Goal: Task Accomplishment & Management: Manage account settings

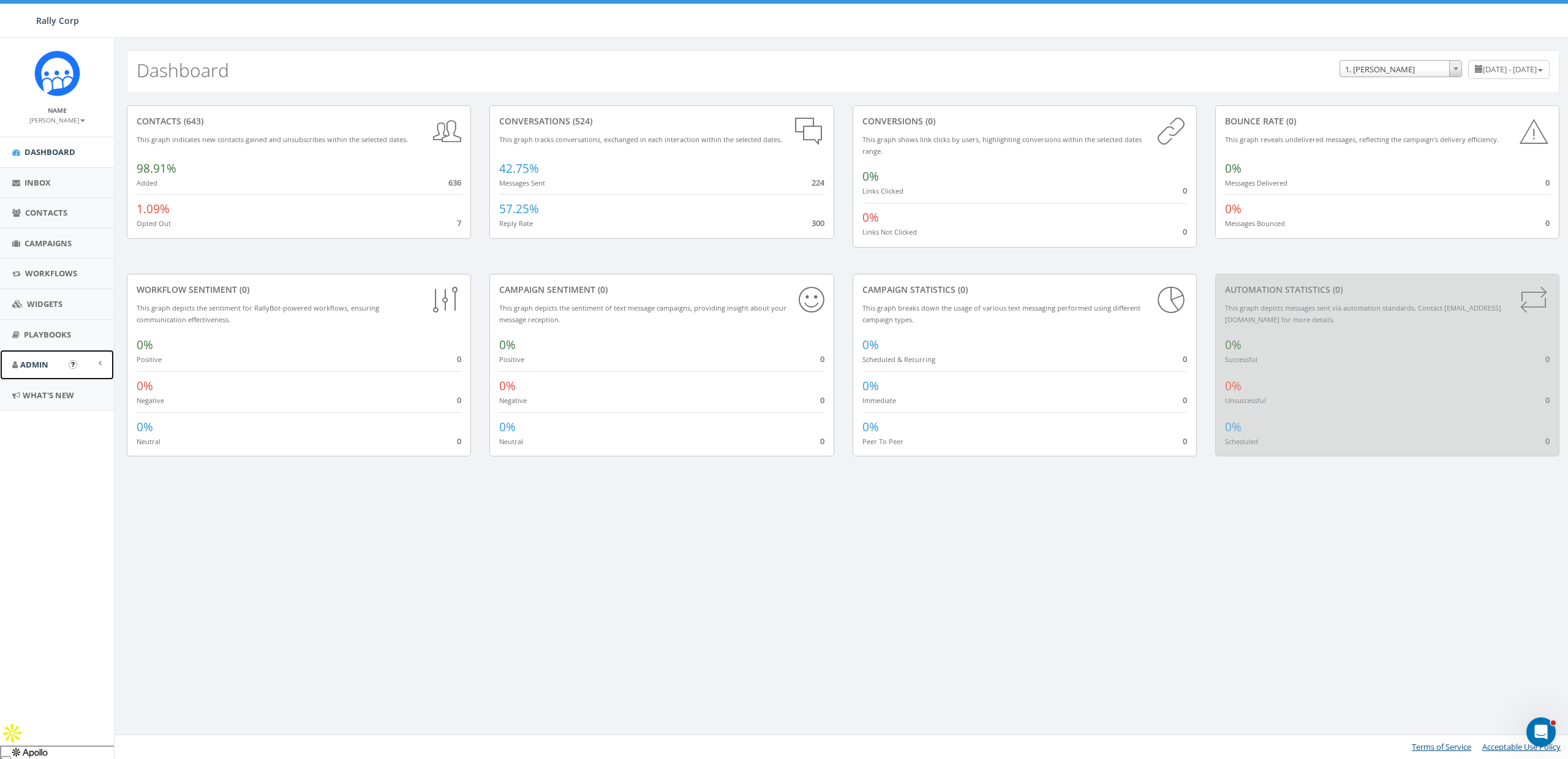
click at [11, 353] on link "Admin" at bounding box center [57, 364] width 114 height 30
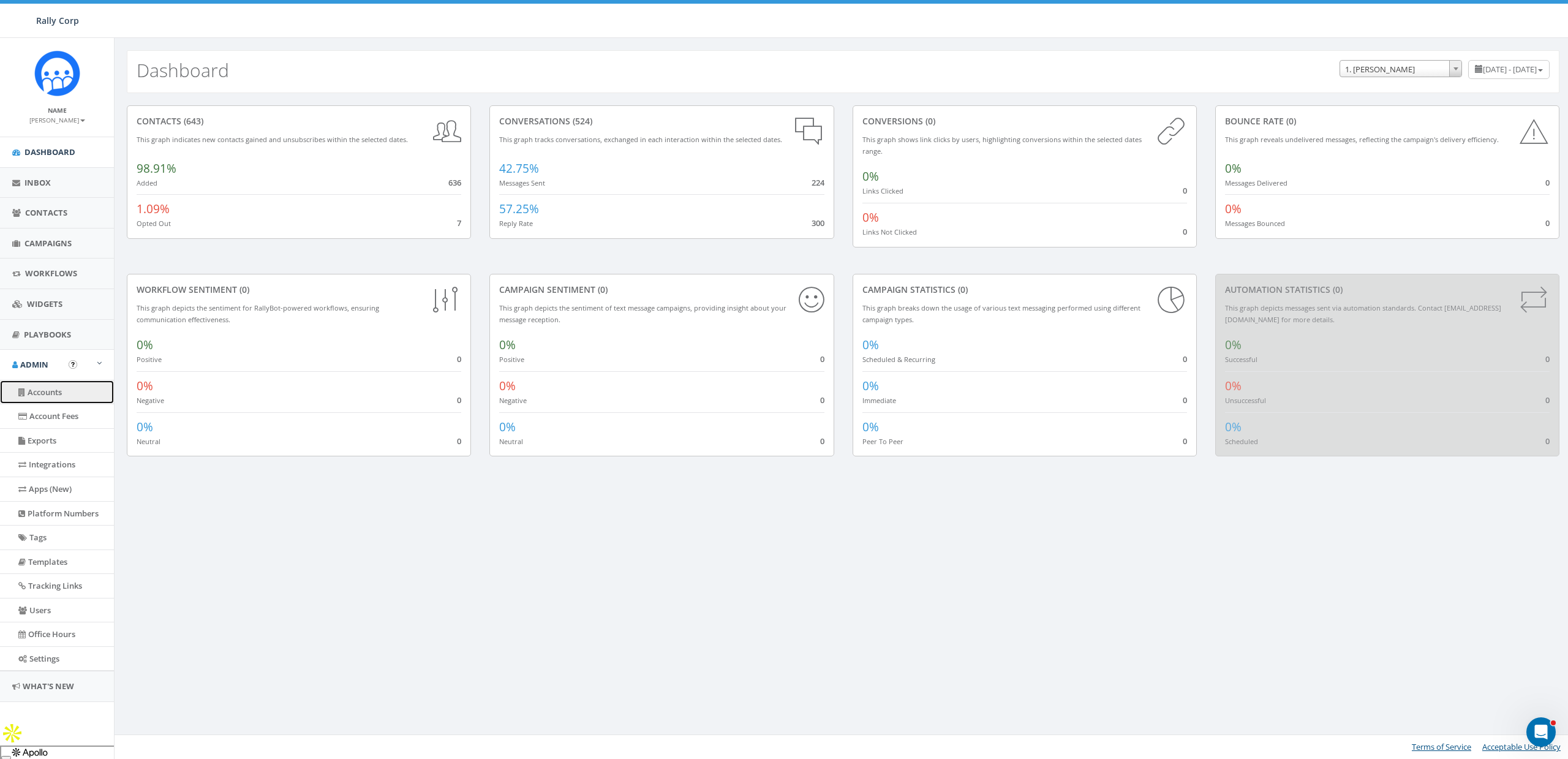
click at [39, 389] on link "Accounts" at bounding box center [57, 392] width 114 height 24
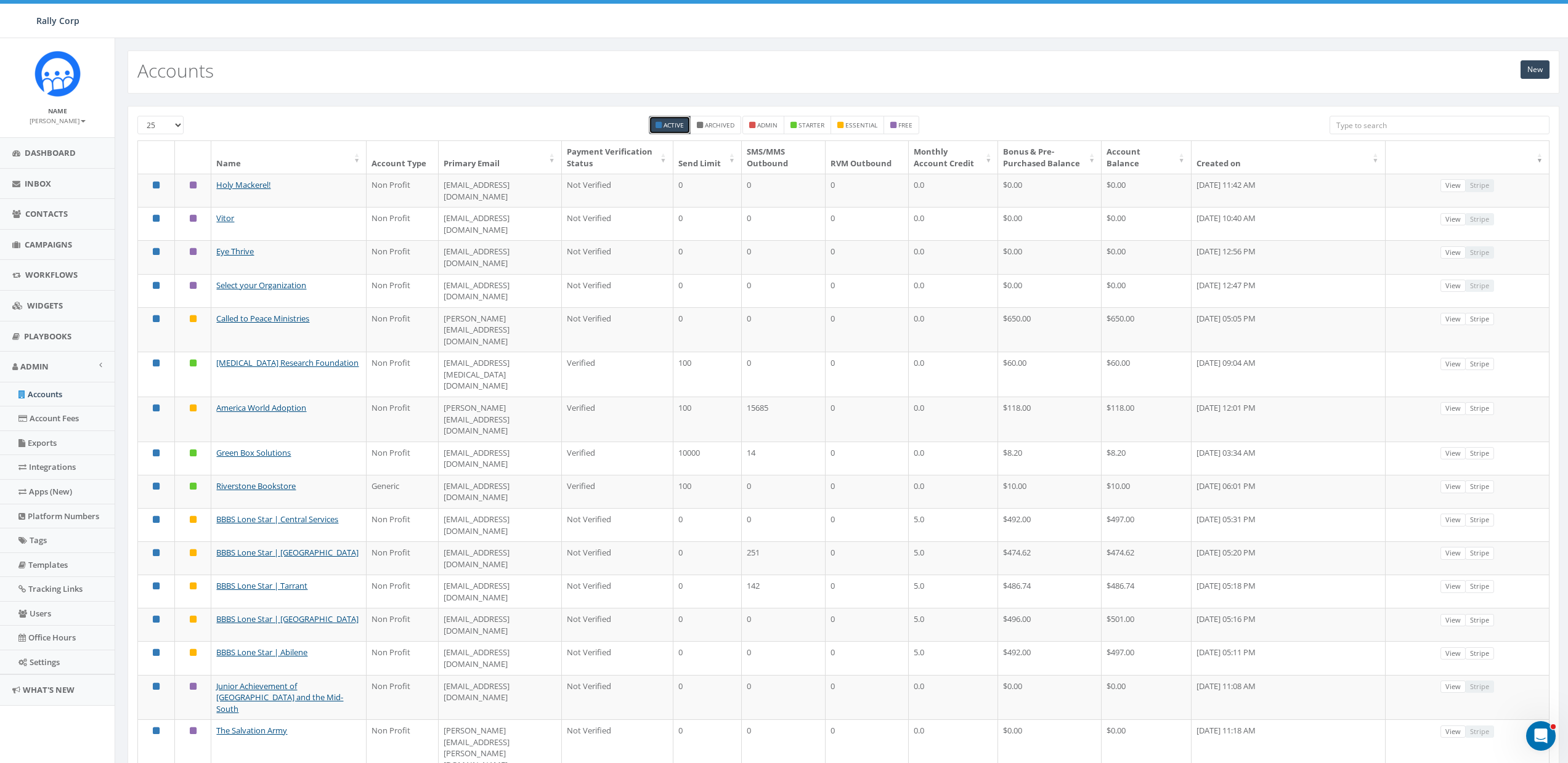
click at [1170, 65] on div "New Accounts" at bounding box center [844, 72] width 1432 height 43
click at [1553, 67] on div "New Accounts" at bounding box center [844, 72] width 1432 height 43
click at [1540, 68] on link "New" at bounding box center [1535, 70] width 29 height 18
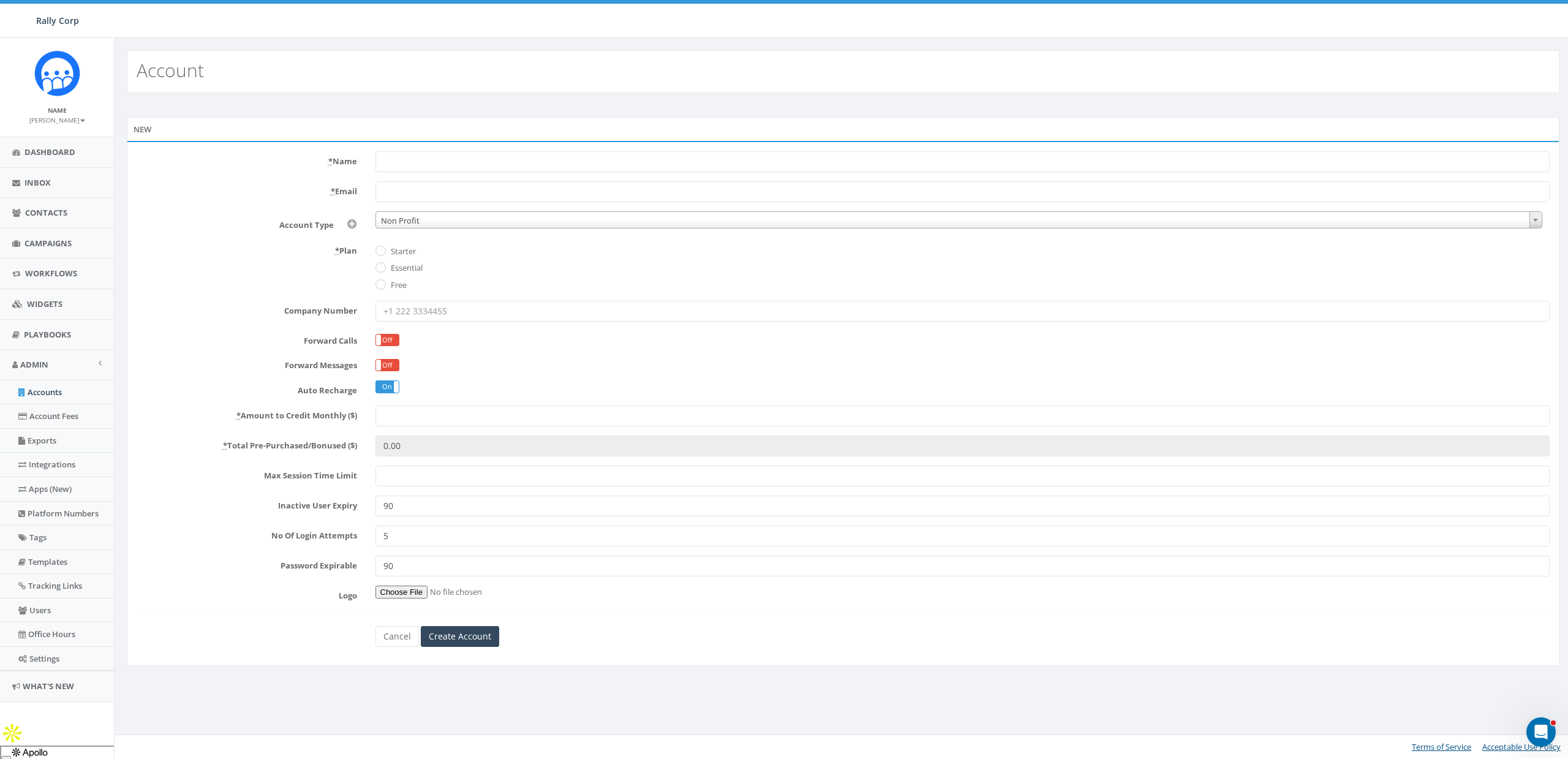
click at [329, 106] on div "New * Name * Email Account Type Non Profit Church General Non Profit * Plan Sta…" at bounding box center [843, 392] width 1457 height 600
click at [460, 213] on span "Non Profit" at bounding box center [958, 221] width 1166 height 17
click at [268, 262] on div "* Plan Starter Essential Free" at bounding box center [843, 266] width 1431 height 51
click at [398, 286] on label "Free" at bounding box center [397, 285] width 19 height 12
click at [383, 286] on input "Free" at bounding box center [379, 285] width 8 height 8
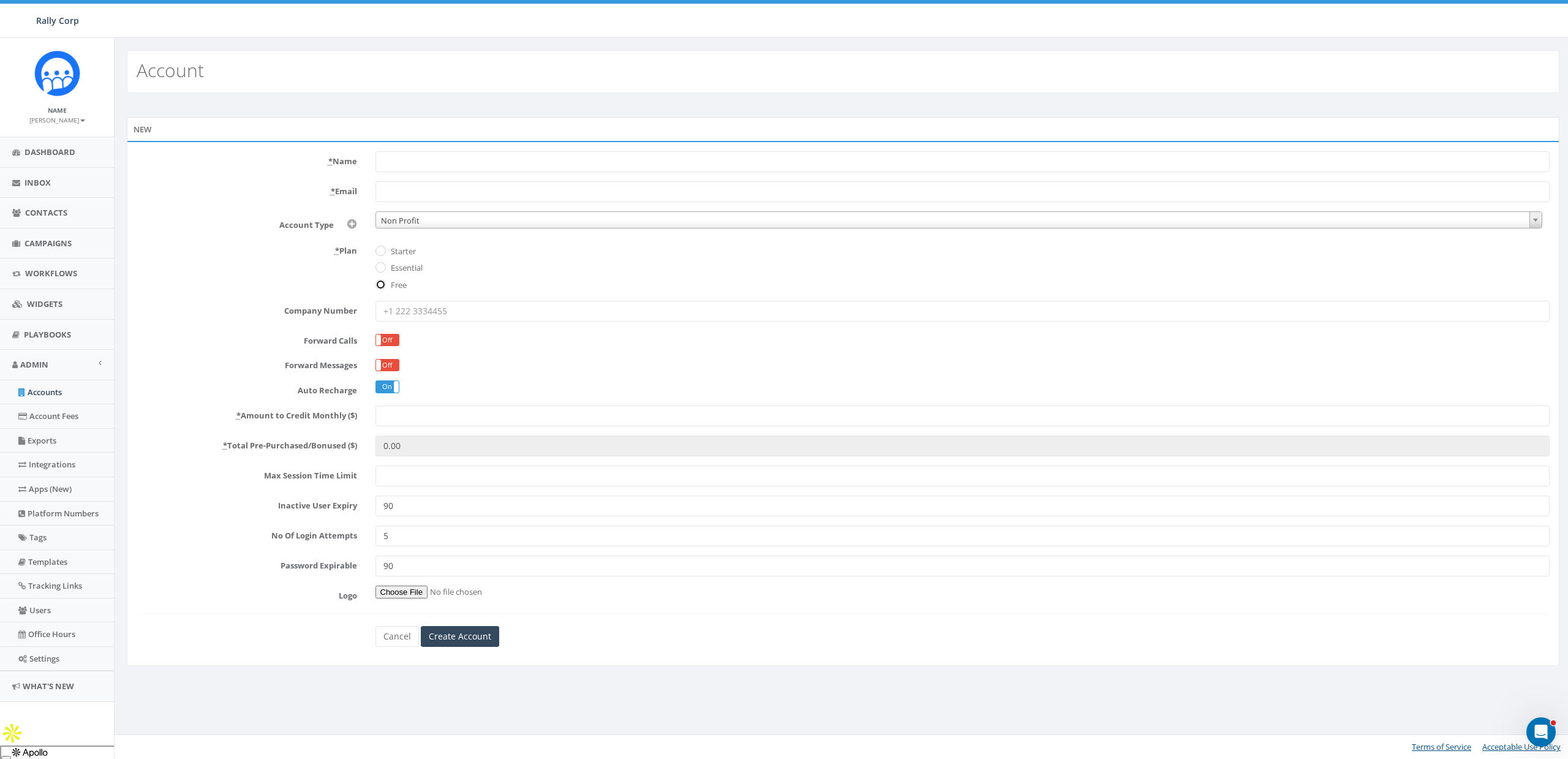
radio input "true"
click at [401, 631] on link "Cancel" at bounding box center [397, 636] width 43 height 21
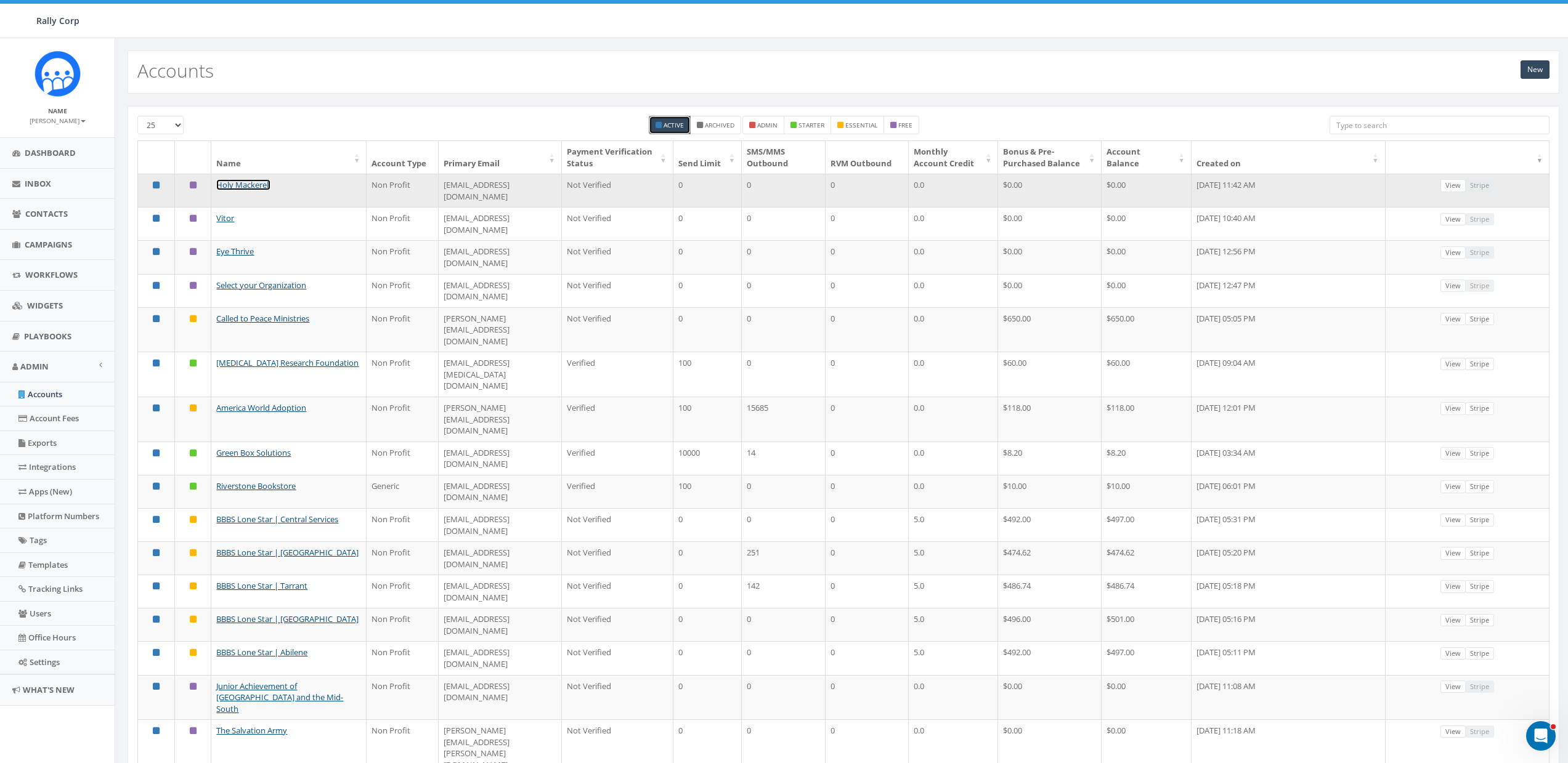
click at [246, 190] on link "Holy Mackerel!" at bounding box center [243, 184] width 54 height 11
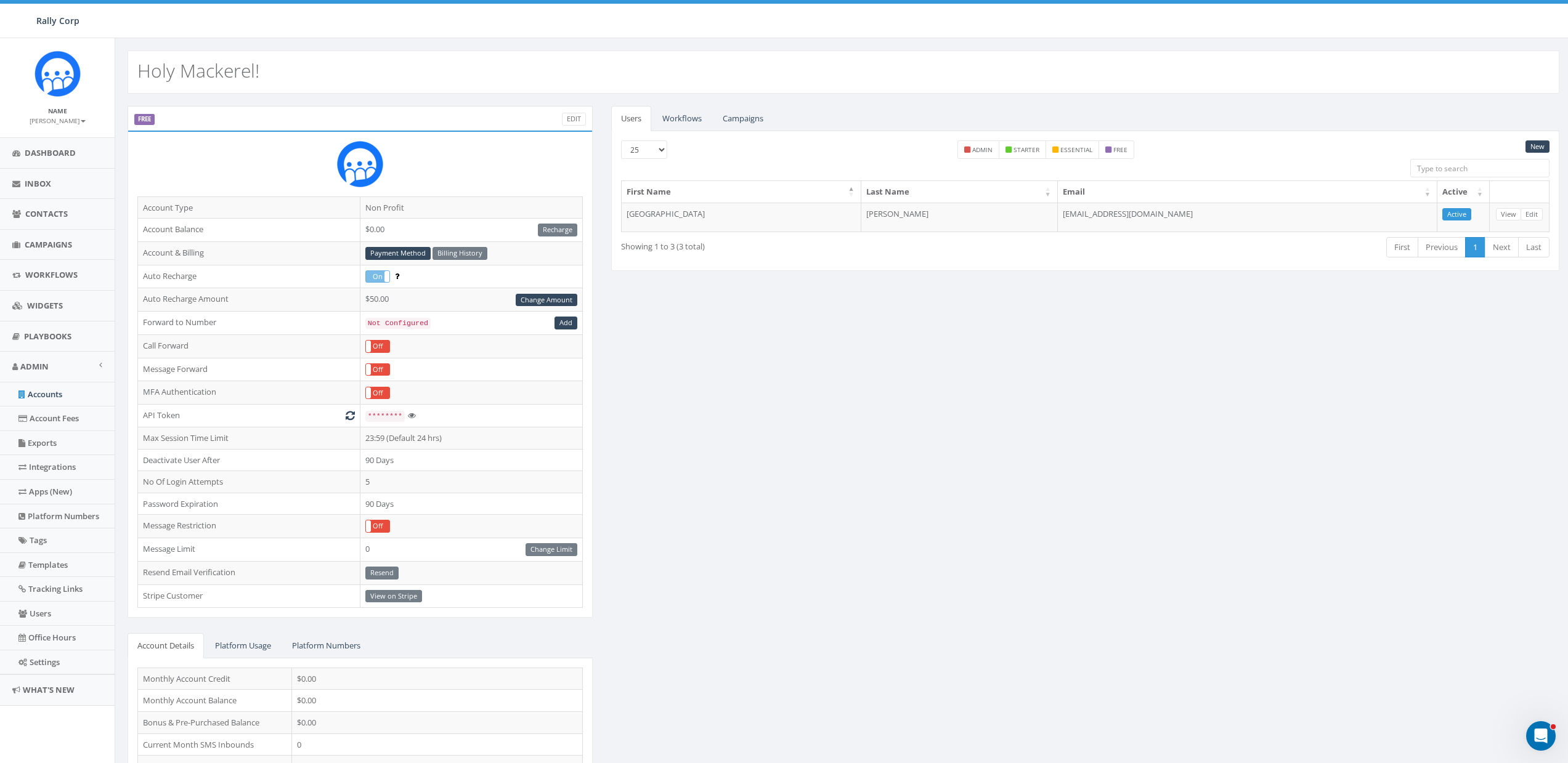
click at [561, 119] on div "FREE Edit" at bounding box center [360, 119] width 465 height 24
click at [574, 119] on link "Edit" at bounding box center [573, 119] width 24 height 13
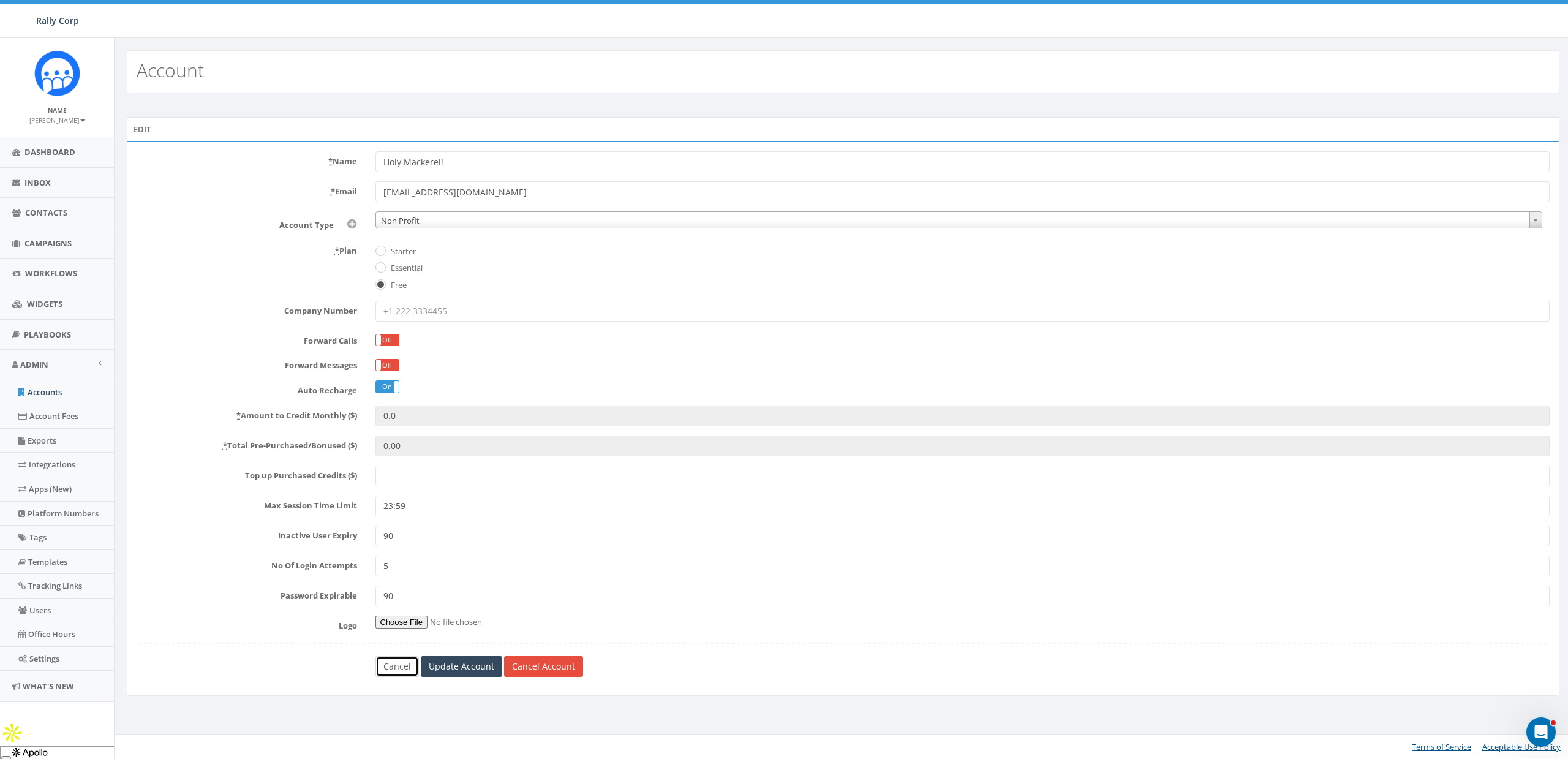
click at [402, 656] on link "Cancel" at bounding box center [397, 666] width 43 height 21
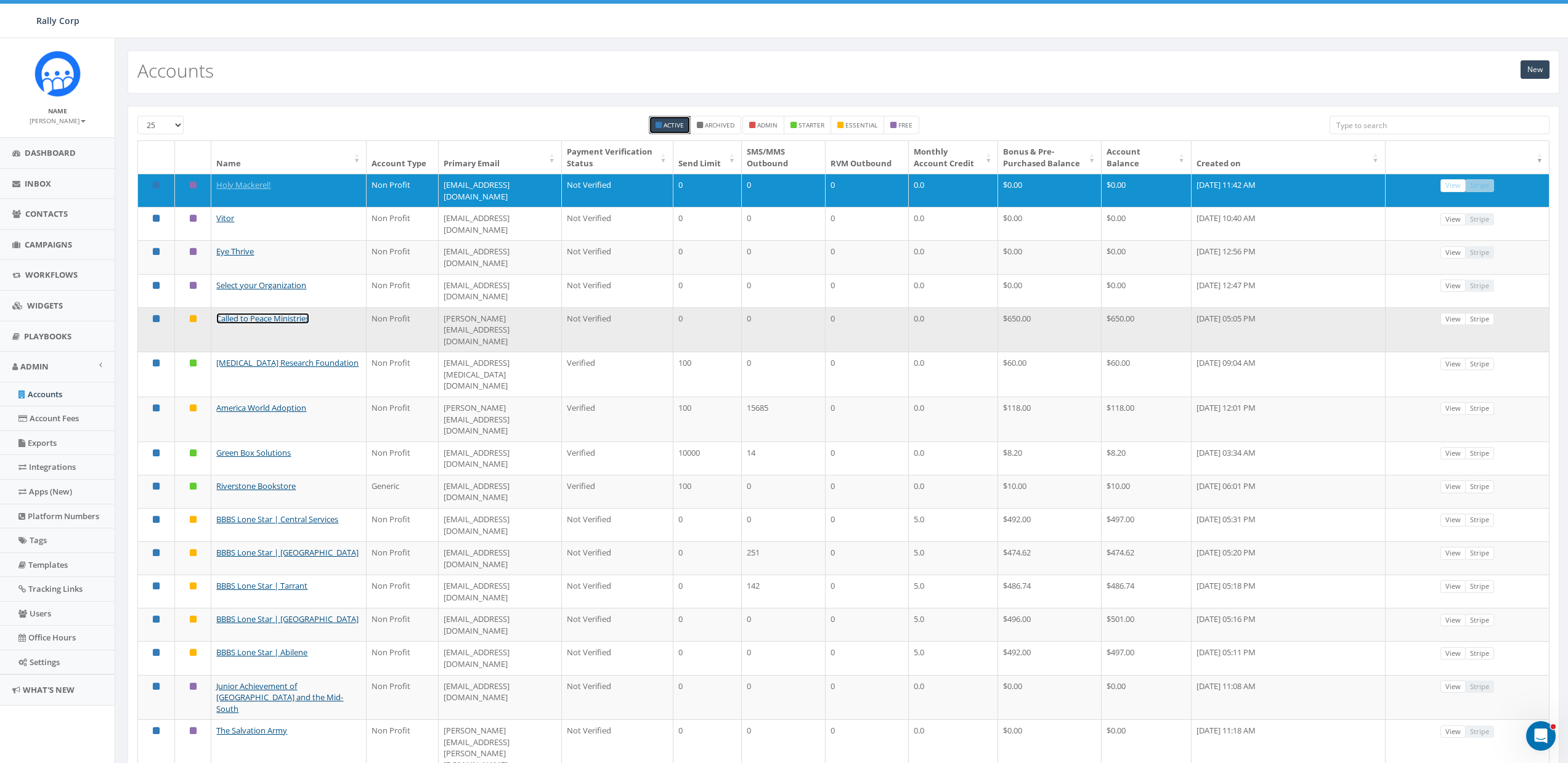
click at [252, 313] on link "Called to Peace Ministries" at bounding box center [263, 318] width 93 height 11
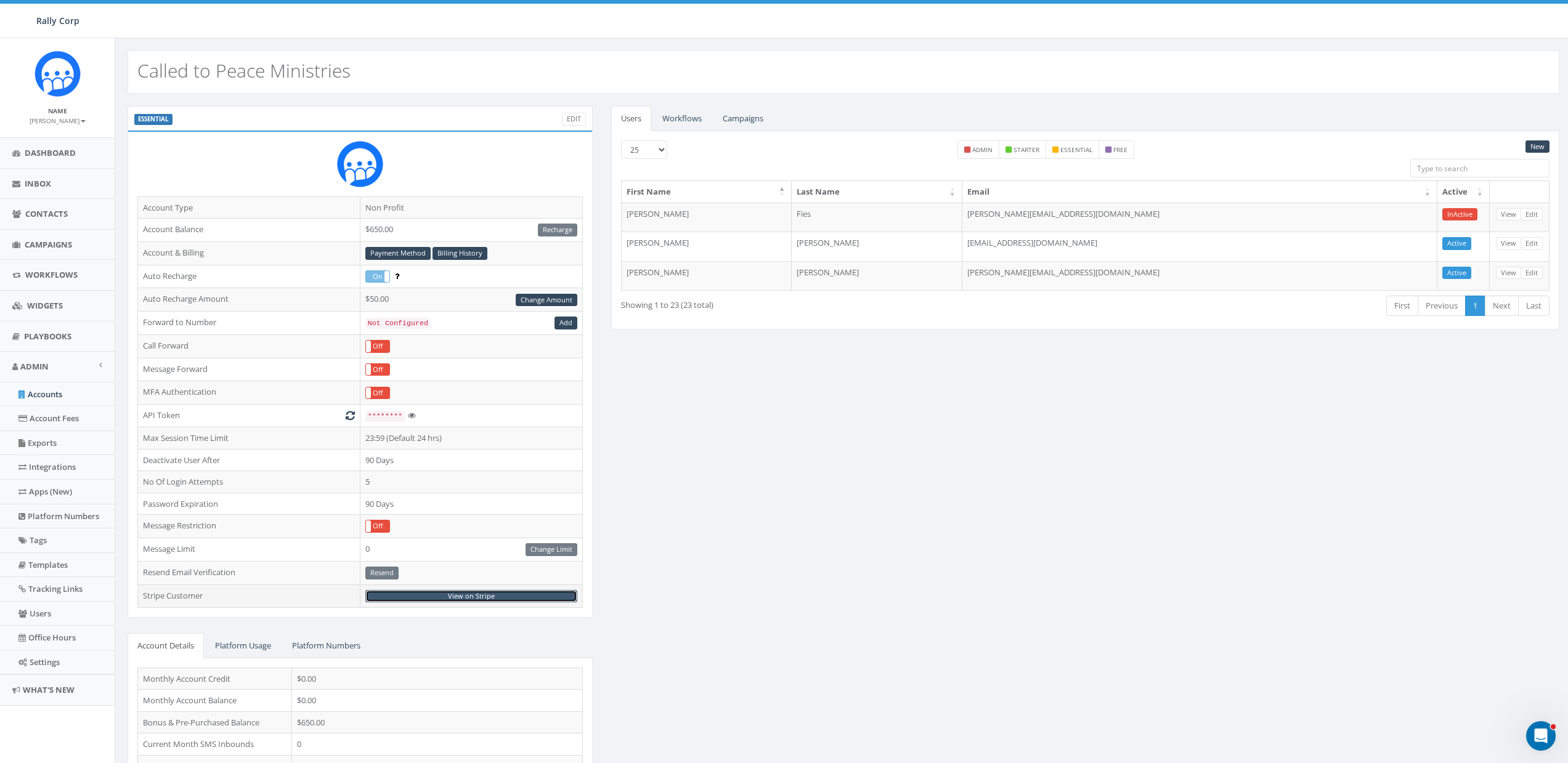
click at [484, 596] on link "View on Stripe" at bounding box center [471, 596] width 212 height 13
click at [574, 122] on link "Edit" at bounding box center [573, 119] width 24 height 13
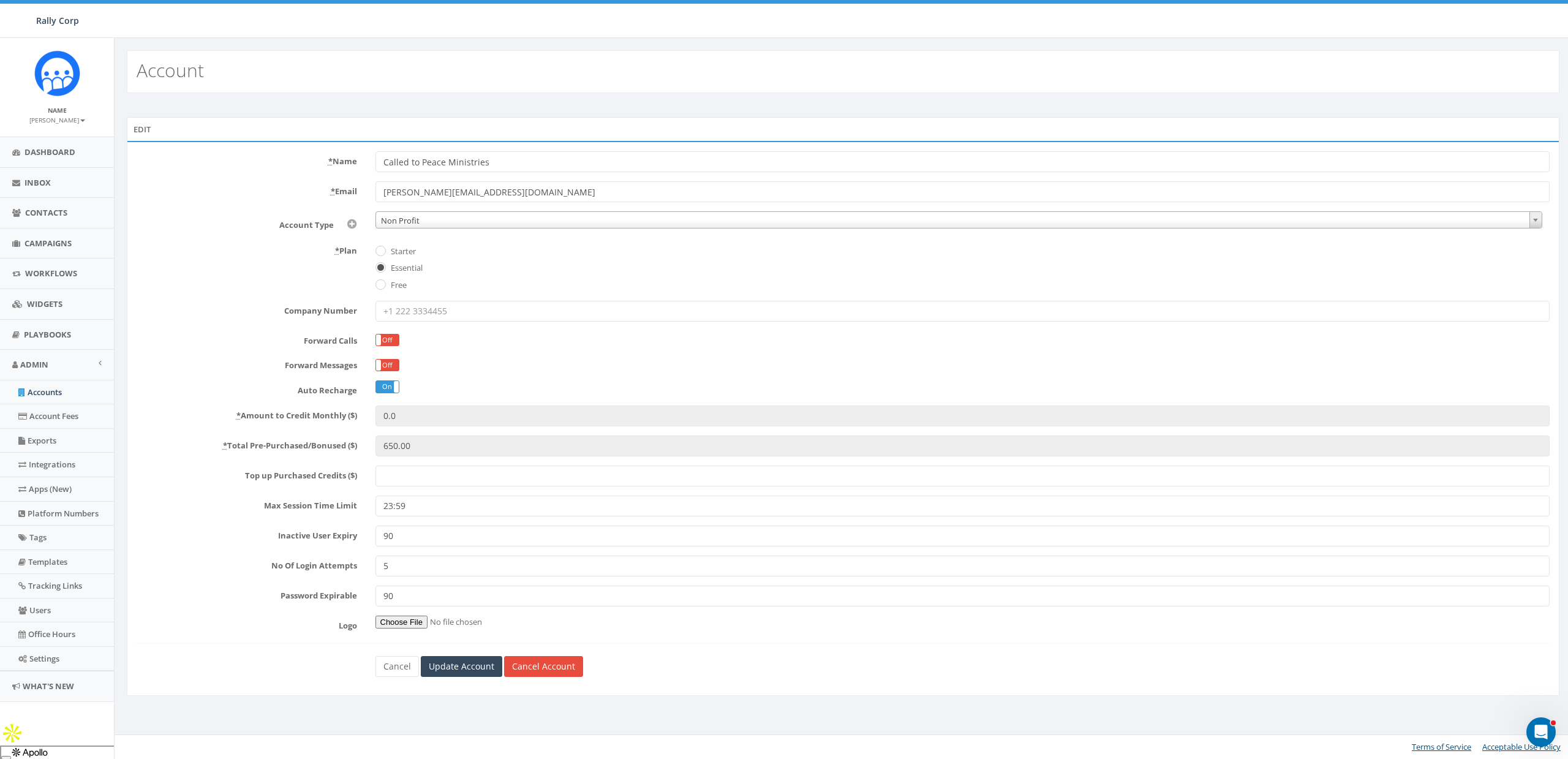
click at [403, 252] on label "Starter" at bounding box center [402, 252] width 28 height 12
click at [383, 252] on input "Starter" at bounding box center [379, 251] width 8 height 8
radio input "true"
click at [395, 672] on link "Cancel" at bounding box center [397, 666] width 43 height 21
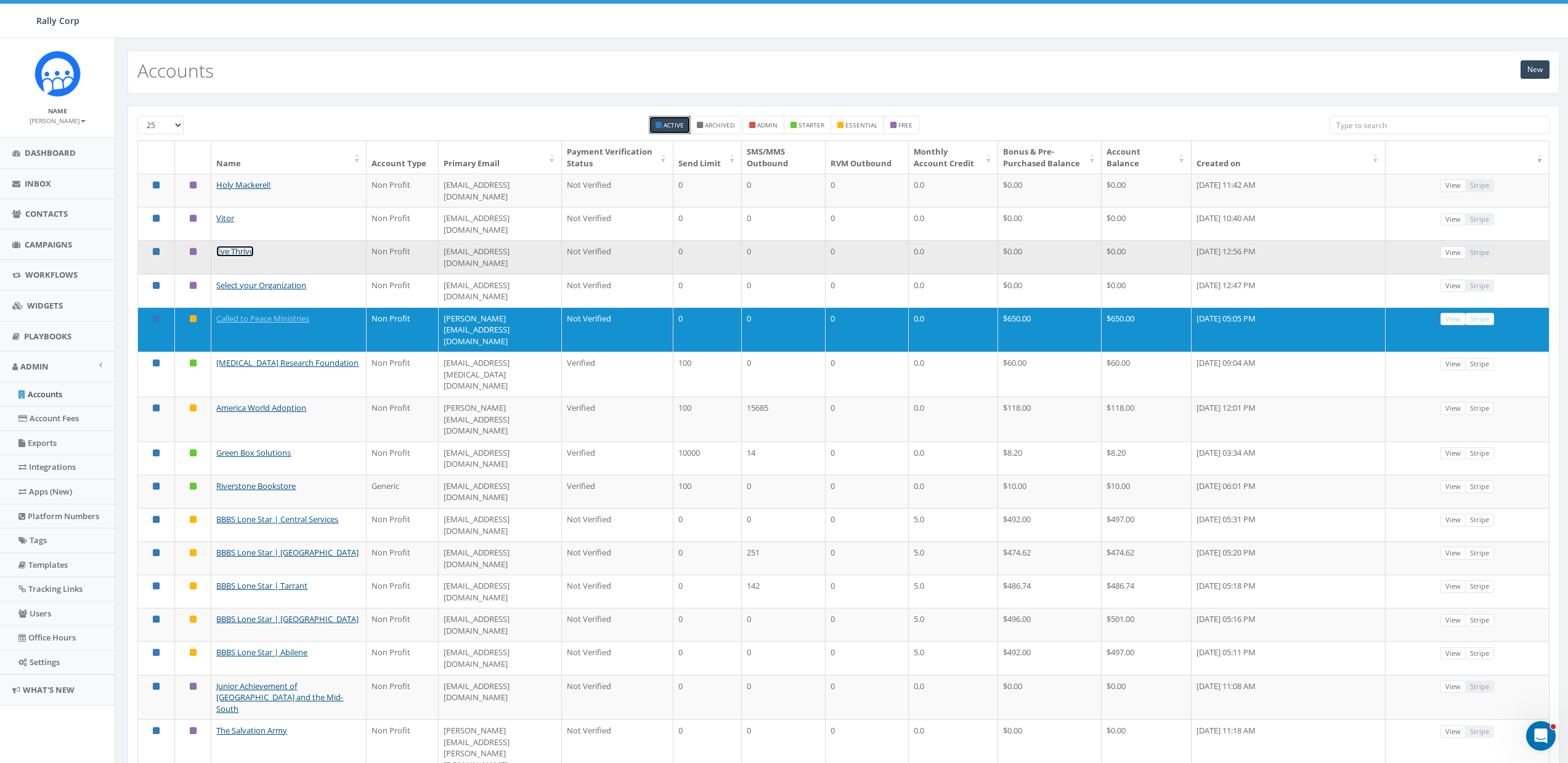
click at [228, 245] on link "Eye Thrive" at bounding box center [235, 251] width 37 height 11
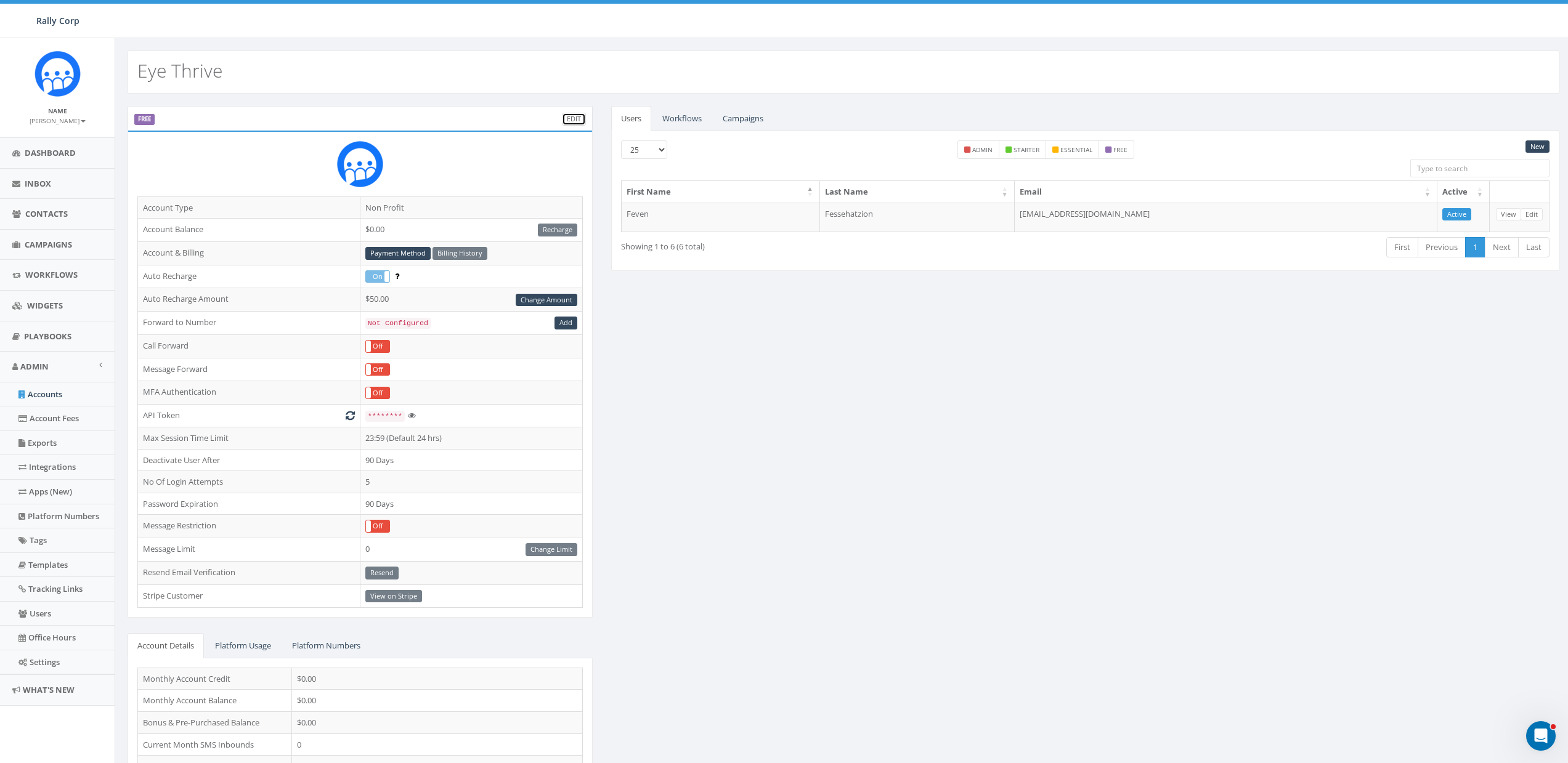
click at [570, 115] on link "Edit" at bounding box center [573, 119] width 24 height 13
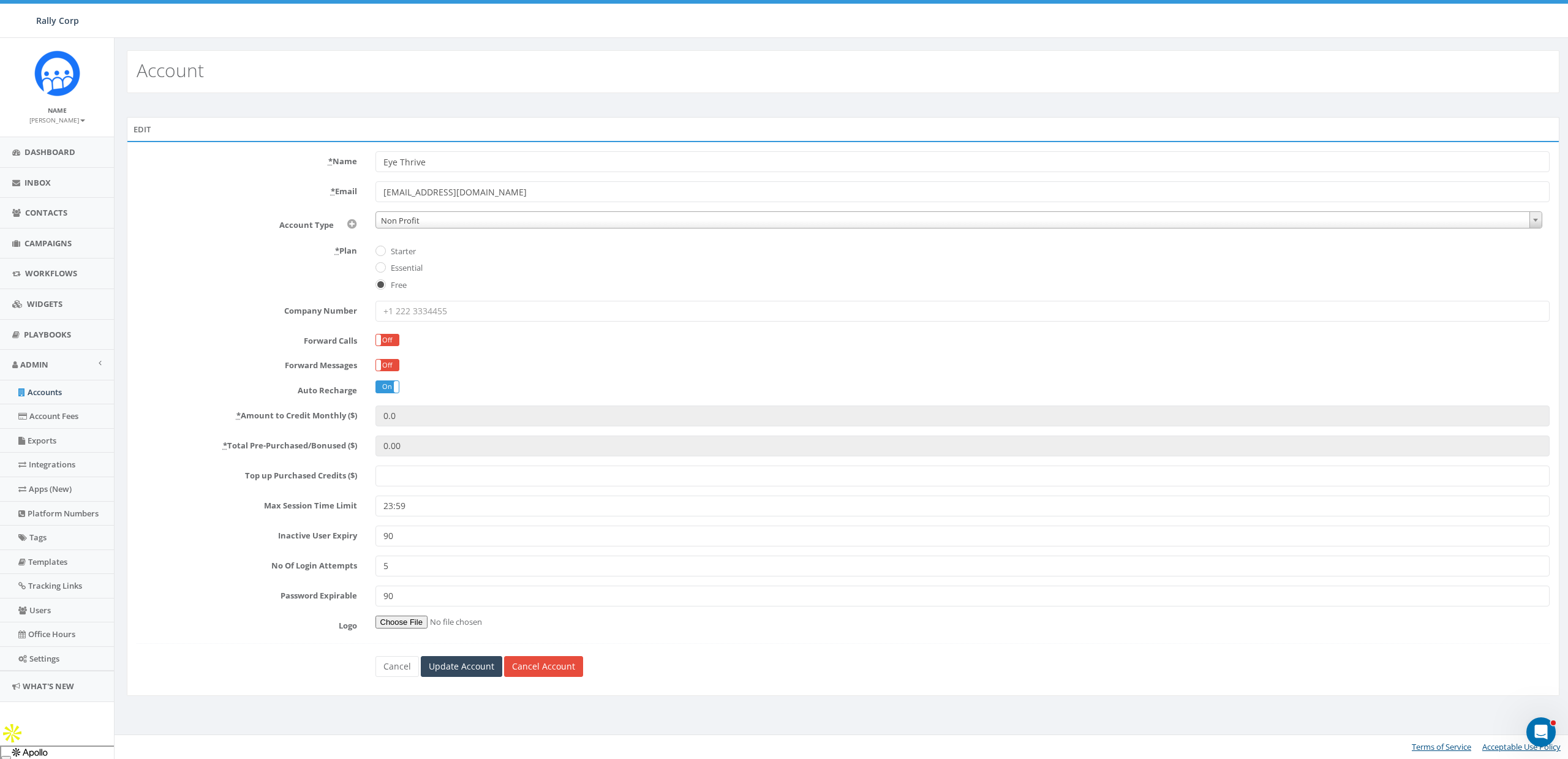
click at [398, 271] on label "Essential" at bounding box center [405, 268] width 35 height 12
click at [383, 271] on input "Essential" at bounding box center [379, 268] width 8 height 8
radio input "true"
click at [396, 663] on link "Cancel" at bounding box center [397, 666] width 43 height 21
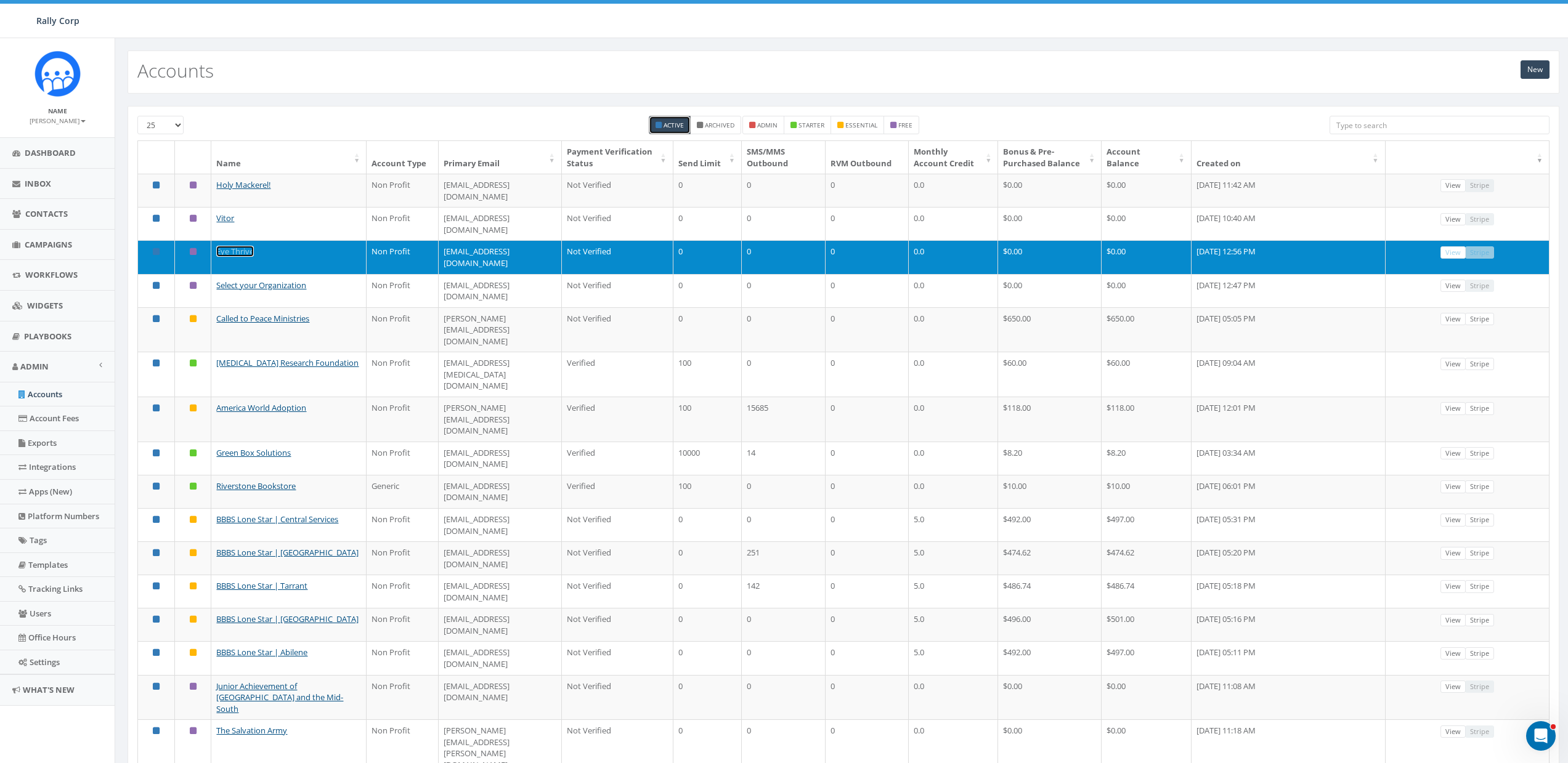
click at [226, 245] on link "Eye Thrive" at bounding box center [235, 251] width 37 height 11
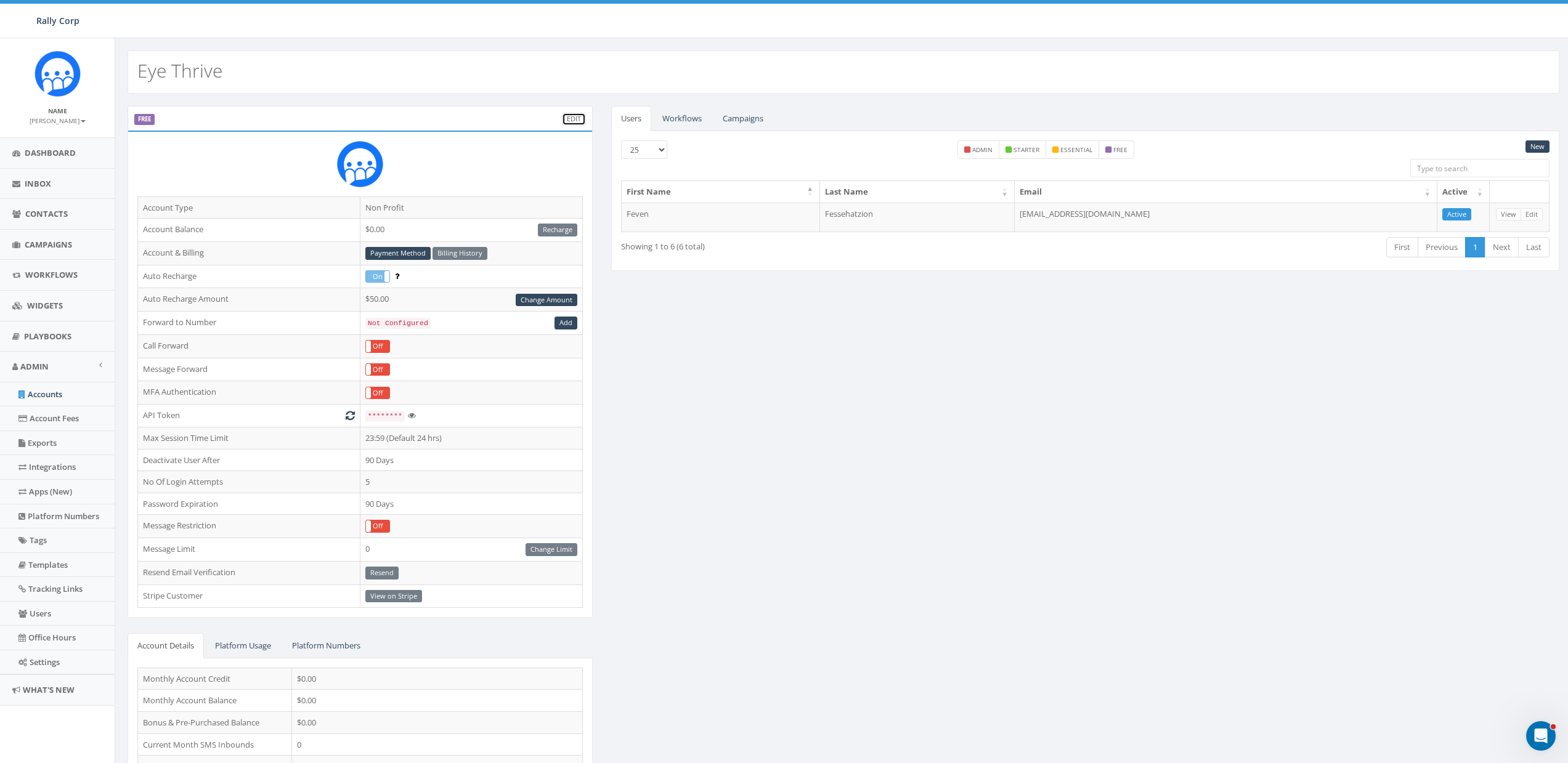
click at [581, 119] on link "Edit" at bounding box center [573, 119] width 24 height 13
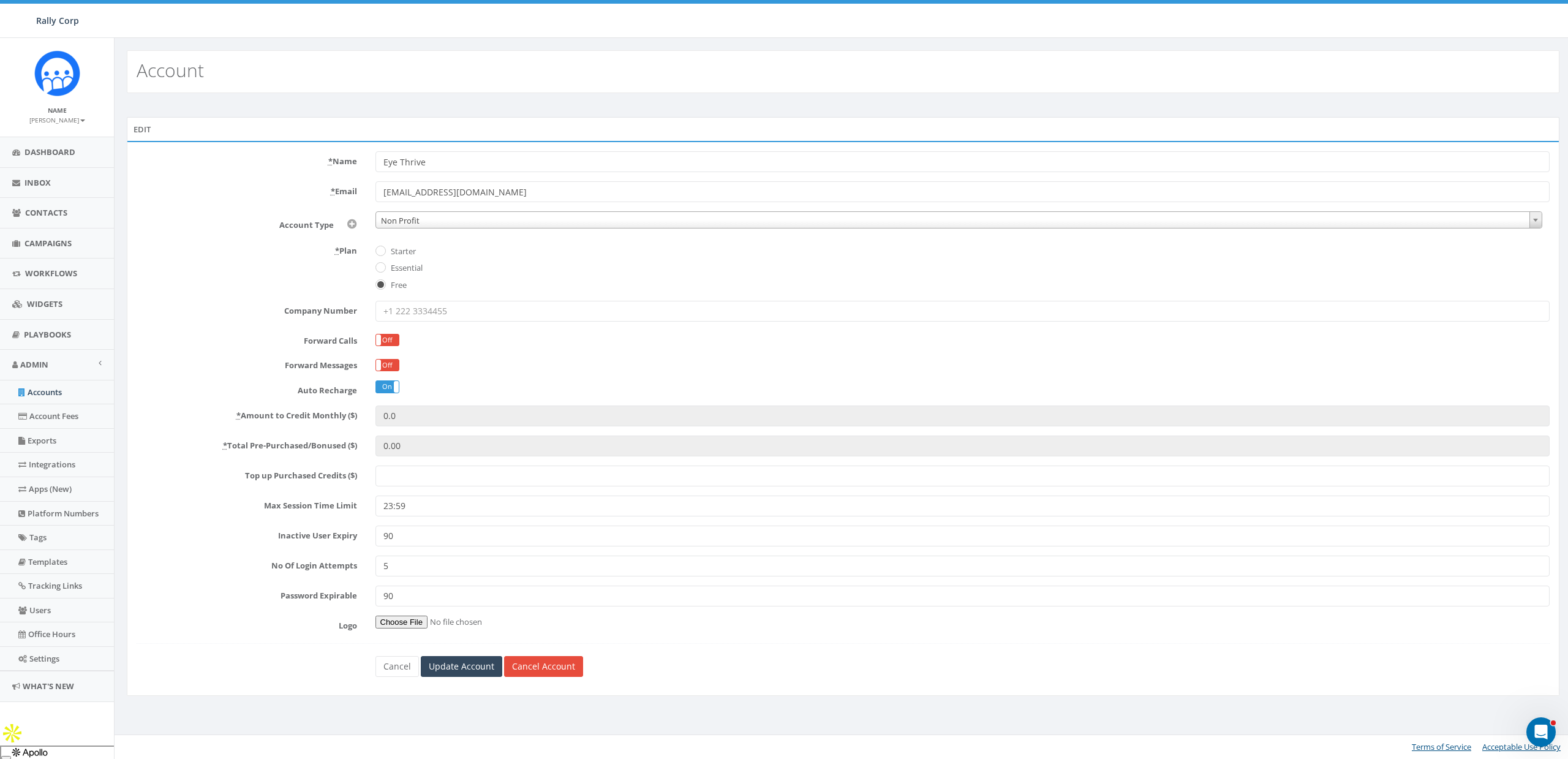
click at [414, 265] on label "Essential" at bounding box center [405, 268] width 35 height 12
click at [383, 265] on input "Essential" at bounding box center [379, 268] width 8 height 8
radio input "true"
click at [408, 246] on label "Starter" at bounding box center [402, 252] width 28 height 12
click at [383, 247] on input "Starter" at bounding box center [379, 251] width 8 height 8
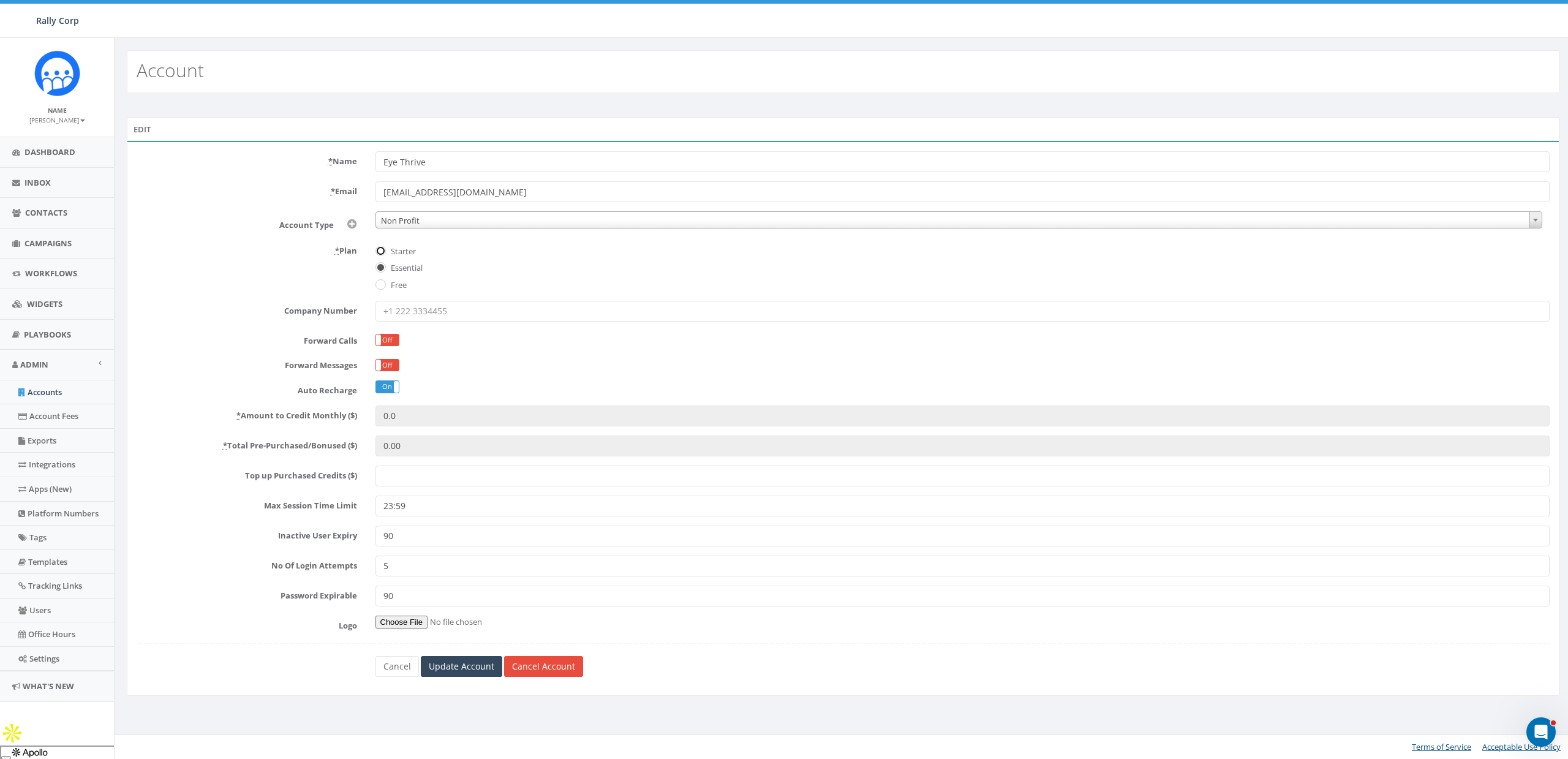
radio input "true"
click at [414, 272] on label "Essential" at bounding box center [405, 268] width 35 height 12
click at [383, 272] on input "Essential" at bounding box center [379, 268] width 8 height 8
radio input "true"
click at [404, 253] on label "Starter" at bounding box center [402, 252] width 28 height 12
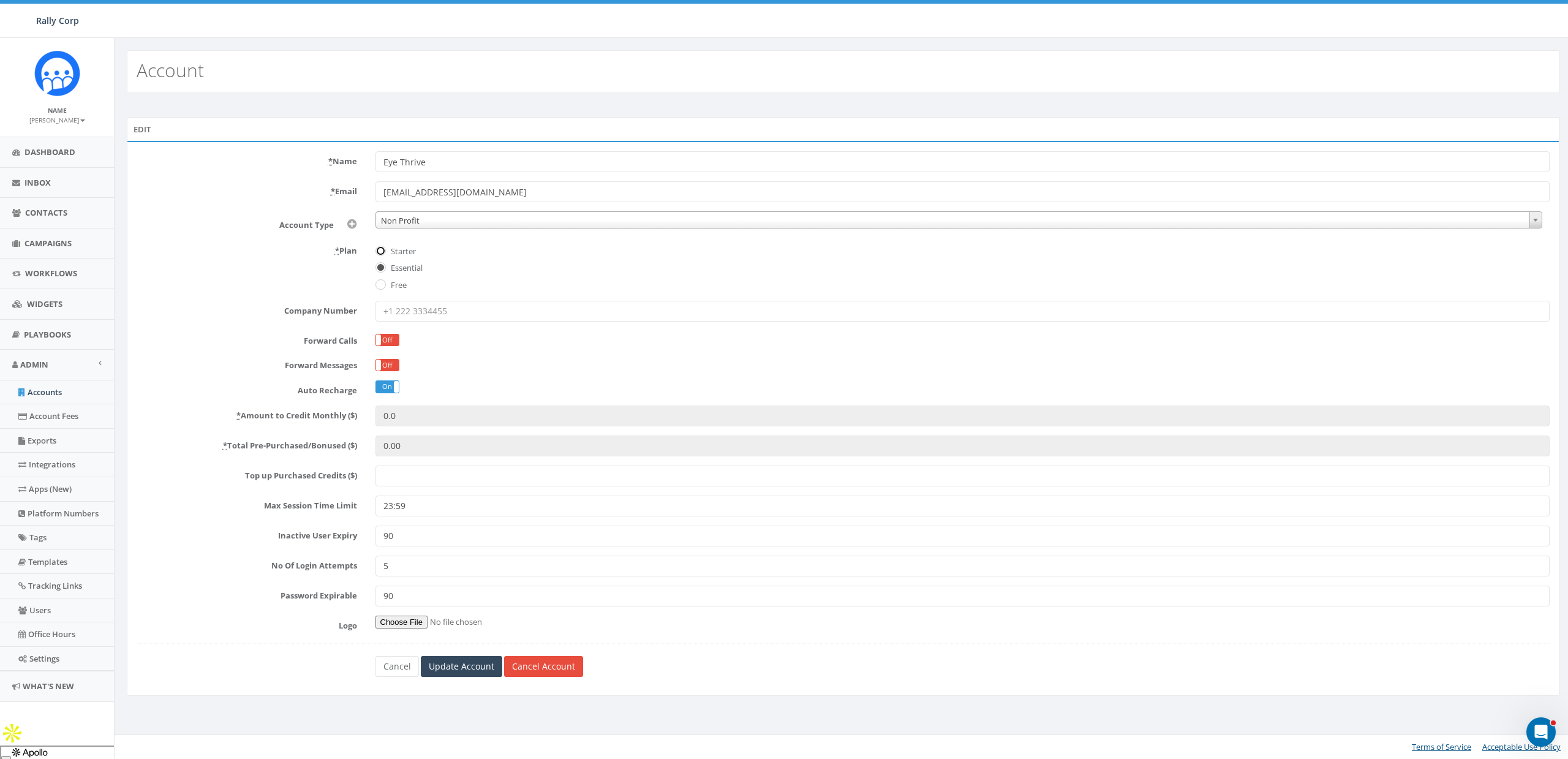
click at [383, 253] on input "Starter" at bounding box center [379, 251] width 8 height 8
radio input "true"
click at [401, 269] on label "Essential" at bounding box center [405, 268] width 35 height 12
click at [383, 269] on input "Essential" at bounding box center [379, 268] width 8 height 8
radio input "true"
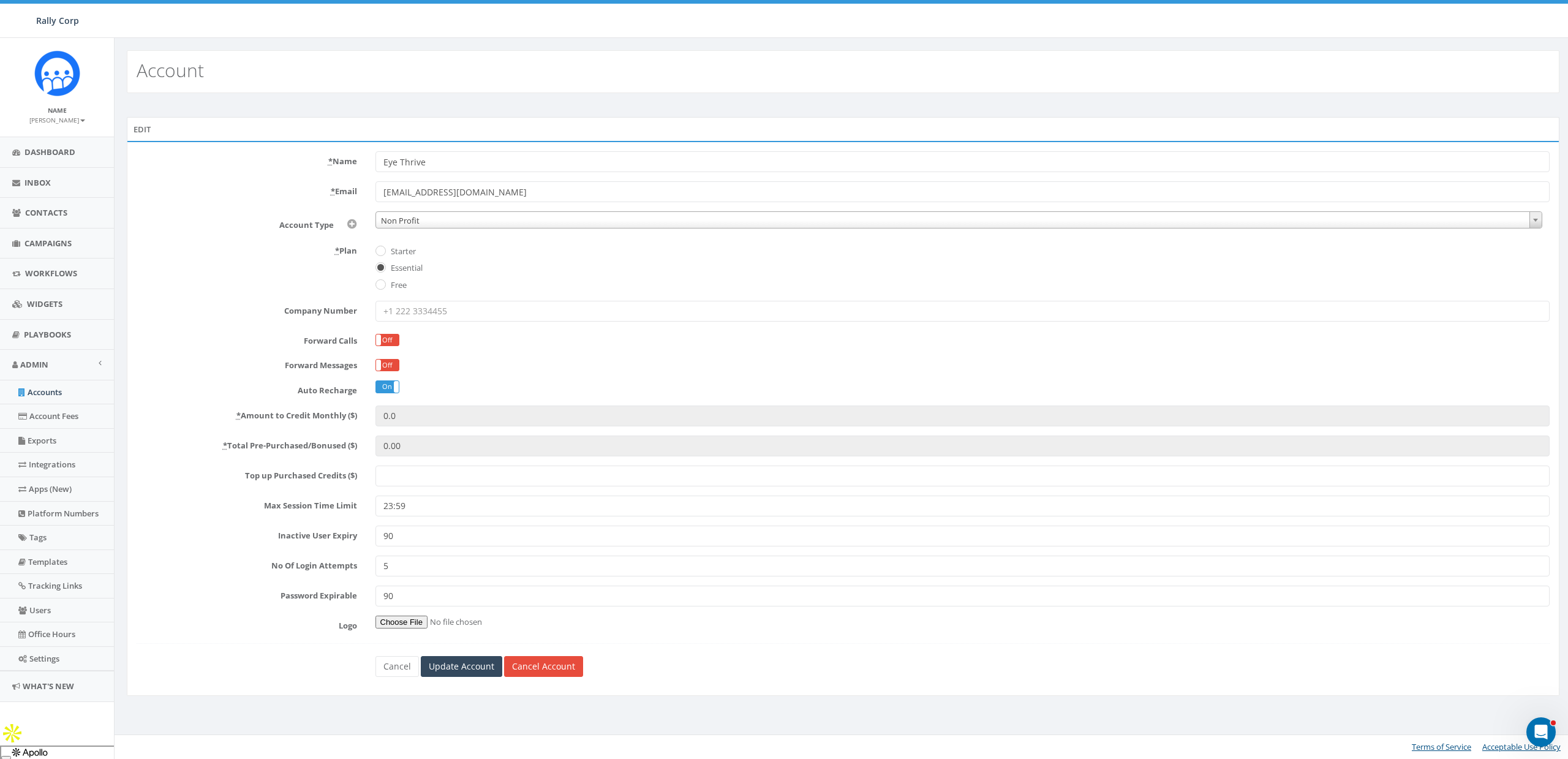
click at [393, 284] on label "Free" at bounding box center [397, 285] width 19 height 12
click at [383, 284] on input "Free" at bounding box center [379, 285] width 8 height 8
radio input "true"
click at [411, 266] on label "Essential" at bounding box center [405, 268] width 35 height 12
click at [383, 266] on input "Essential" at bounding box center [379, 268] width 8 height 8
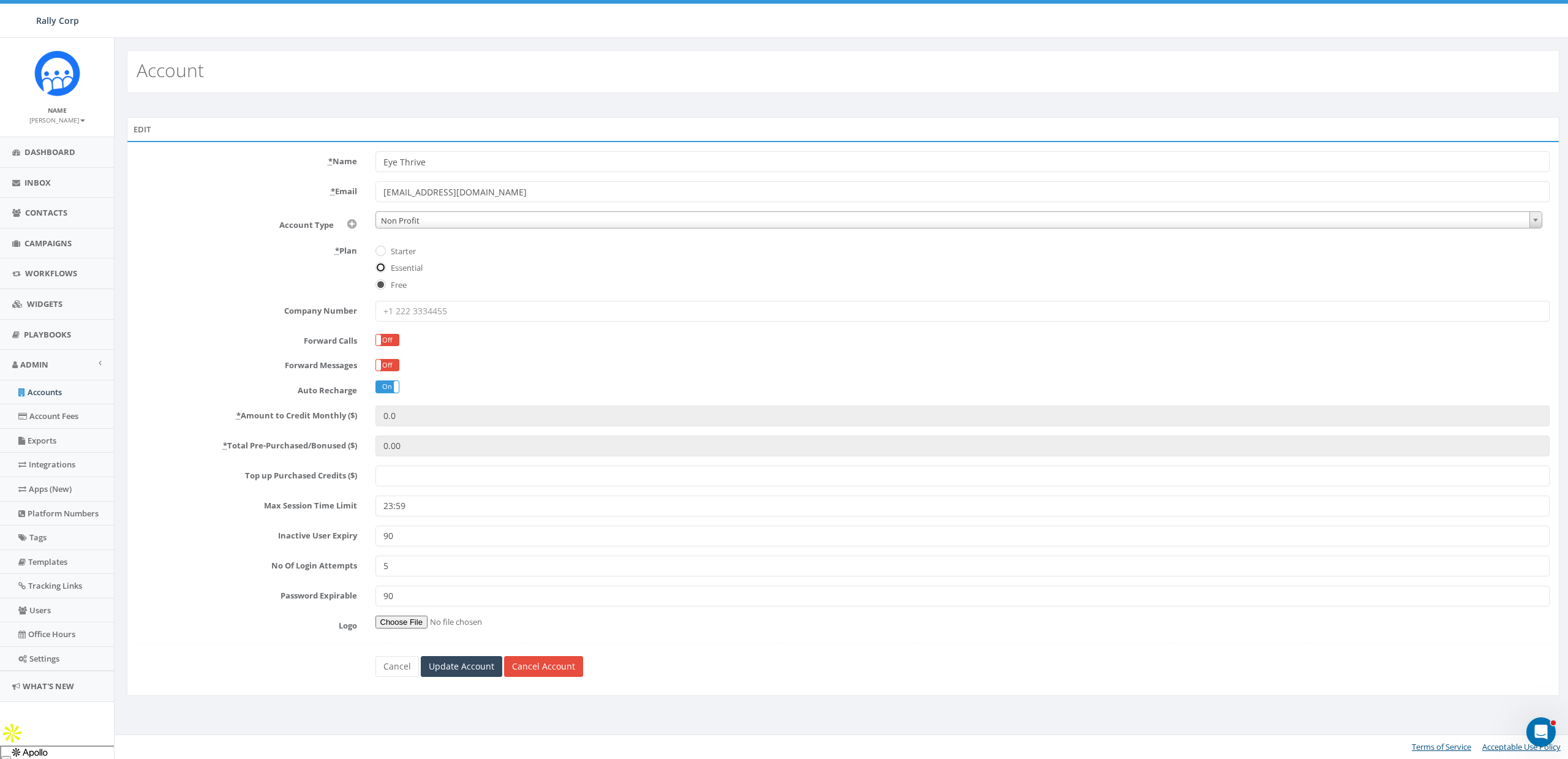
radio input "true"
click at [402, 672] on link "Cancel" at bounding box center [397, 666] width 43 height 21
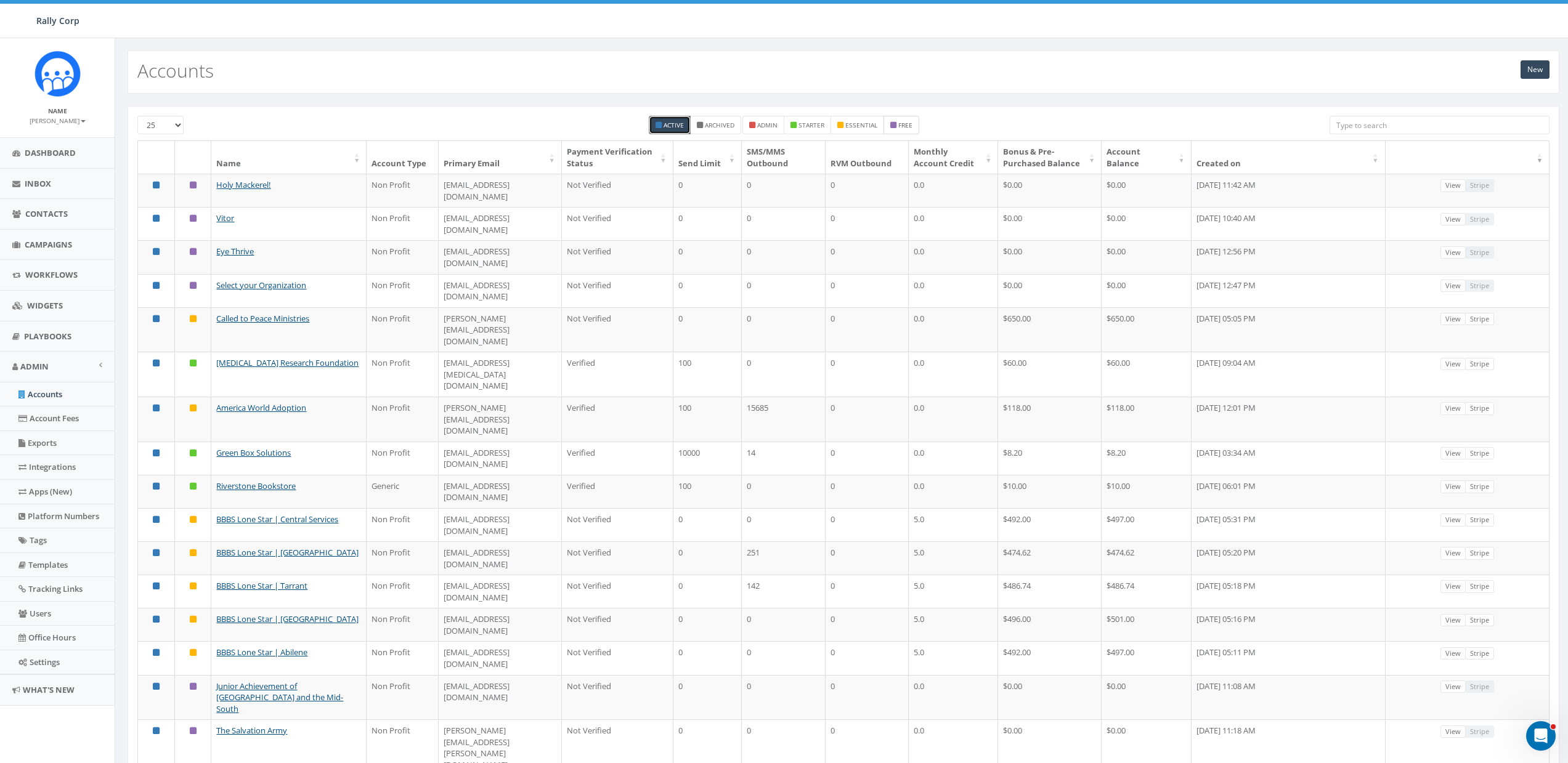
click at [902, 128] on small "free" at bounding box center [905, 125] width 15 height 8
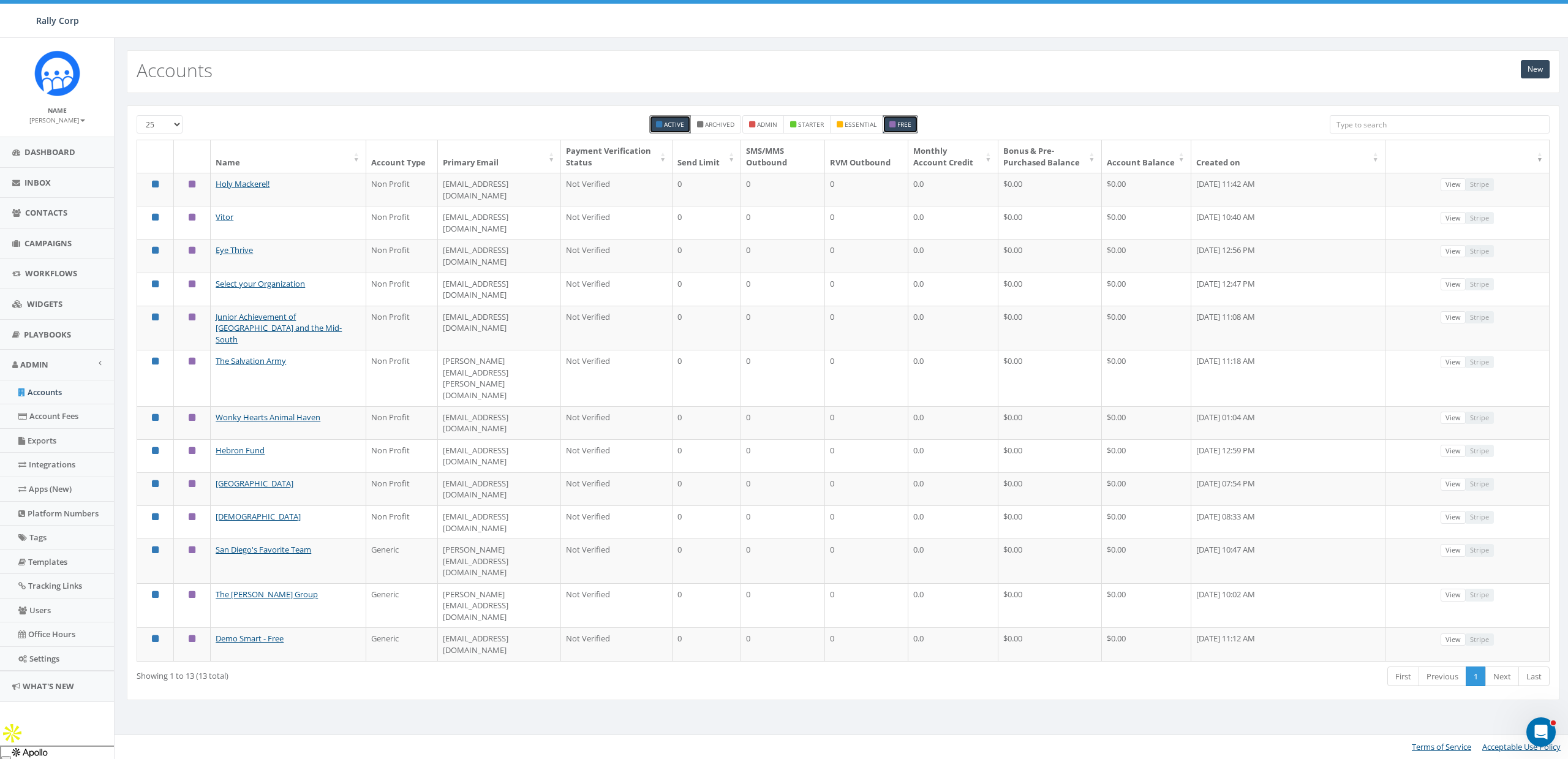
click at [897, 128] on label "free" at bounding box center [900, 124] width 36 height 18
checkbox input "false"
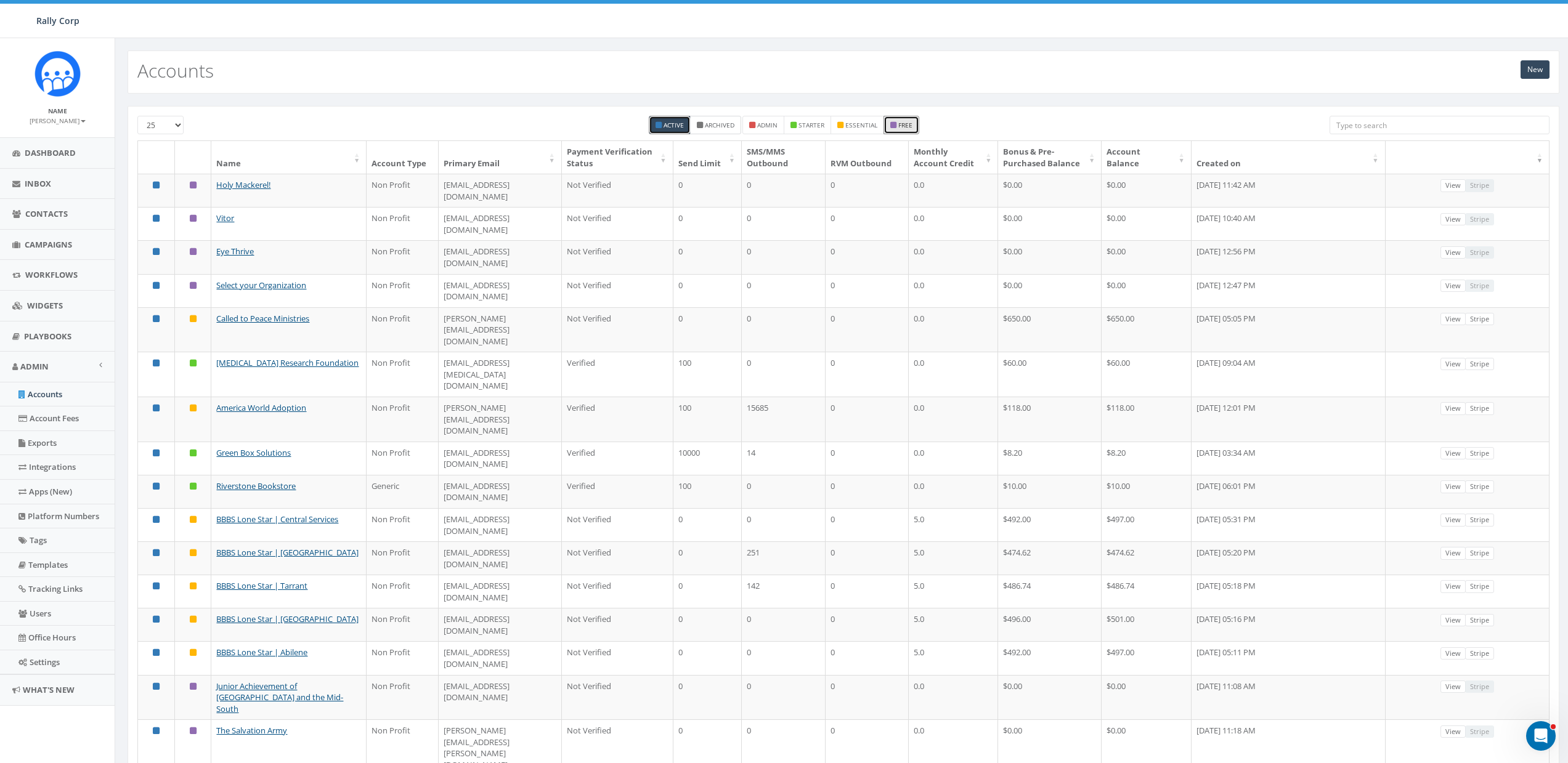
drag, startPoint x: 718, startPoint y: 128, endPoint x: 689, endPoint y: 128, distance: 29.0
click at [718, 128] on small "Archived" at bounding box center [719, 125] width 30 height 8
checkbox input "true"
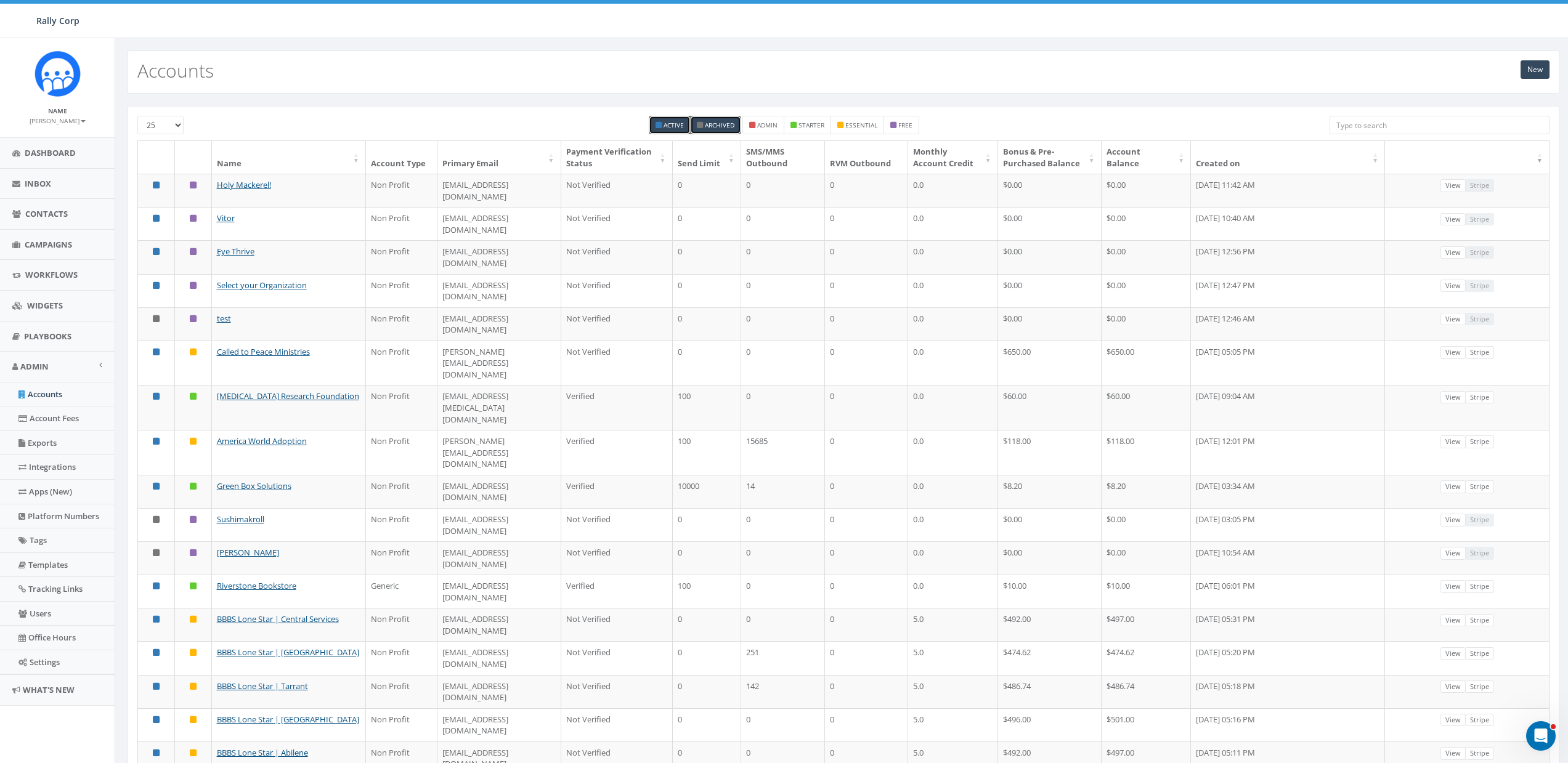
click at [671, 128] on small "Active" at bounding box center [673, 125] width 21 height 8
checkbox input "false"
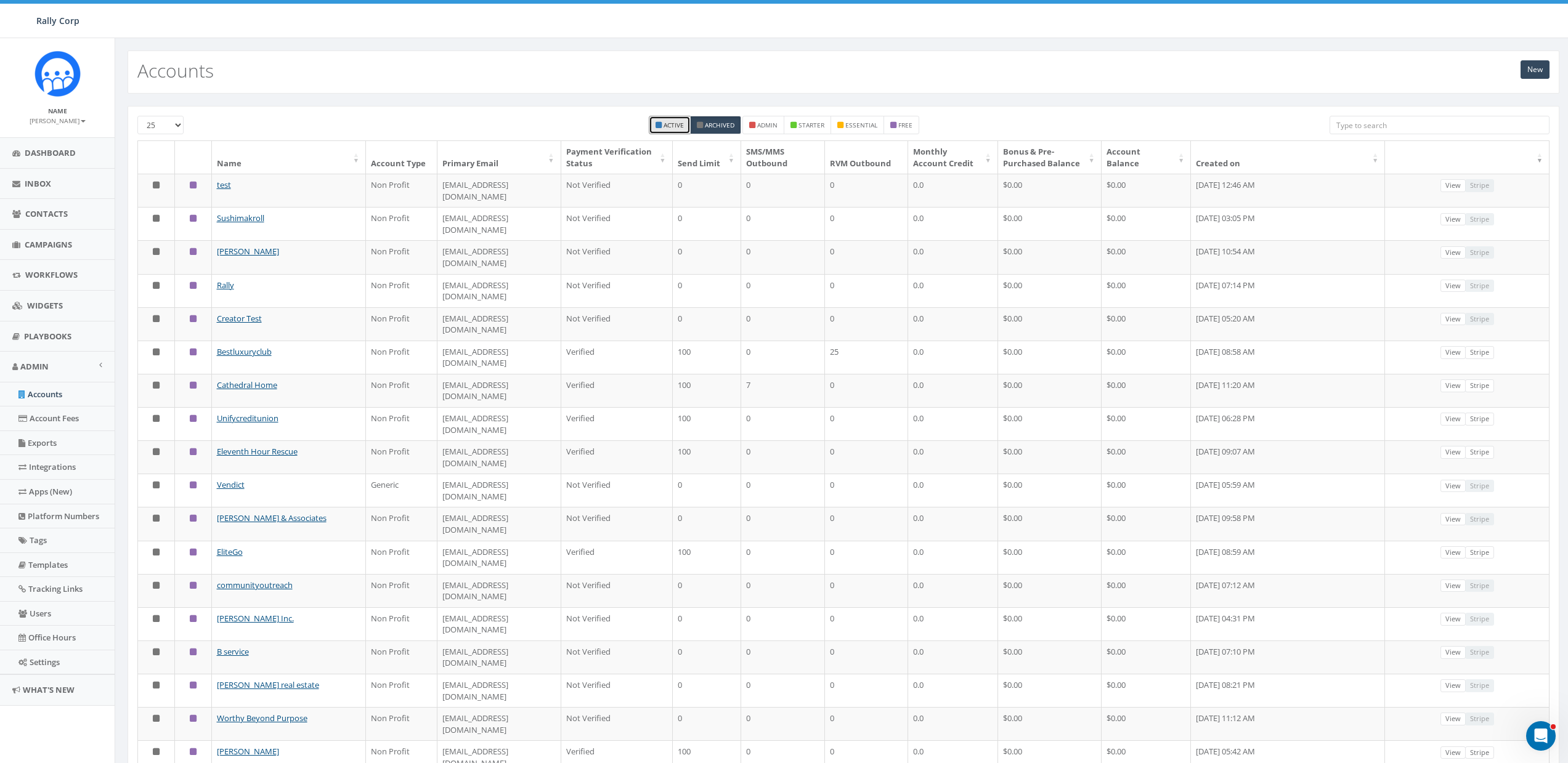
click at [228, 157] on th "Name" at bounding box center [288, 157] width 154 height 33
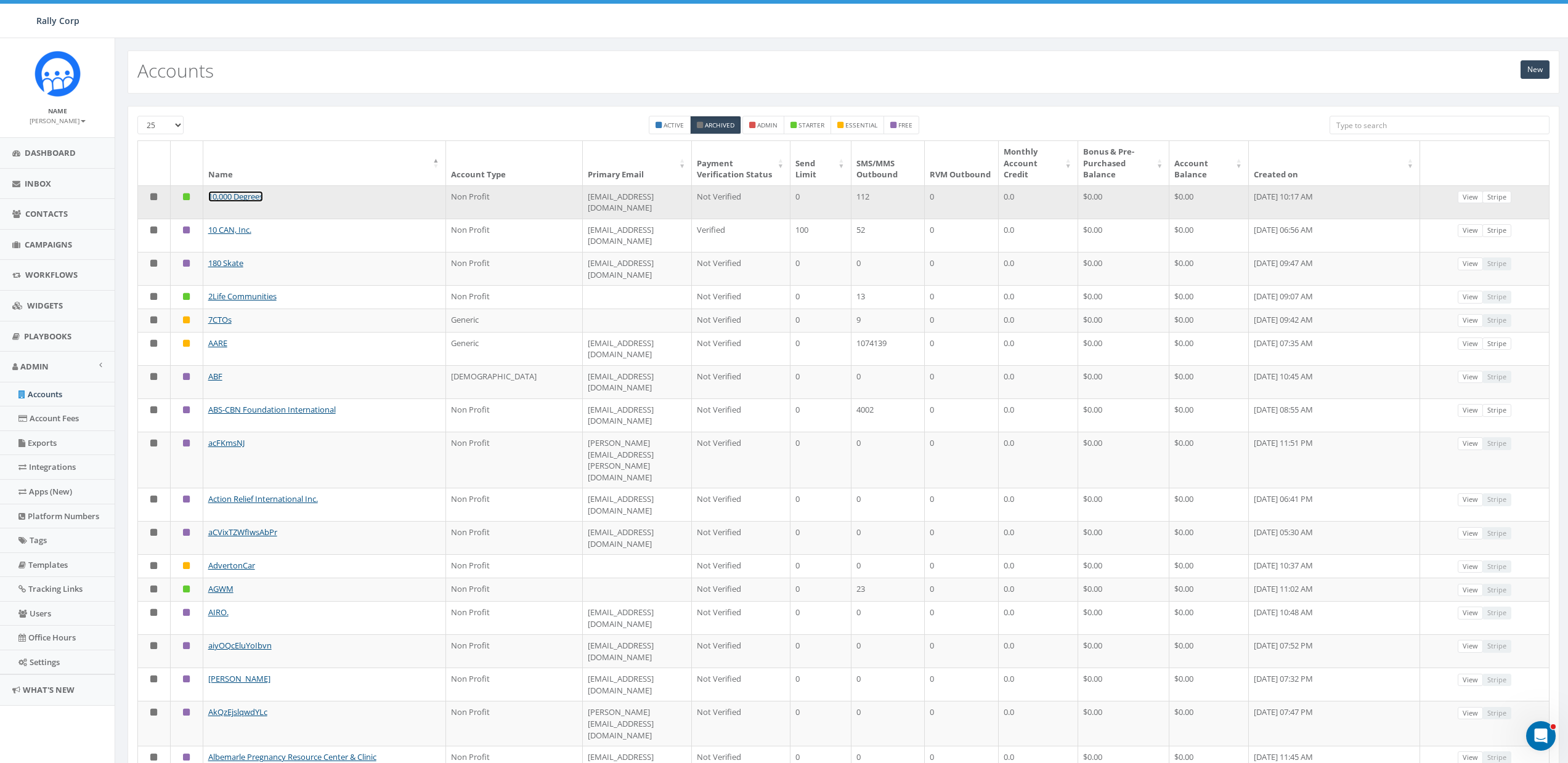
click at [249, 195] on link "10,000 Degrees" at bounding box center [236, 196] width 55 height 11
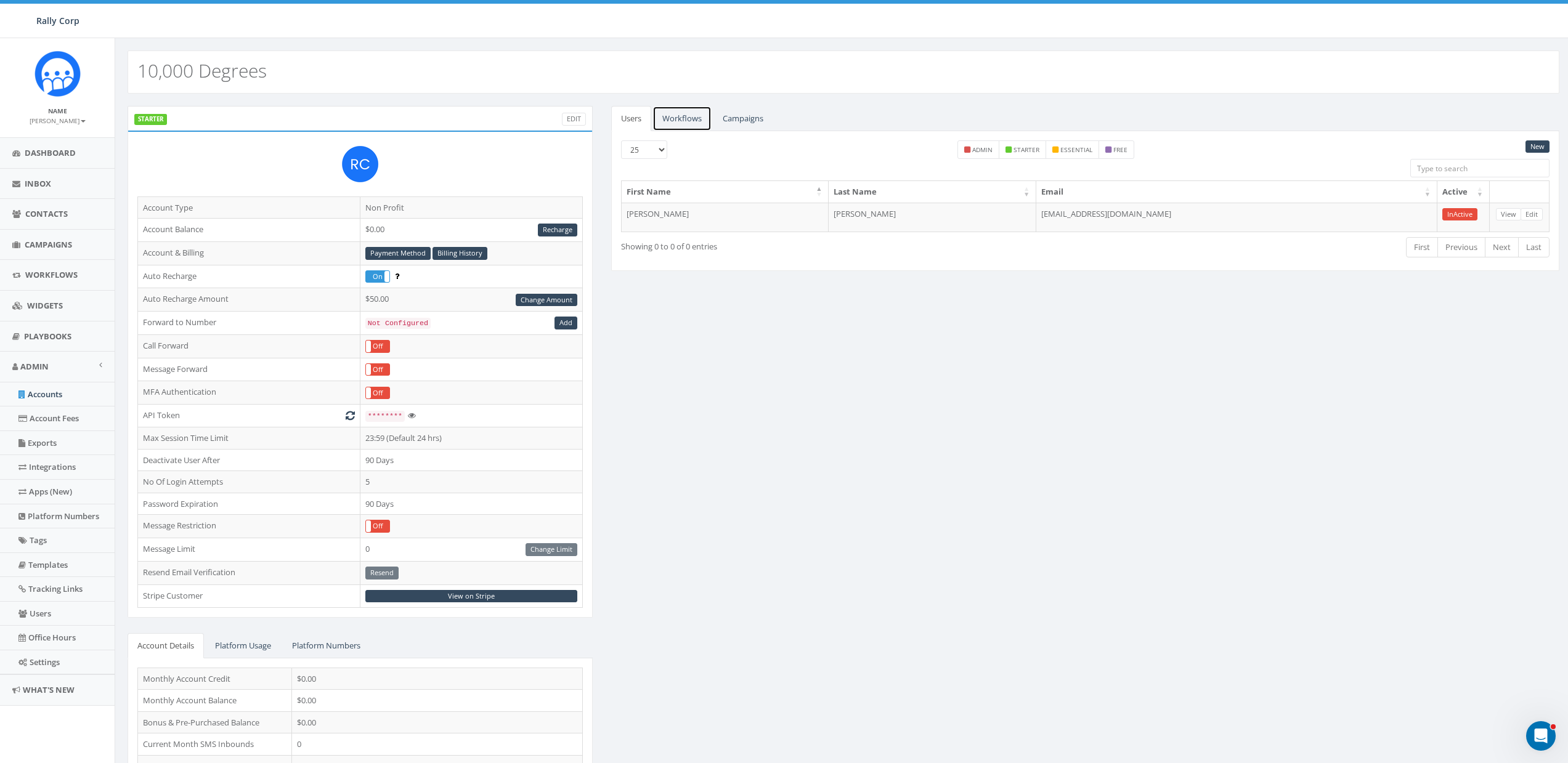
click at [691, 114] on link "Workflows" at bounding box center [682, 119] width 59 height 25
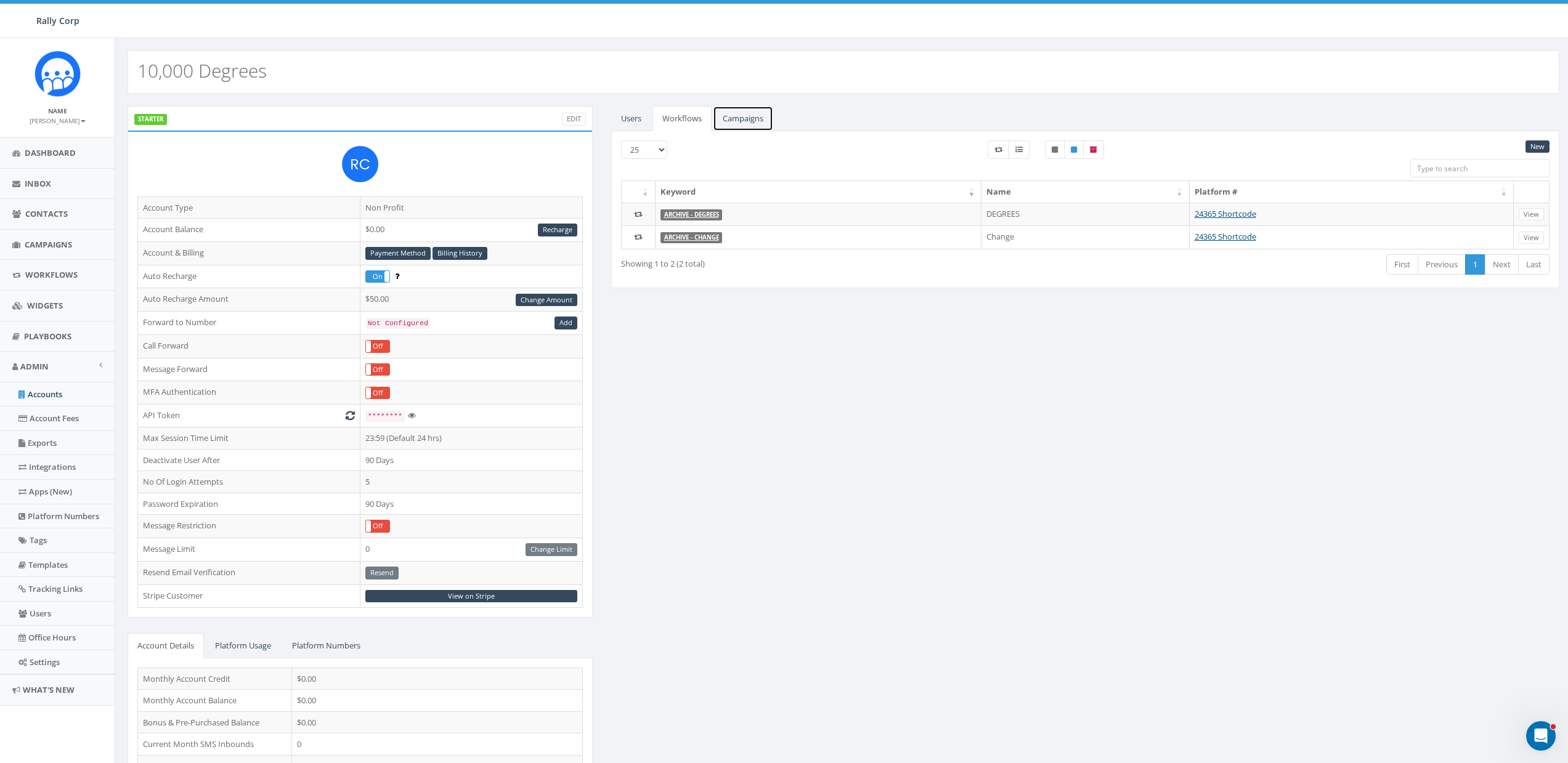
click at [739, 115] on link "Campaigns" at bounding box center [743, 119] width 60 height 25
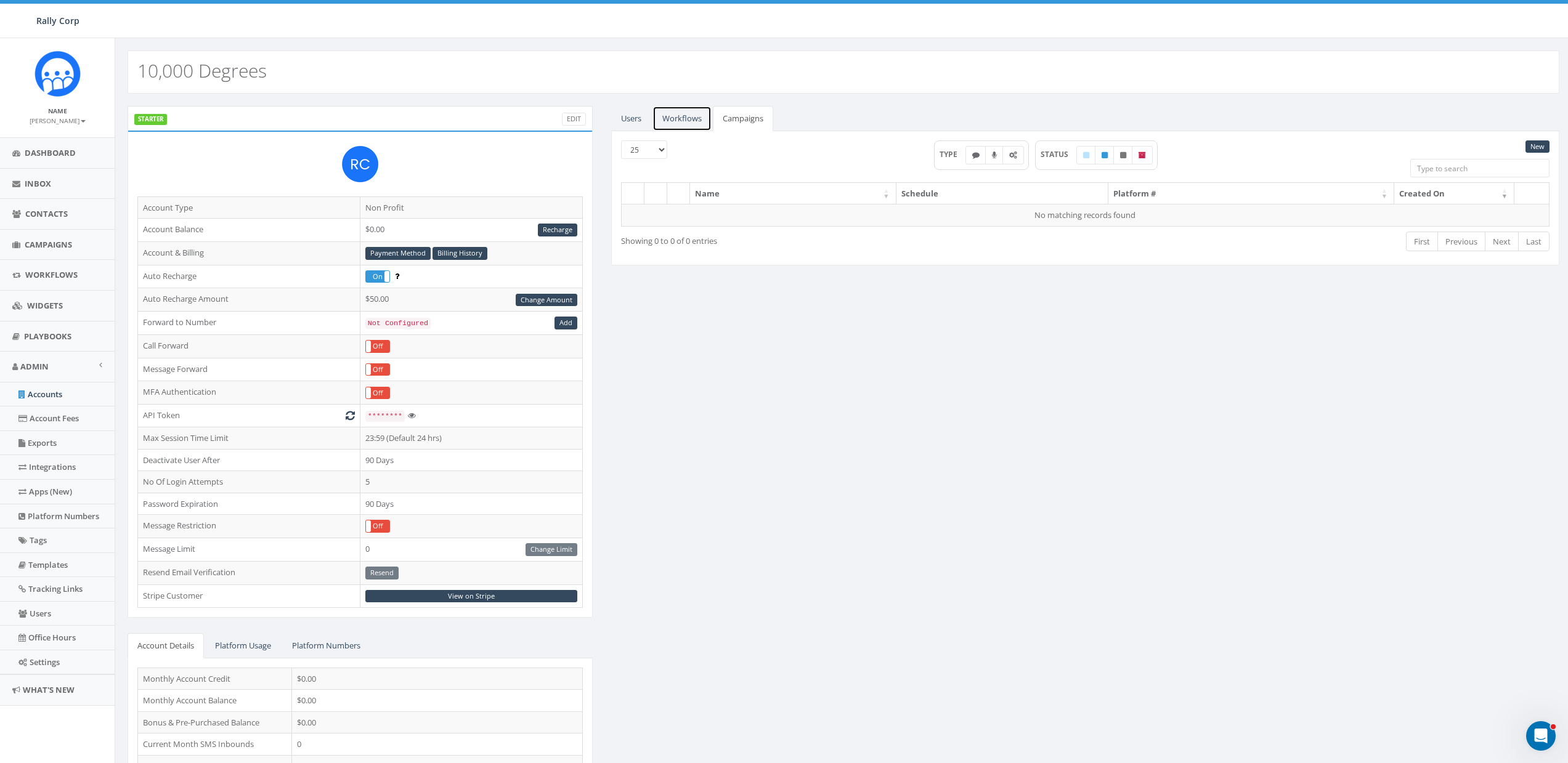
click at [701, 119] on link "Workflows" at bounding box center [682, 119] width 59 height 25
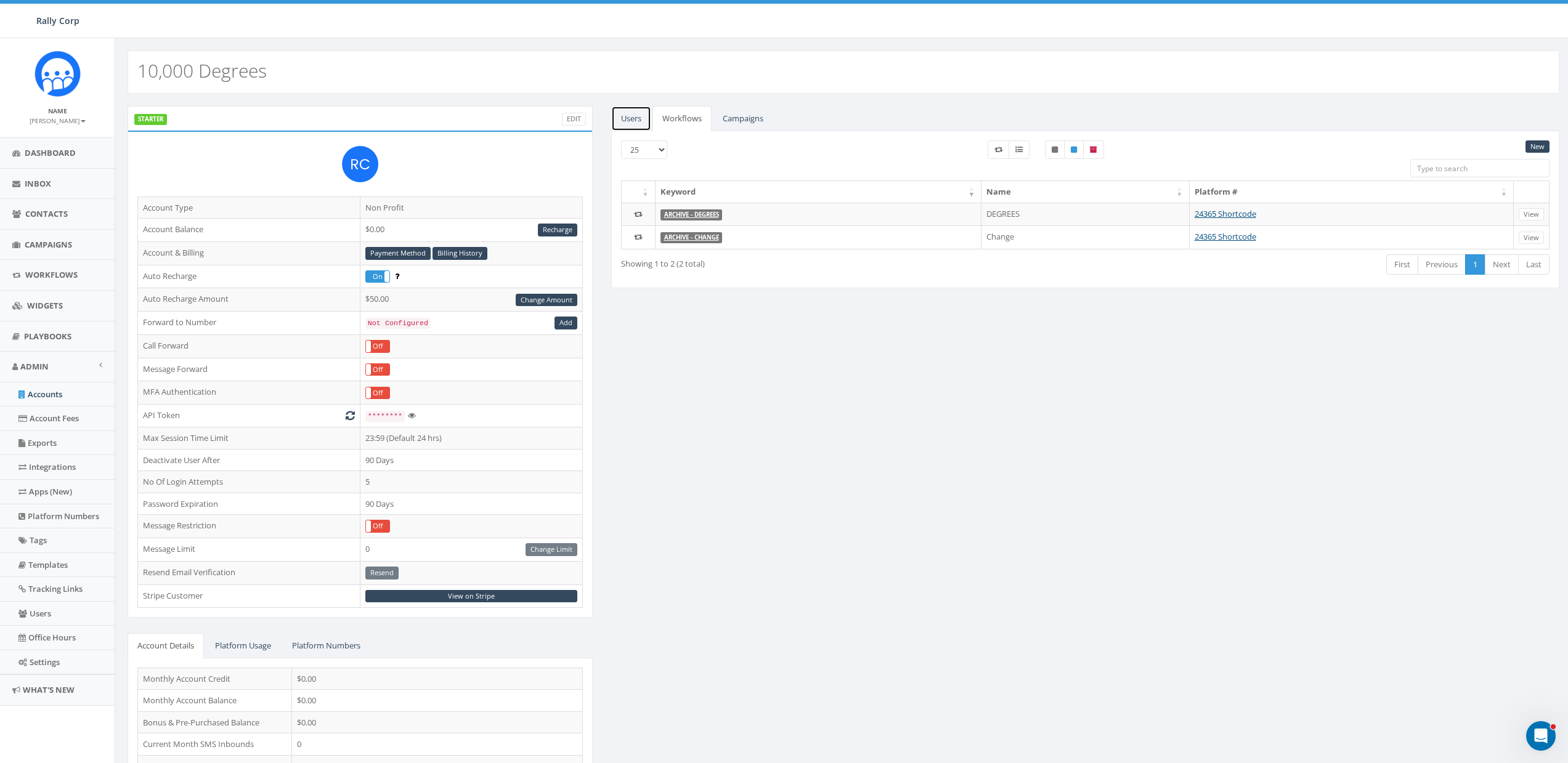
click at [631, 119] on link "Users" at bounding box center [631, 119] width 40 height 25
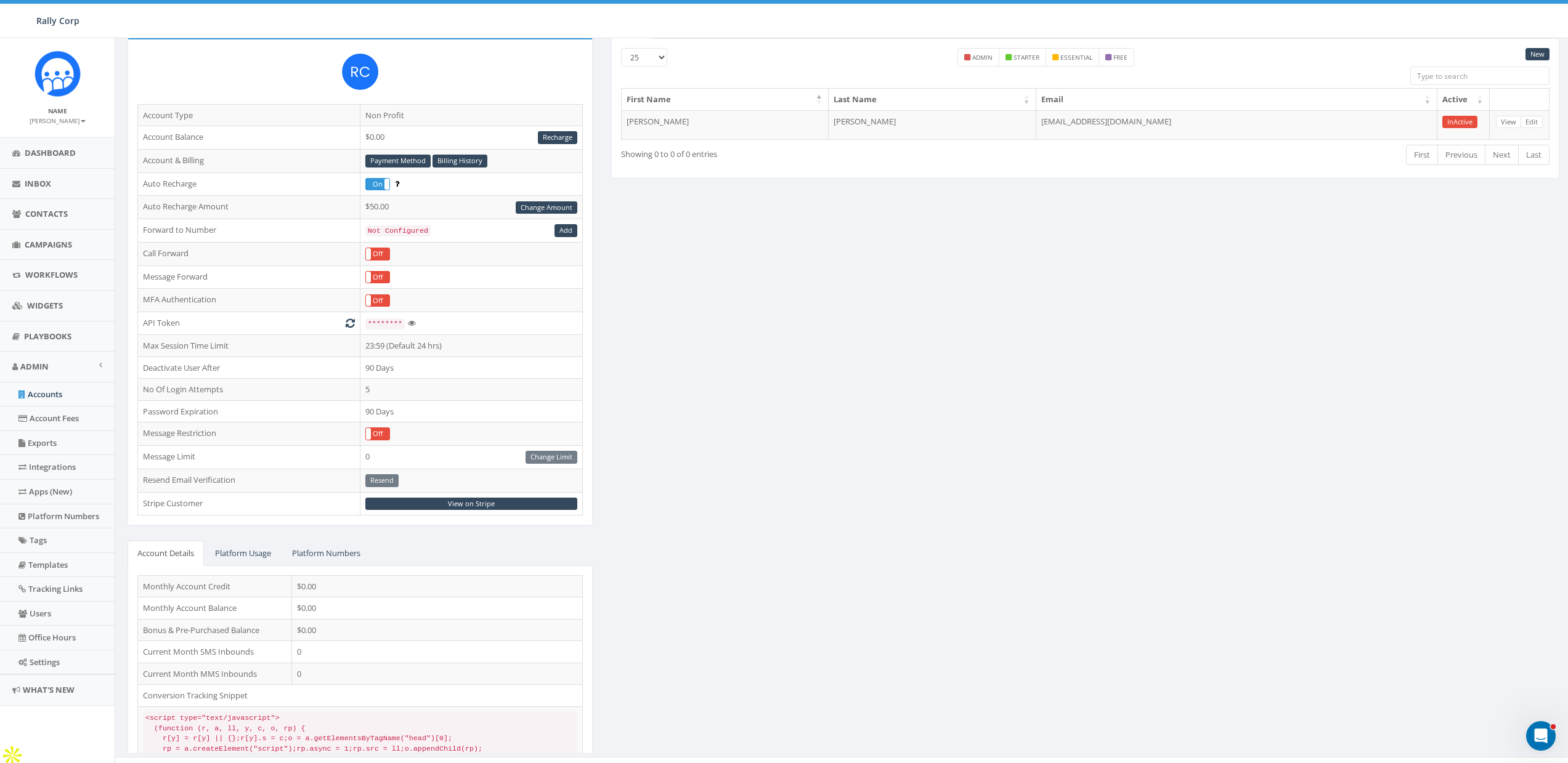
scroll to position [109, 0]
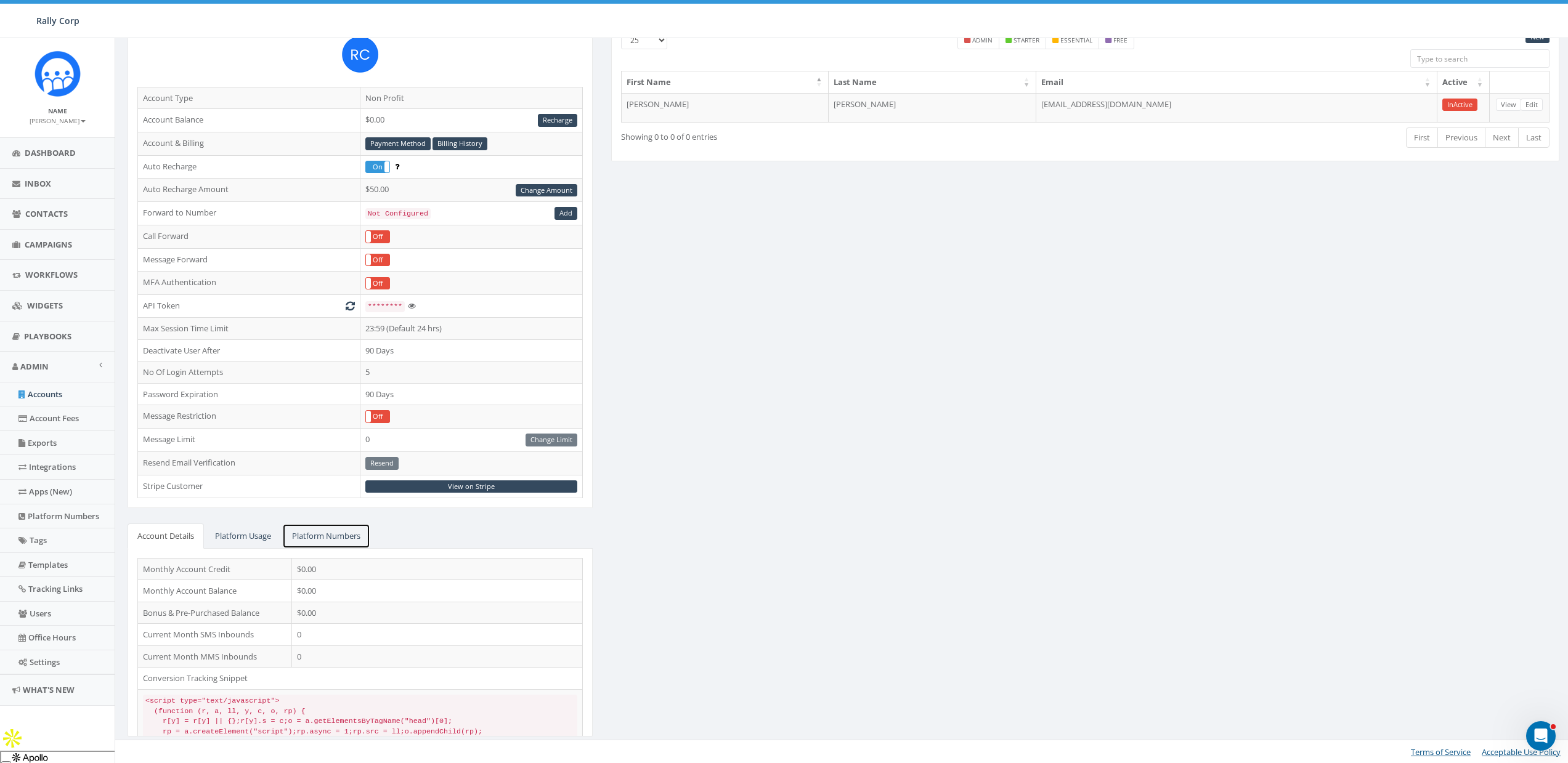
click at [317, 536] on link "Platform Numbers" at bounding box center [326, 536] width 88 height 25
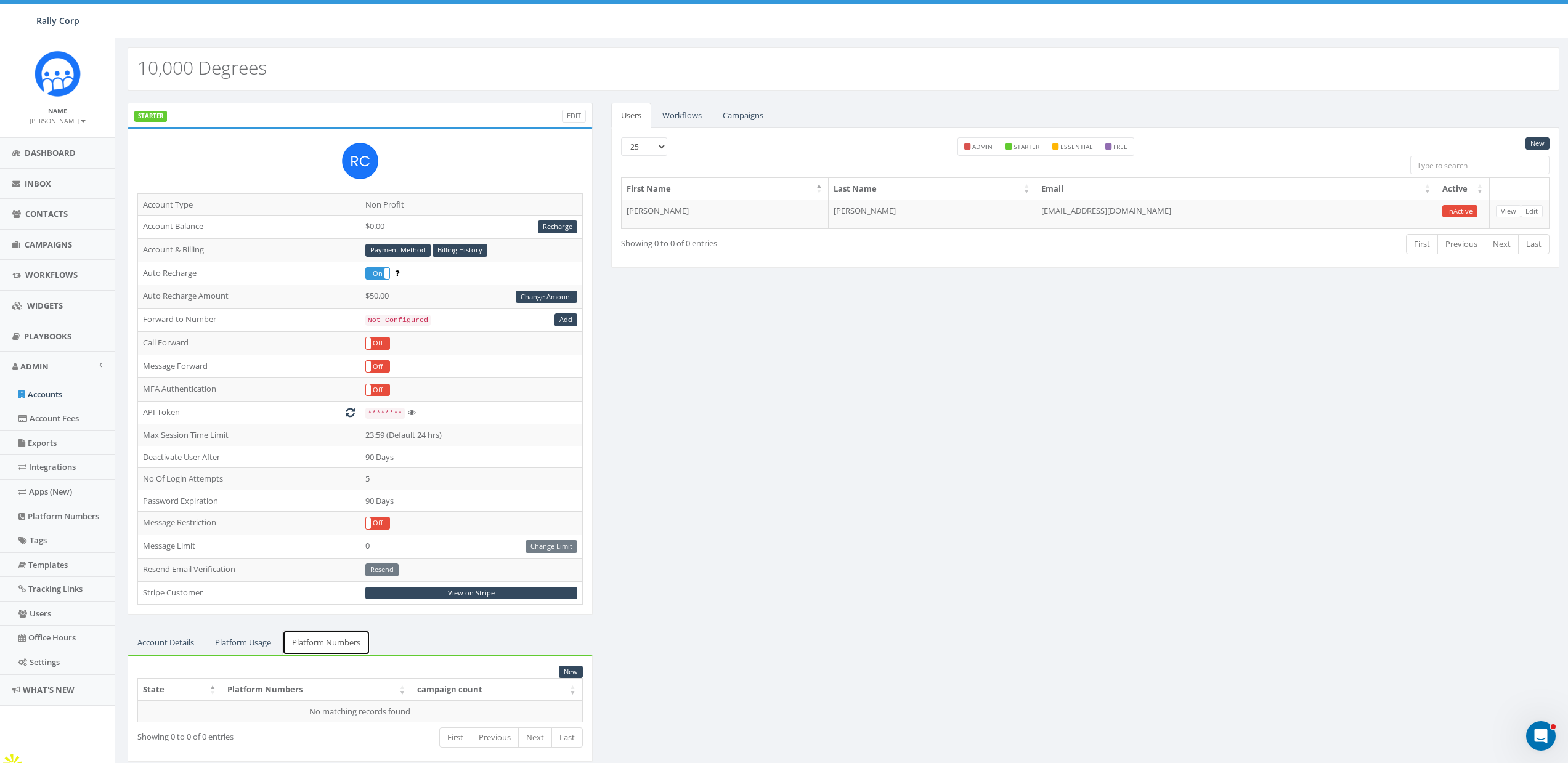
scroll to position [0, 0]
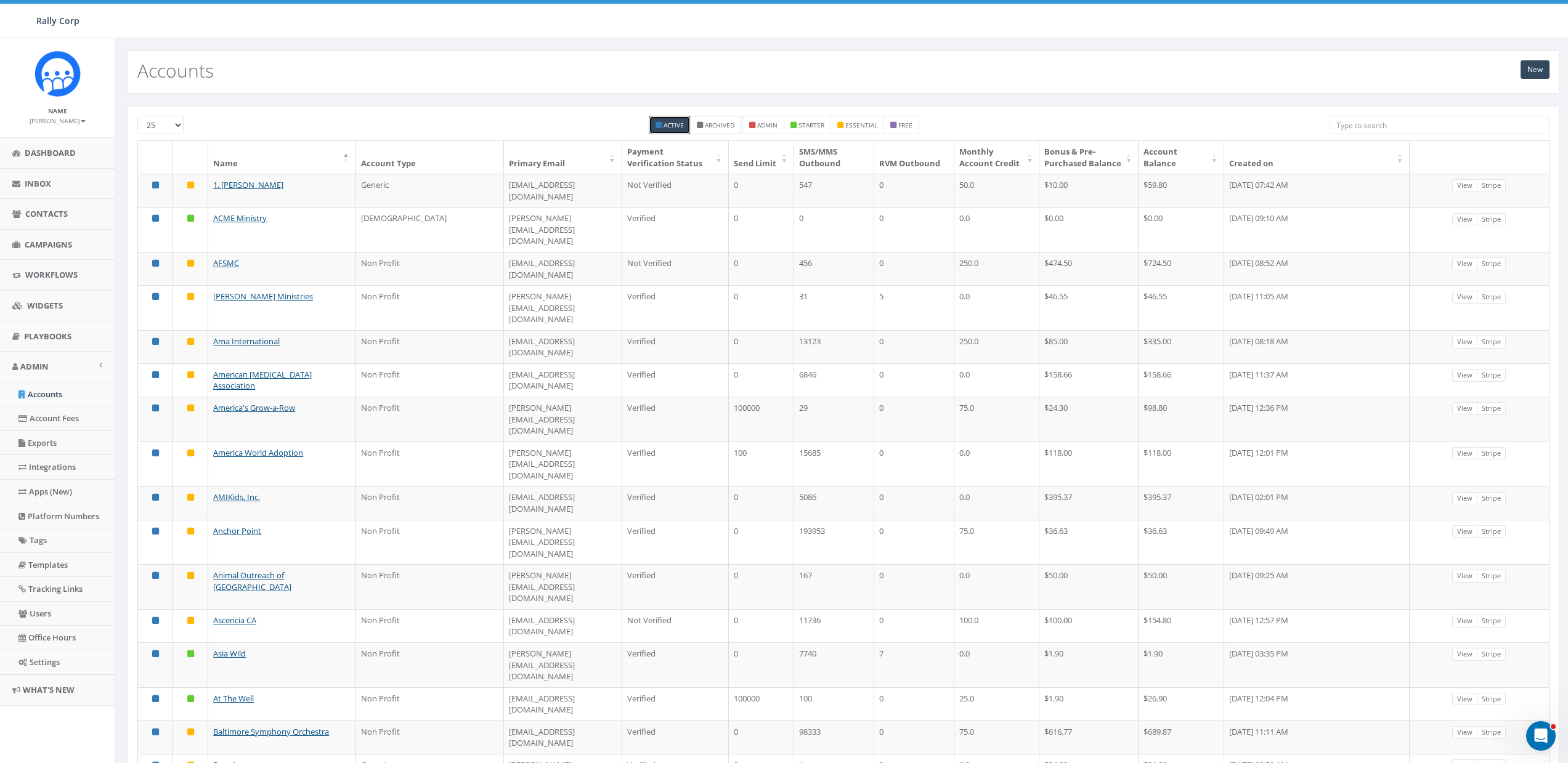
drag, startPoint x: 671, startPoint y: 124, endPoint x: 717, endPoint y: 125, distance: 46.0
click at [686, 124] on label "Active" at bounding box center [669, 125] width 42 height 18
click at [717, 125] on small "Archived" at bounding box center [719, 125] width 30 height 8
click at [236, 164] on th "Name" at bounding box center [281, 157] width 147 height 33
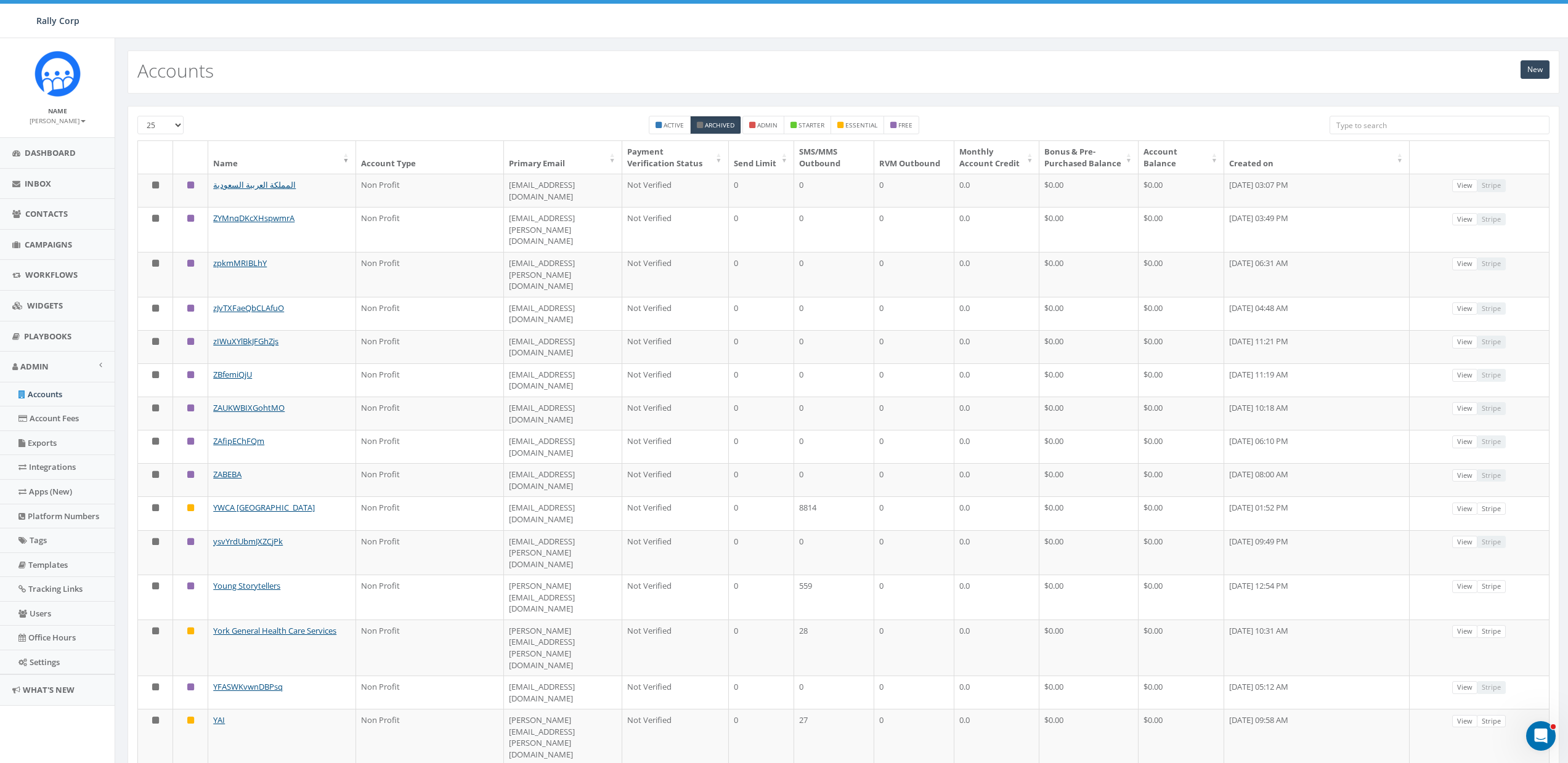
click at [232, 158] on th "Name" at bounding box center [281, 157] width 147 height 33
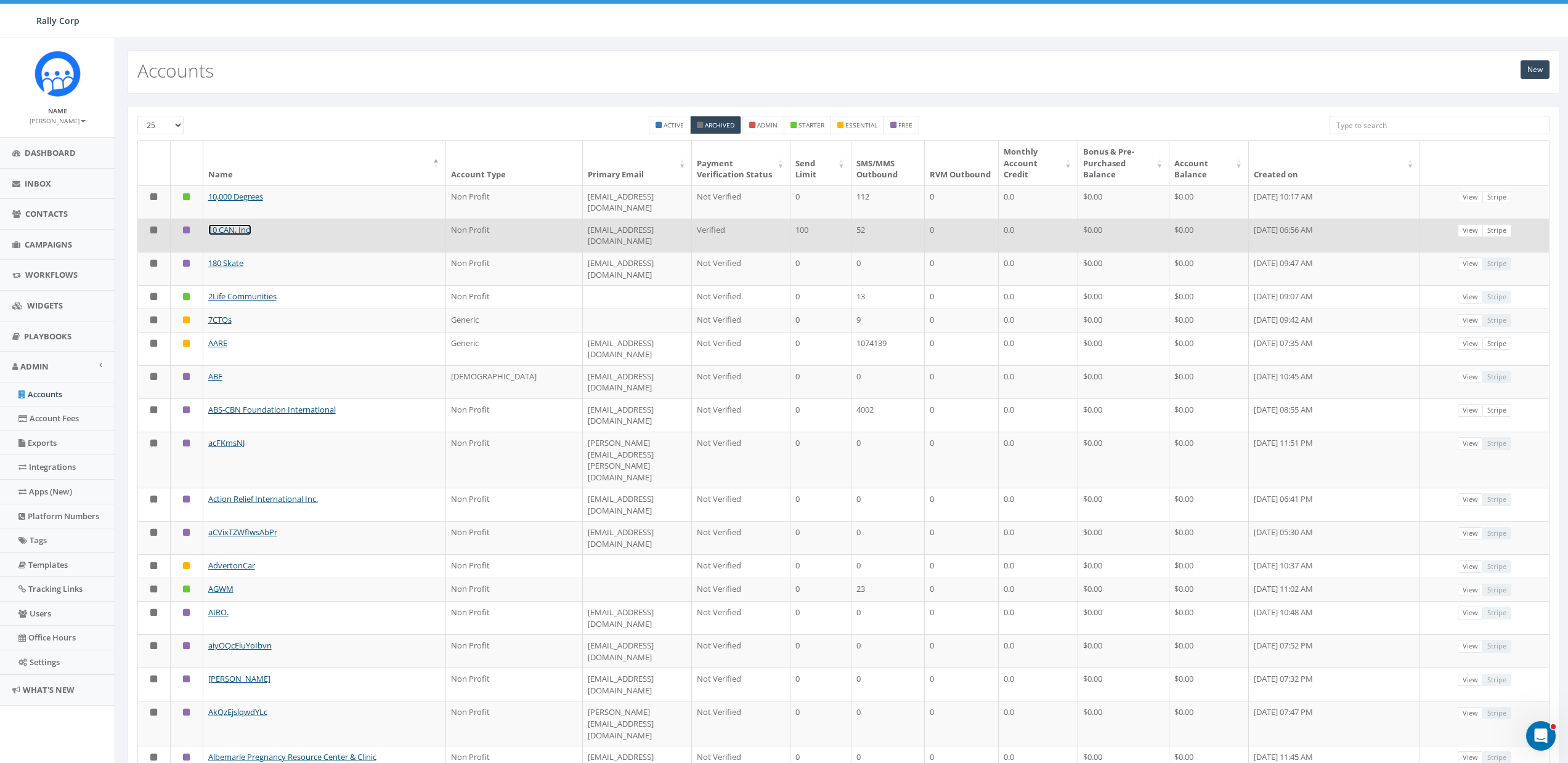
click at [231, 224] on link "10 CAN, Inc." at bounding box center [229, 229] width 43 height 11
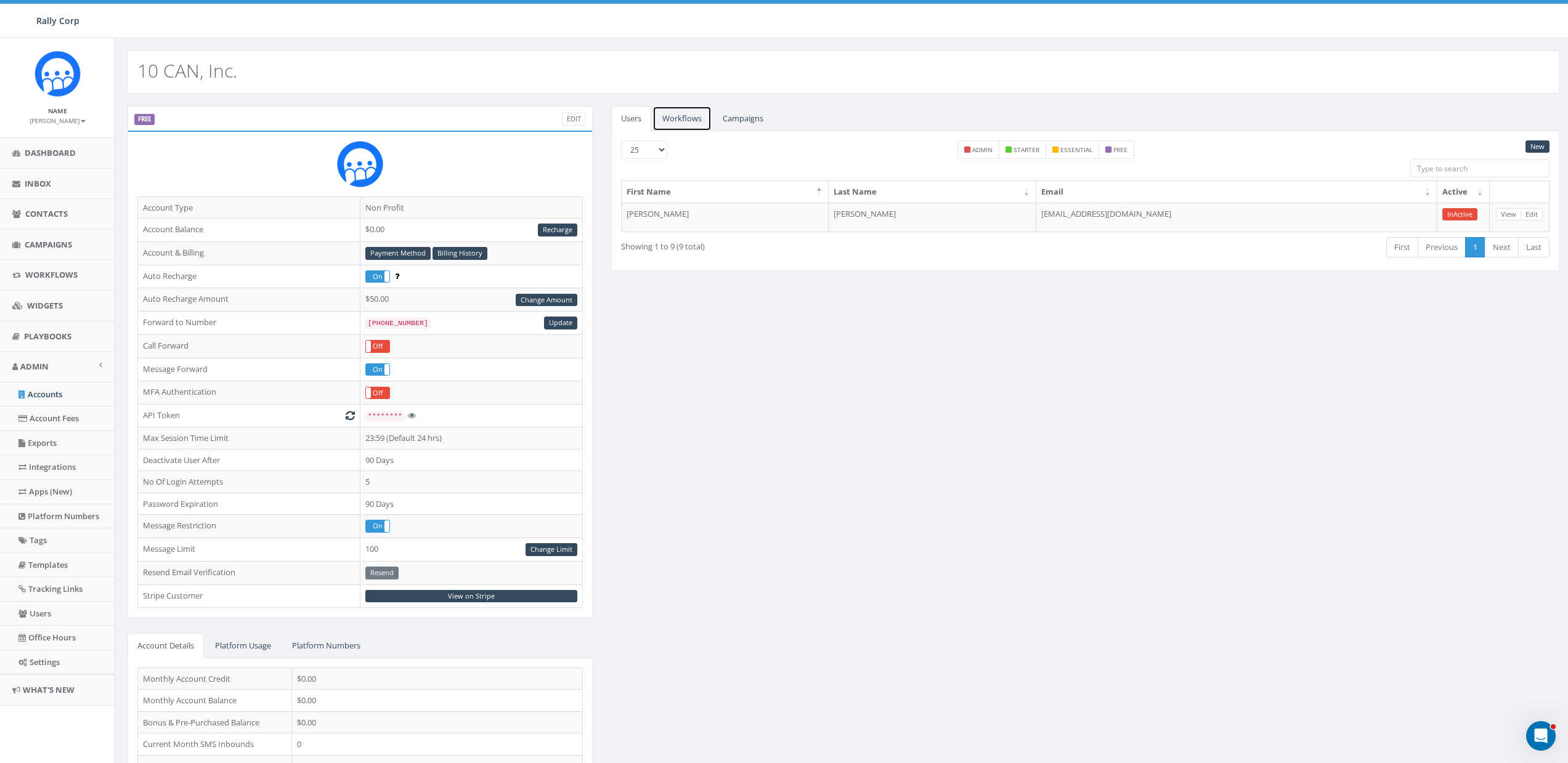
click at [692, 123] on link "Workflows" at bounding box center [682, 119] width 59 height 25
click at [711, 119] on li "Workflows" at bounding box center [682, 119] width 60 height 25
click at [727, 119] on link "Campaigns" at bounding box center [743, 119] width 60 height 25
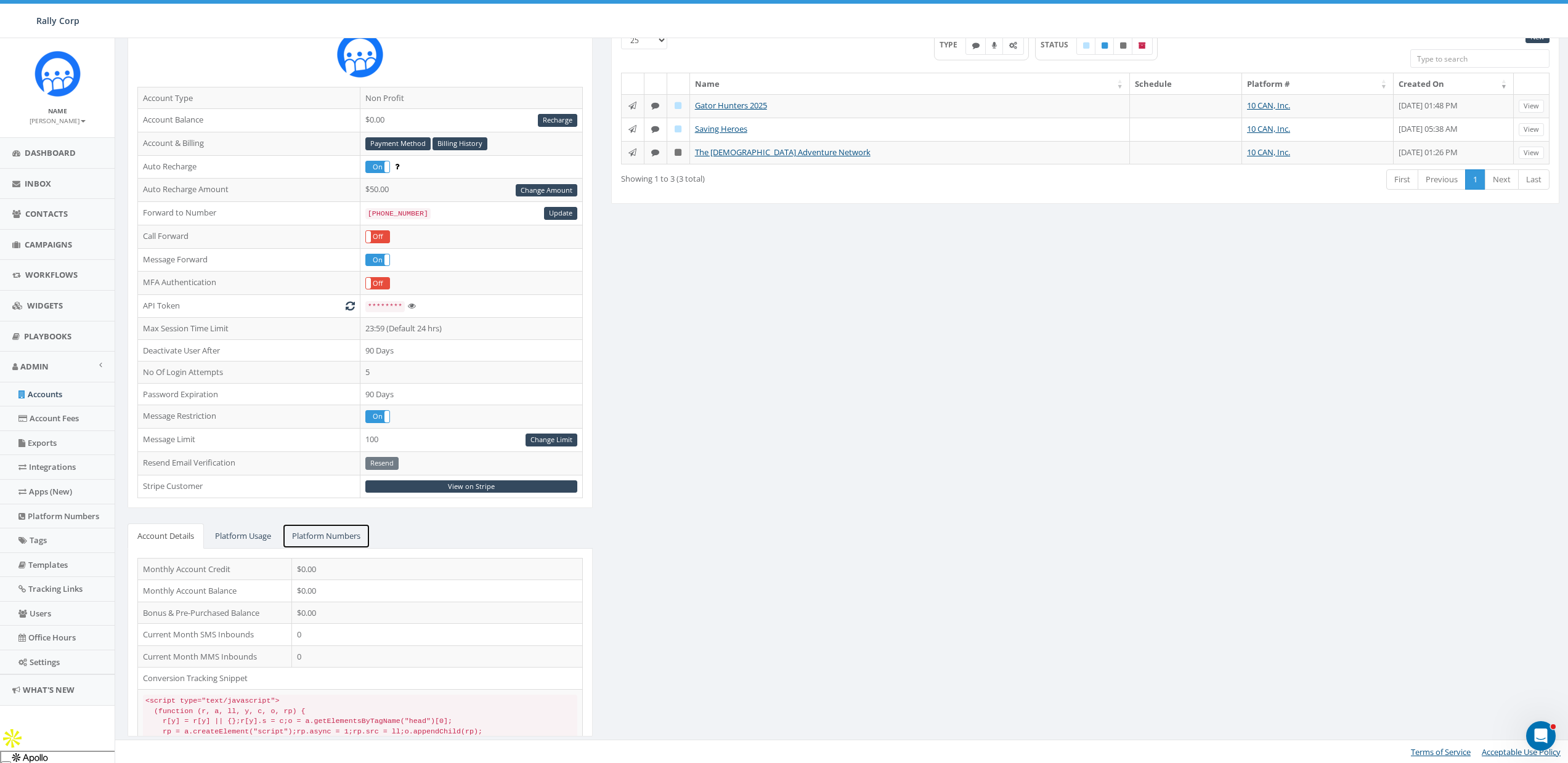
click at [326, 524] on link "Platform Numbers" at bounding box center [326, 536] width 88 height 25
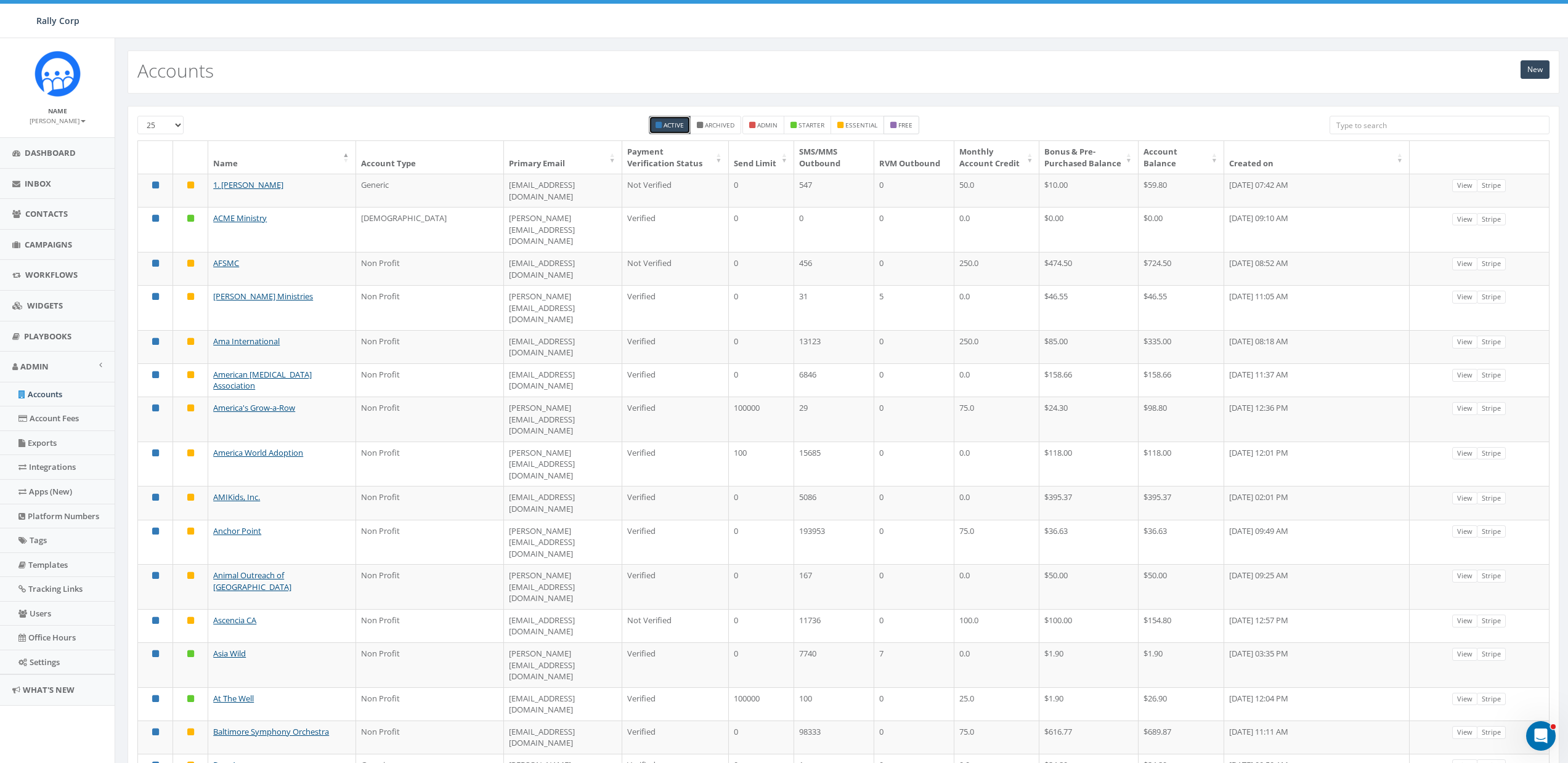
click at [908, 122] on small "free" at bounding box center [905, 125] width 15 height 8
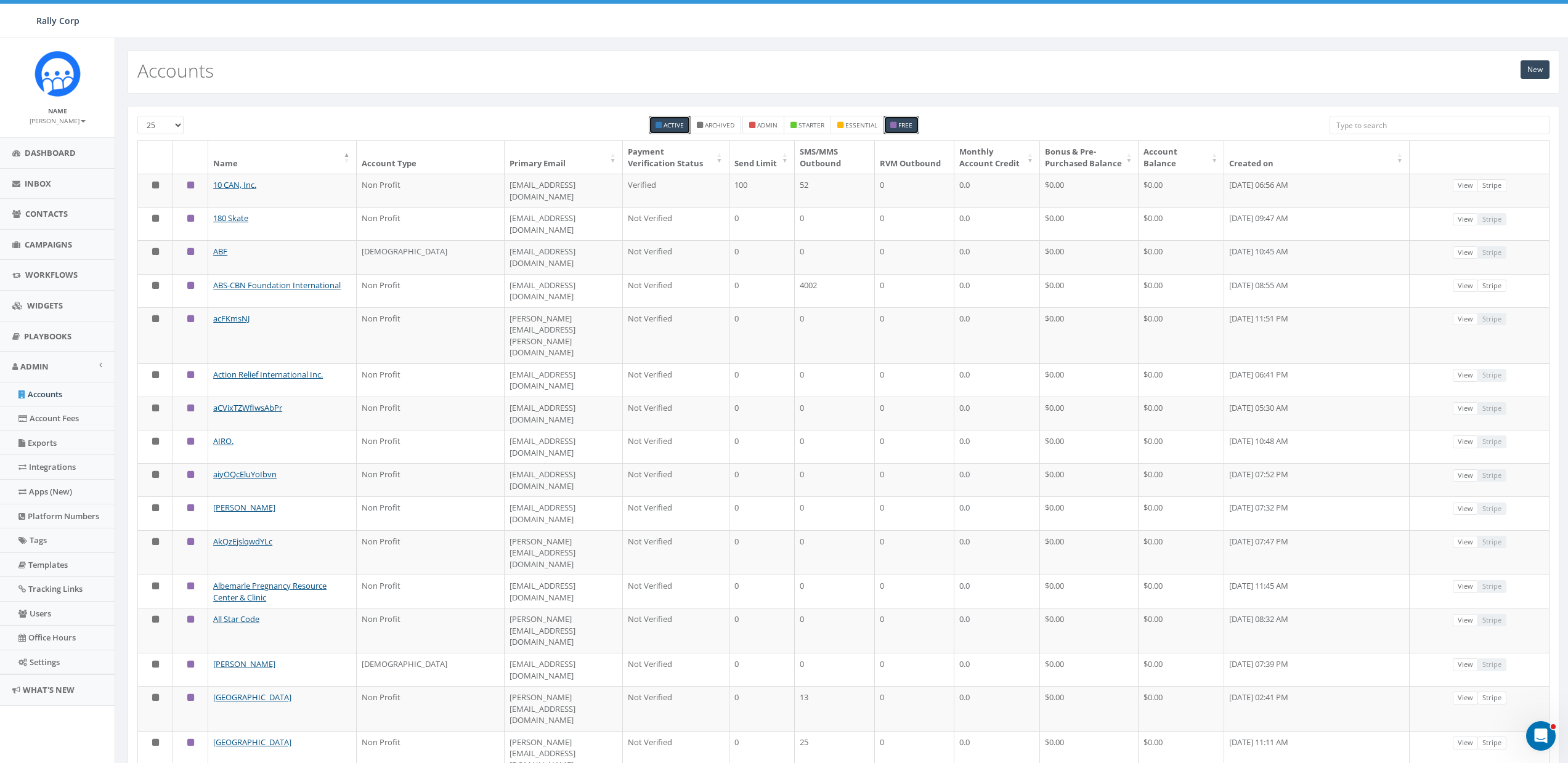
click at [900, 125] on small "free" at bounding box center [905, 125] width 15 height 8
checkbox input "false"
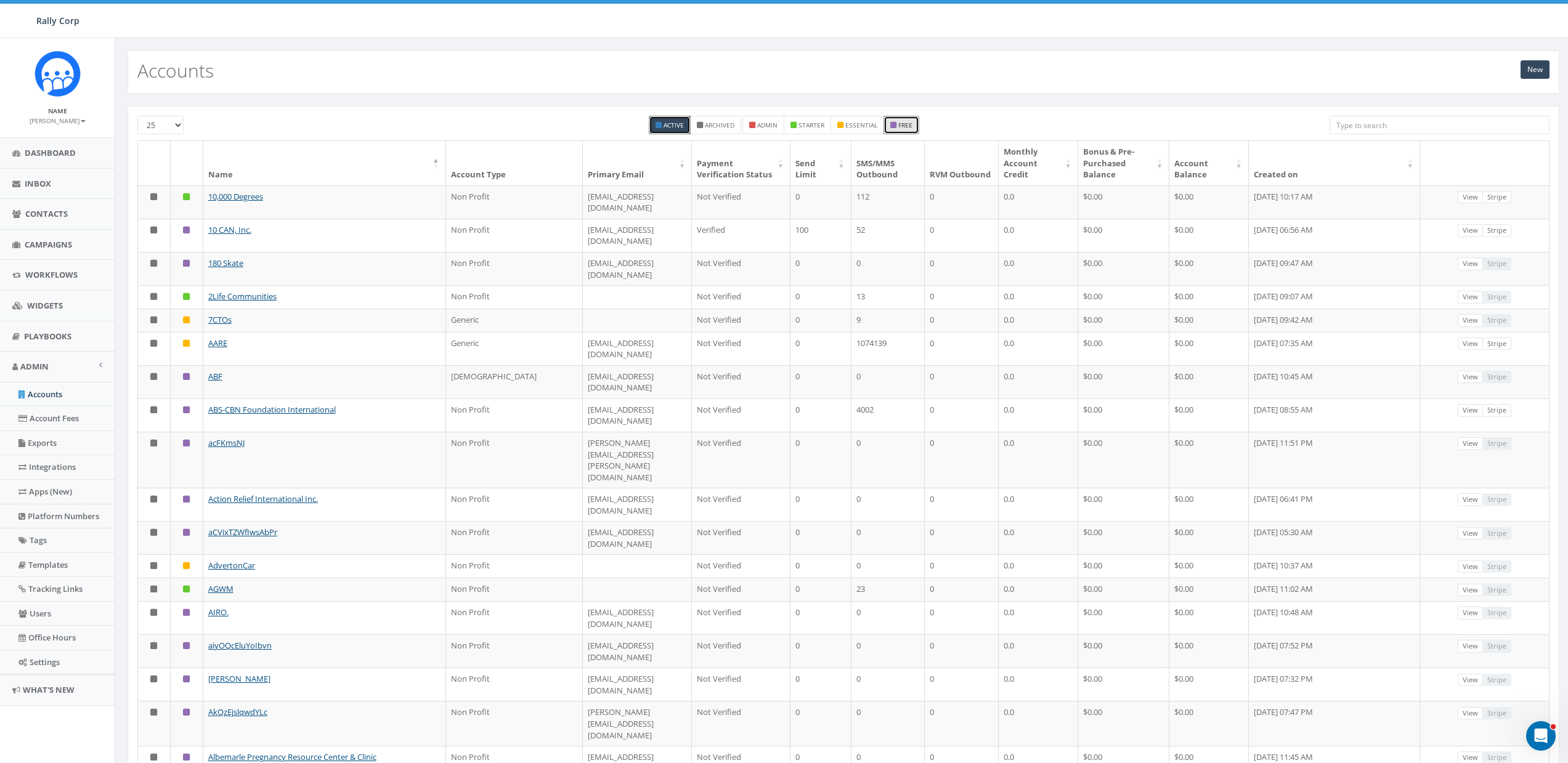
click at [1248, 174] on th "Created on" at bounding box center [1334, 163] width 171 height 44
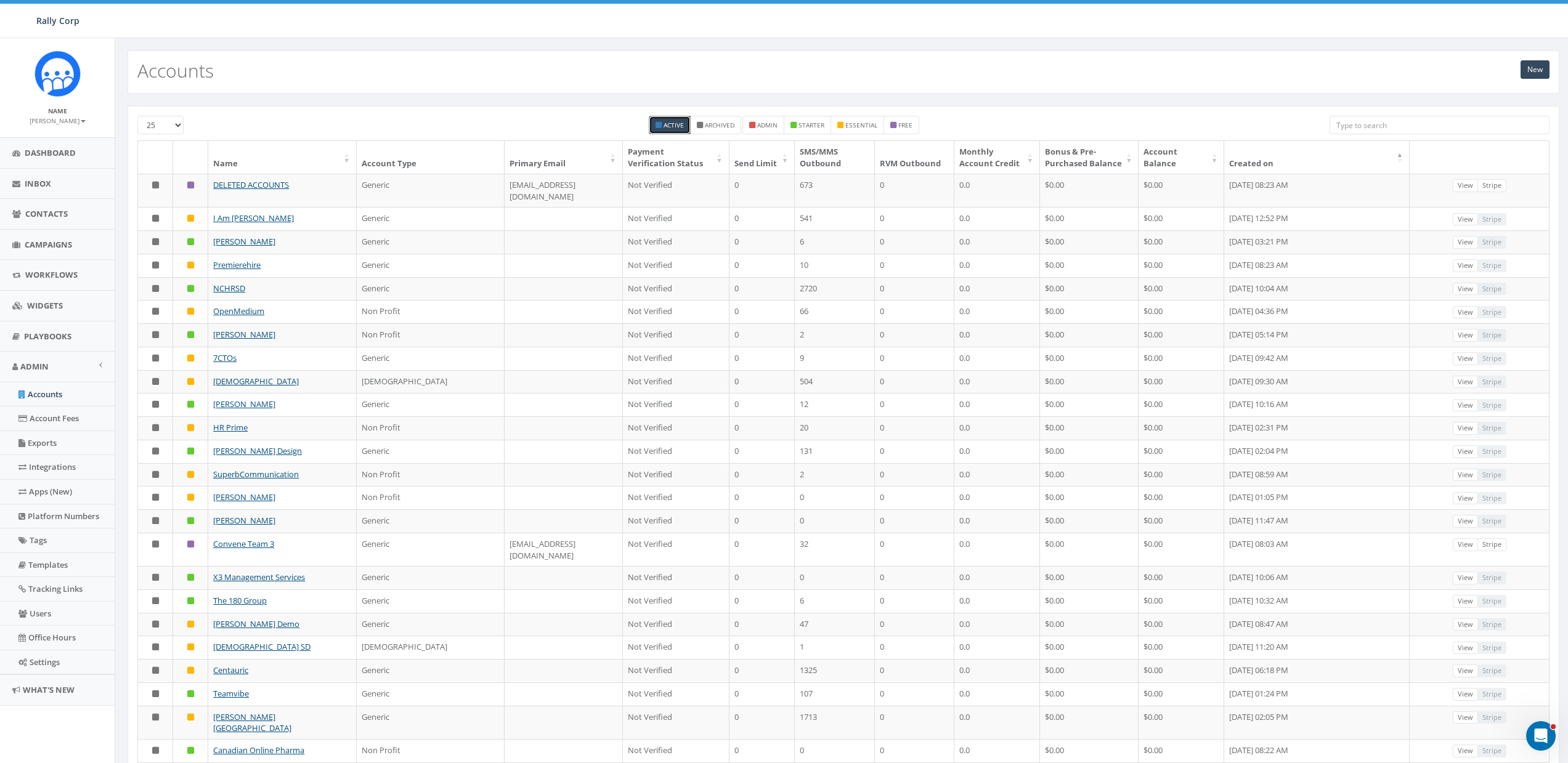
click at [1255, 169] on th "Created on" at bounding box center [1316, 157] width 185 height 33
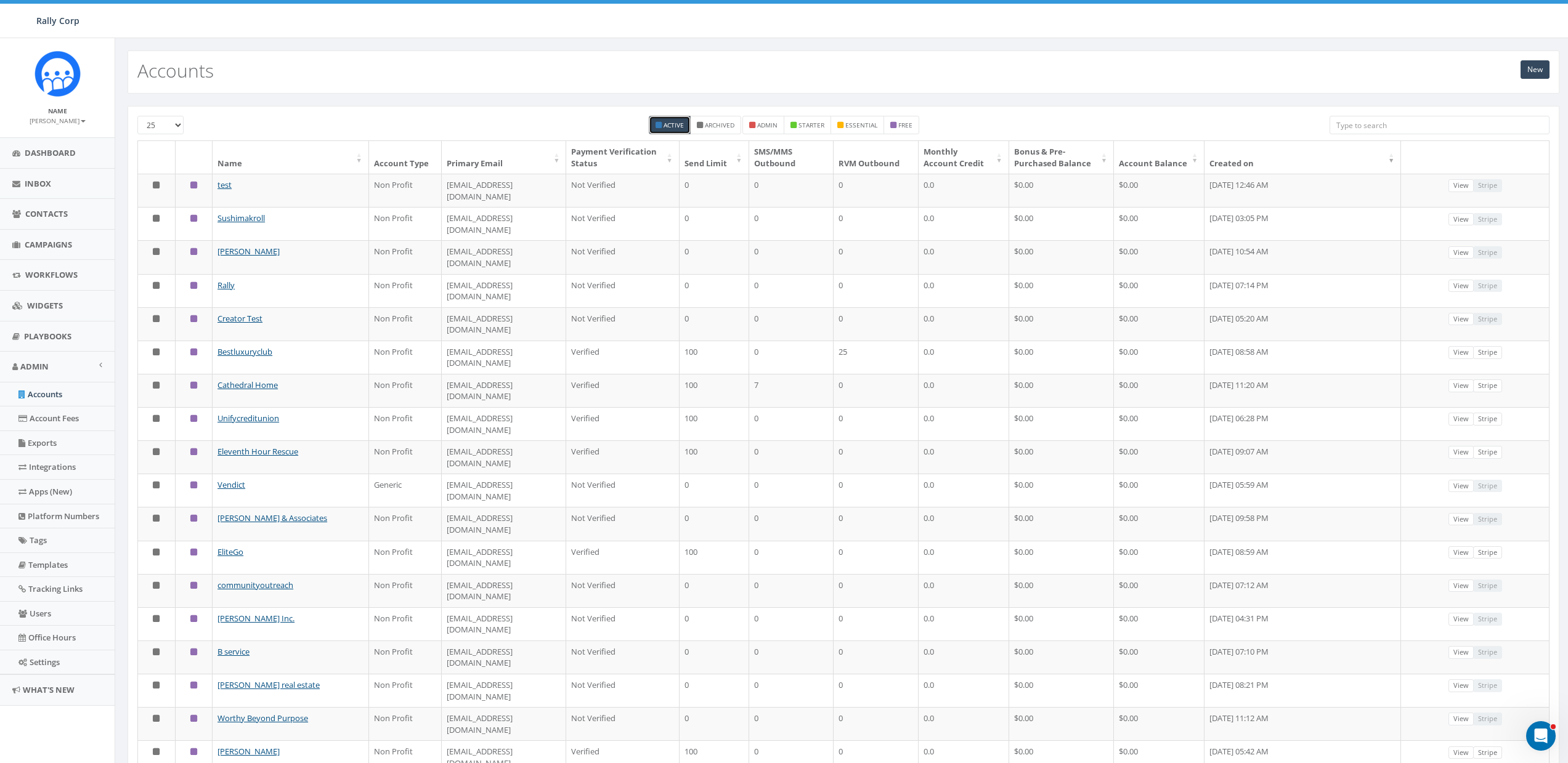
click at [675, 122] on small "Active" at bounding box center [673, 125] width 21 height 8
click at [667, 124] on small "Active" at bounding box center [673, 125] width 21 height 8
checkbox input "true"
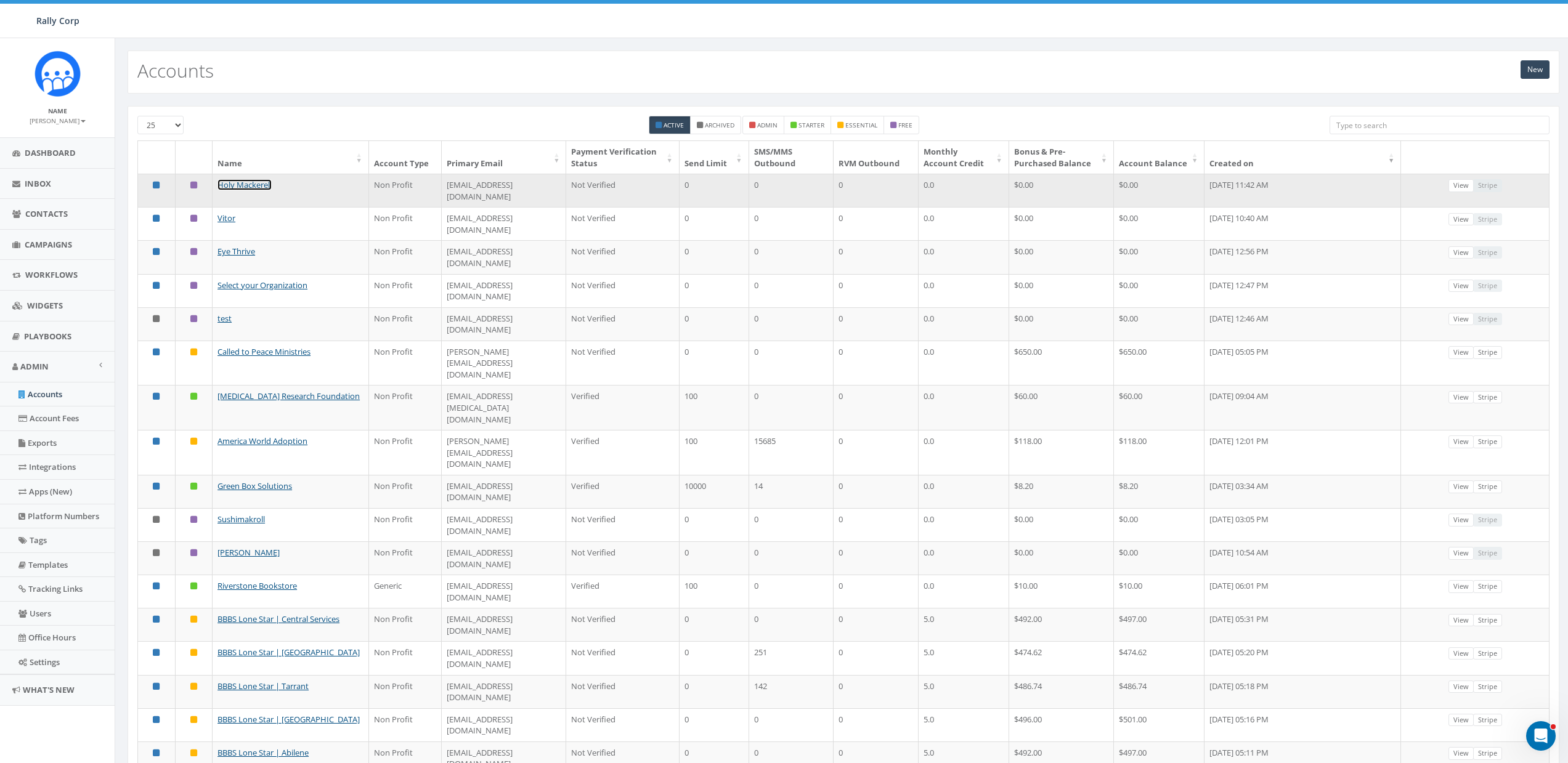
click at [236, 190] on link "Holy Mackerel!" at bounding box center [244, 184] width 54 height 11
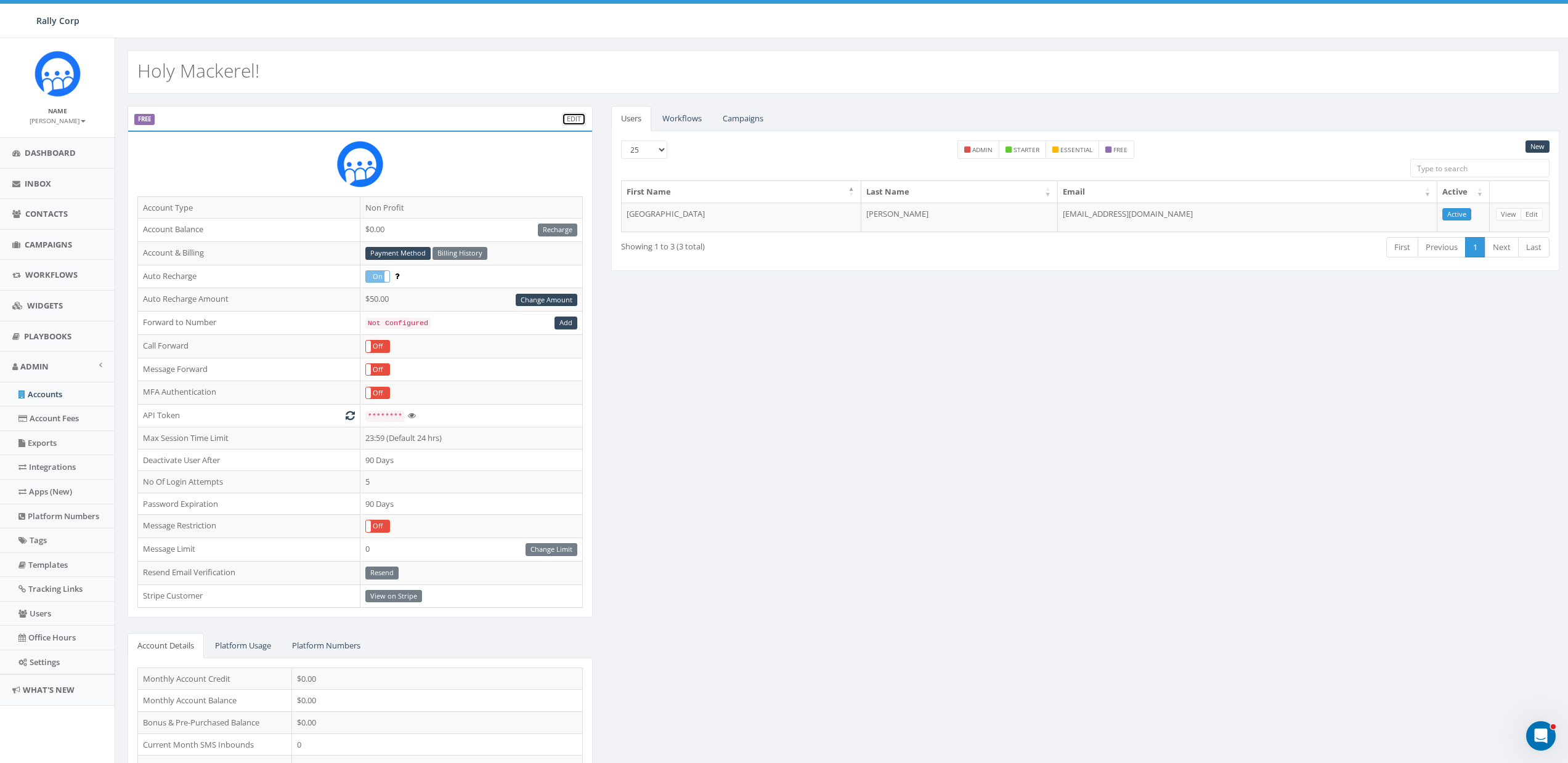
click at [573, 115] on link "Edit" at bounding box center [573, 119] width 24 height 13
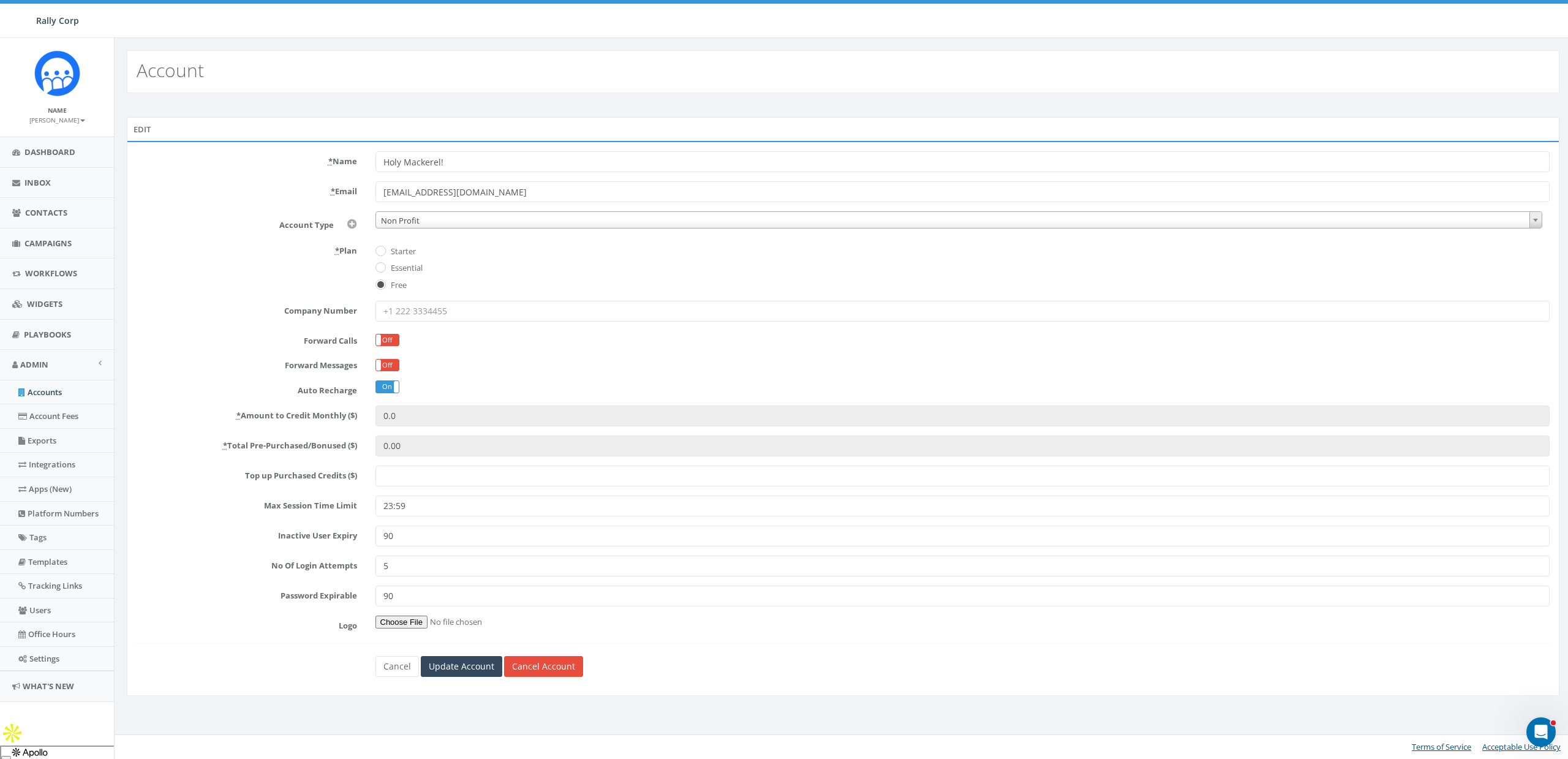
click at [398, 264] on label "Essential" at bounding box center [405, 268] width 35 height 12
click at [383, 265] on input "Essential" at bounding box center [379, 268] width 8 height 8
radio input "true"
click at [398, 250] on label "Starter" at bounding box center [402, 252] width 28 height 12
click at [383, 250] on input "Starter" at bounding box center [379, 251] width 8 height 8
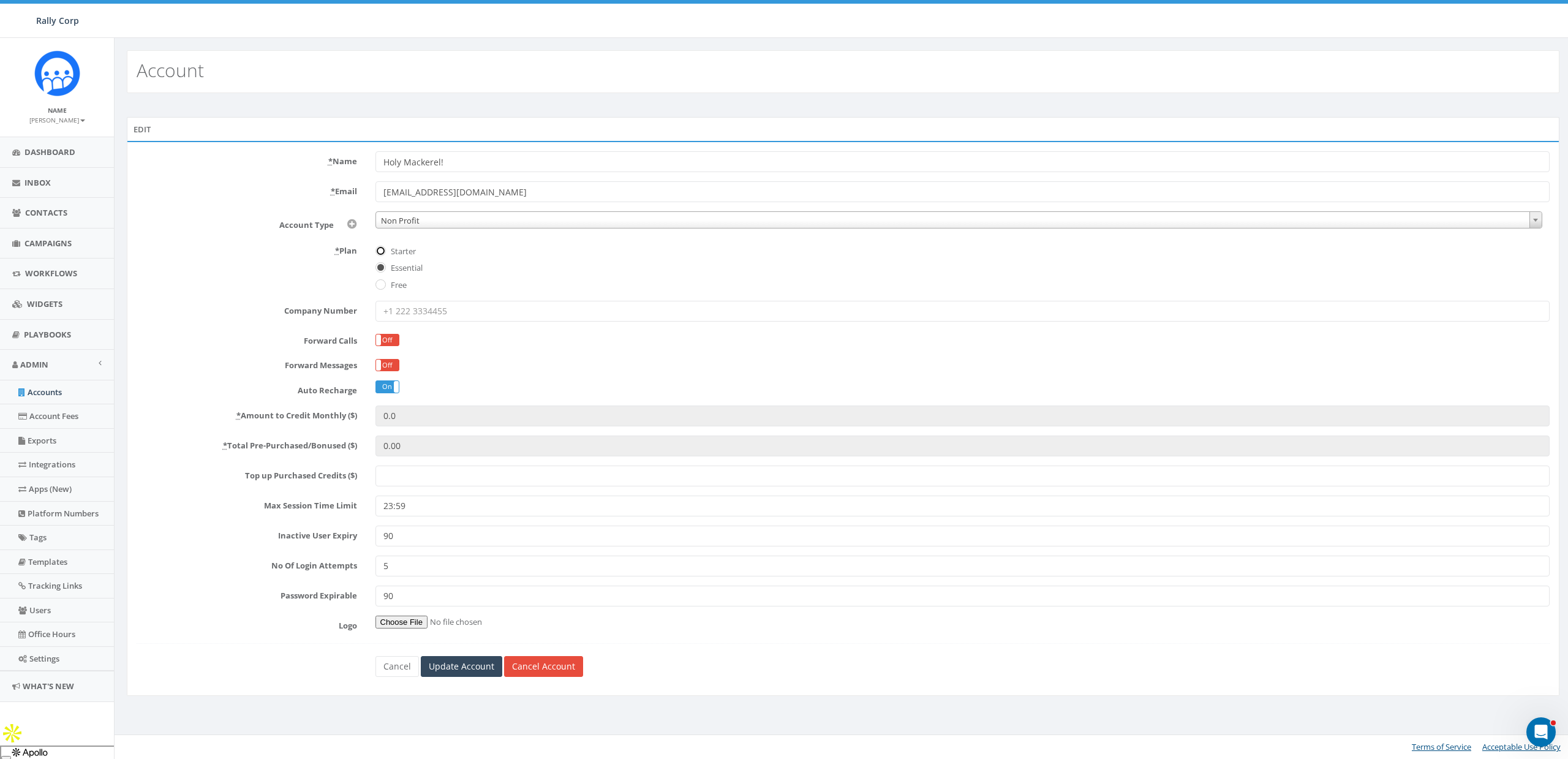
radio input "true"
click at [396, 262] on label "Essential" at bounding box center [405, 268] width 35 height 12
click at [383, 265] on input "Essential" at bounding box center [379, 268] width 8 height 8
radio input "true"
click at [398, 281] on label "Free" at bounding box center [397, 285] width 19 height 12
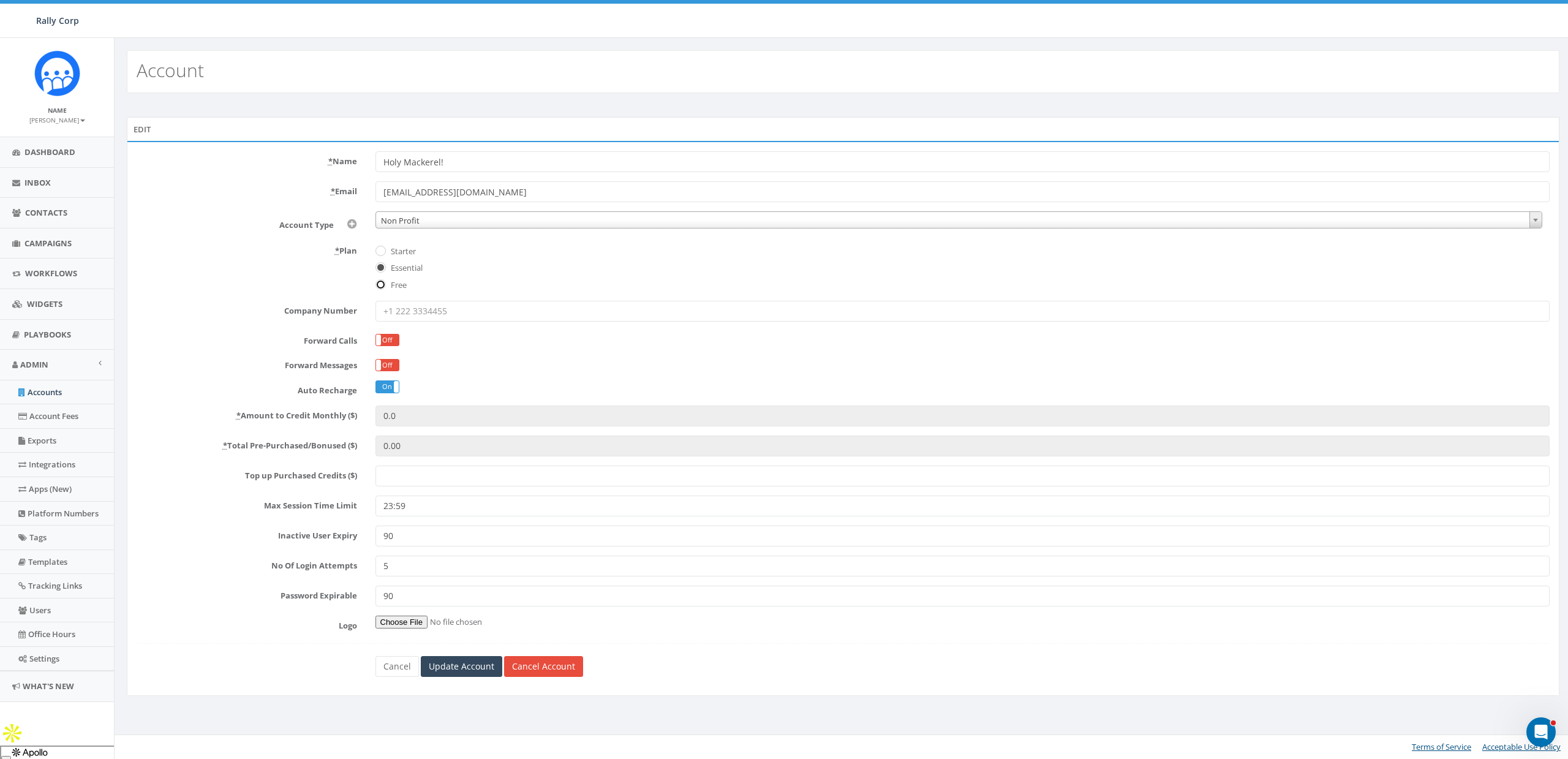
click at [383, 281] on input "Free" at bounding box center [379, 285] width 8 height 8
radio input "true"
click at [402, 268] on label "Essential" at bounding box center [405, 268] width 35 height 12
click at [383, 268] on input "Essential" at bounding box center [379, 268] width 8 height 8
radio input "true"
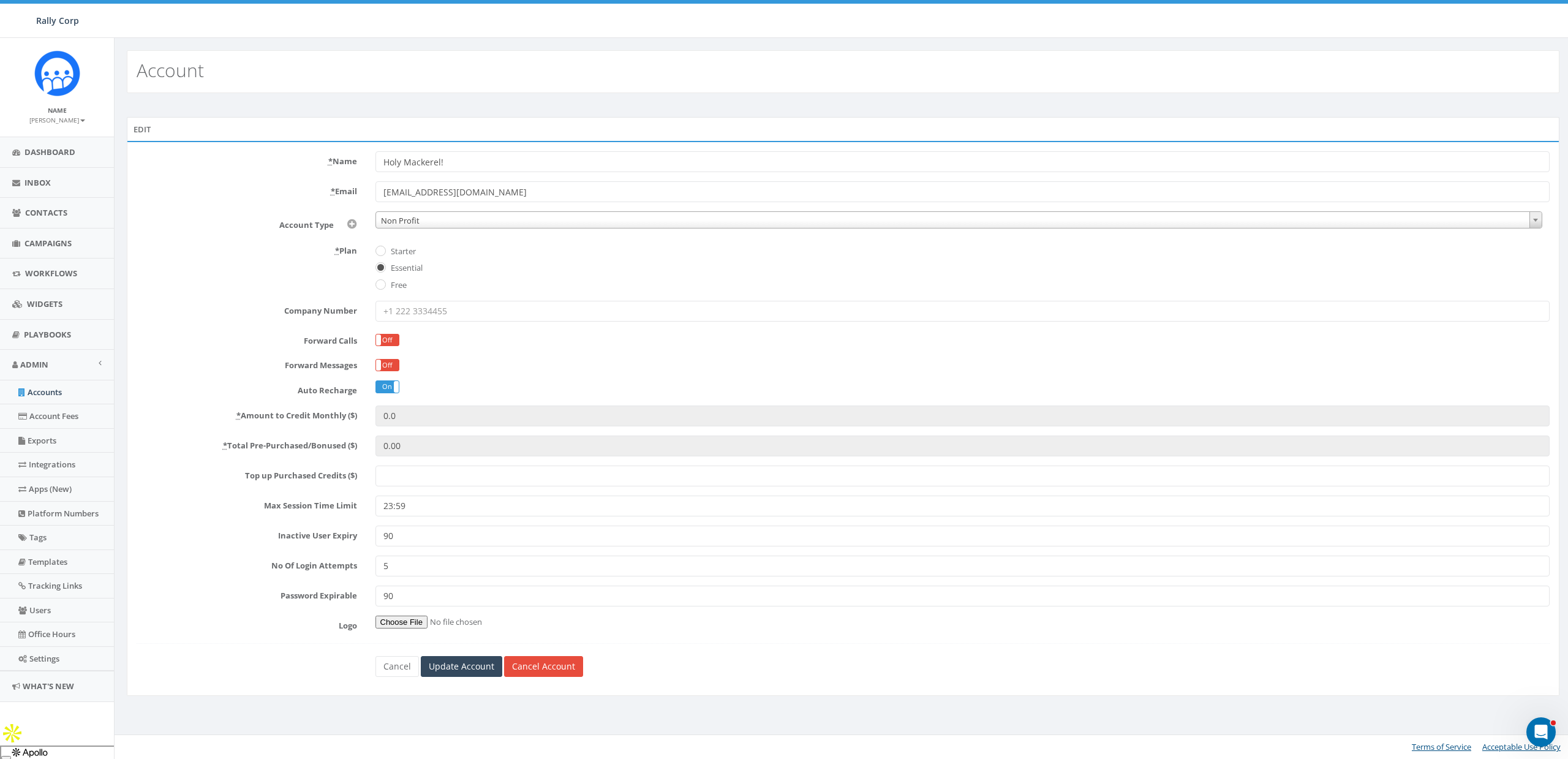
click at [407, 247] on label "Starter" at bounding box center [402, 252] width 28 height 12
click at [383, 247] on input "Starter" at bounding box center [379, 251] width 8 height 8
radio input "true"
click at [405, 265] on label "Essential" at bounding box center [405, 268] width 35 height 12
click at [383, 265] on input "Essential" at bounding box center [379, 268] width 8 height 8
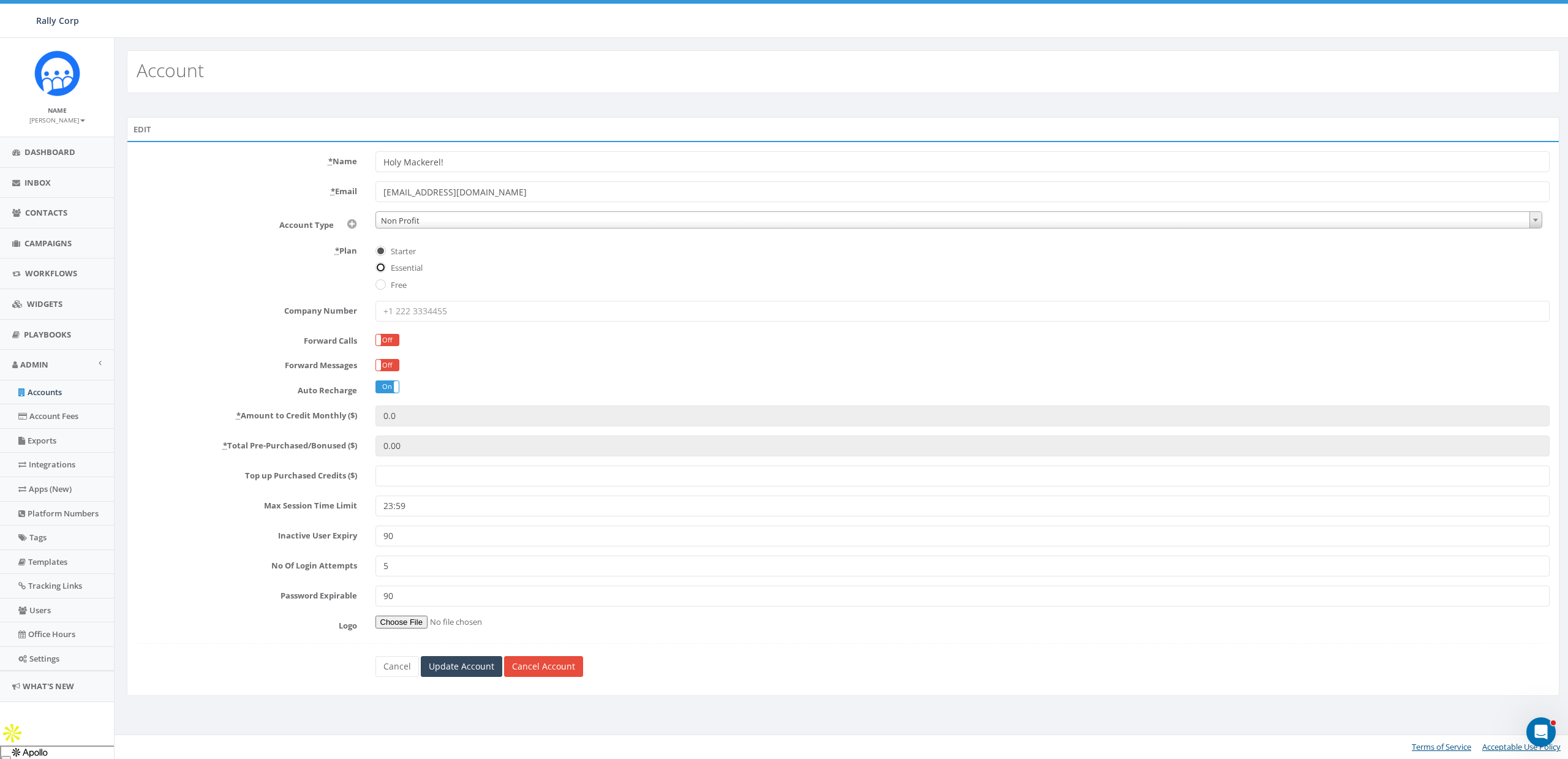
radio input "true"
click at [397, 281] on label "Free" at bounding box center [397, 285] width 19 height 12
click at [383, 281] on input "Free" at bounding box center [379, 285] width 8 height 8
radio input "true"
click at [412, 262] on label "Essential" at bounding box center [405, 268] width 35 height 12
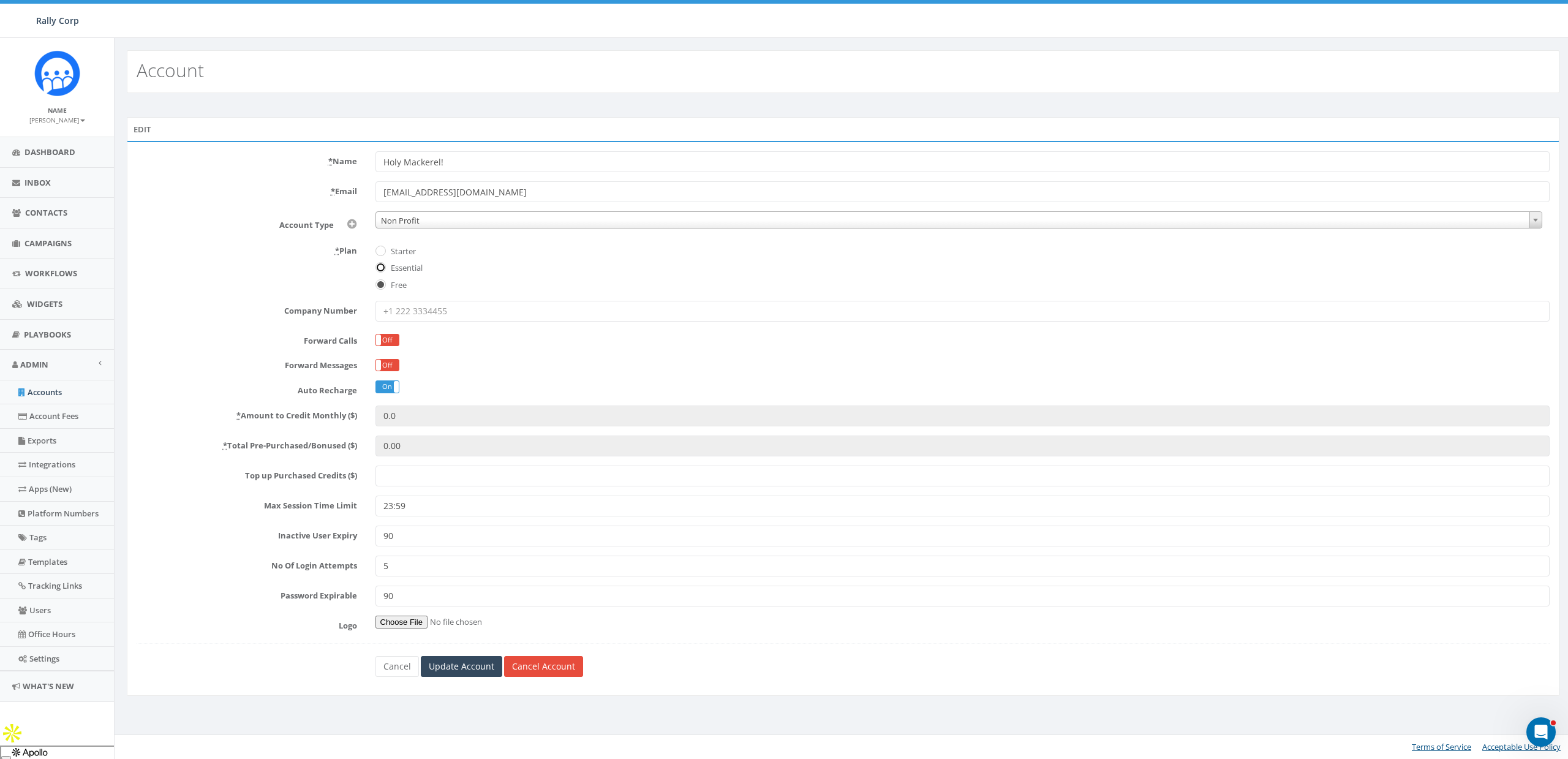
click at [383, 265] on input "Essential" at bounding box center [379, 268] width 8 height 8
radio input "true"
drag, startPoint x: 397, startPoint y: 288, endPoint x: 398, endPoint y: 280, distance: 8.1
click at [397, 285] on label "Free" at bounding box center [397, 285] width 19 height 12
click at [383, 285] on input "Free" at bounding box center [379, 285] width 8 height 8
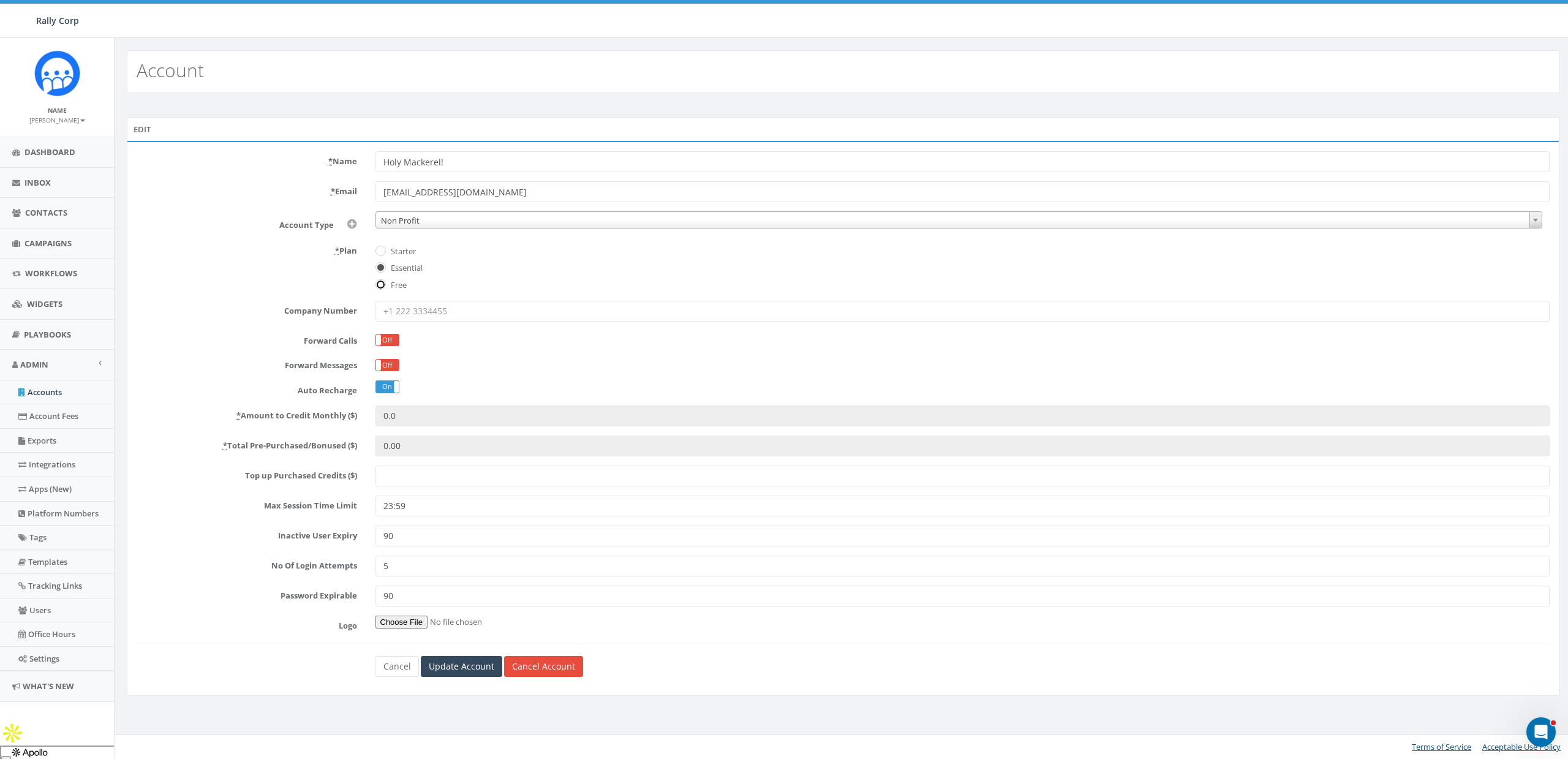
radio input "true"
click at [402, 253] on label "Starter" at bounding box center [402, 252] width 28 height 12
click at [383, 253] on input "Starter" at bounding box center [379, 251] width 8 height 8
radio input "true"
click at [402, 269] on label "Essential" at bounding box center [405, 268] width 35 height 12
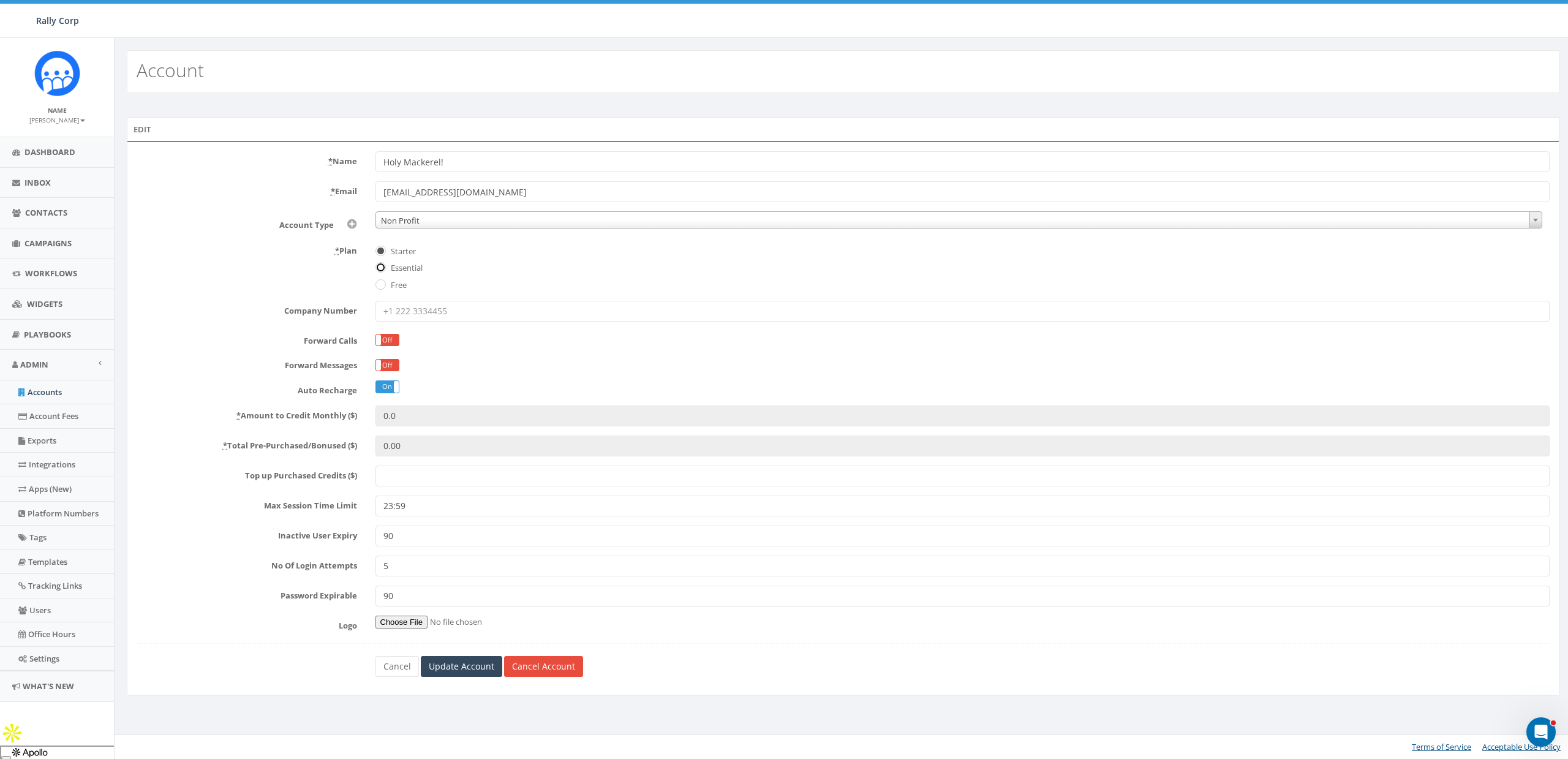
click at [383, 269] on input "Essential" at bounding box center [379, 268] width 8 height 8
radio input "true"
click at [401, 286] on label "Free" at bounding box center [397, 285] width 19 height 12
click at [383, 286] on input "Free" at bounding box center [379, 285] width 8 height 8
radio input "true"
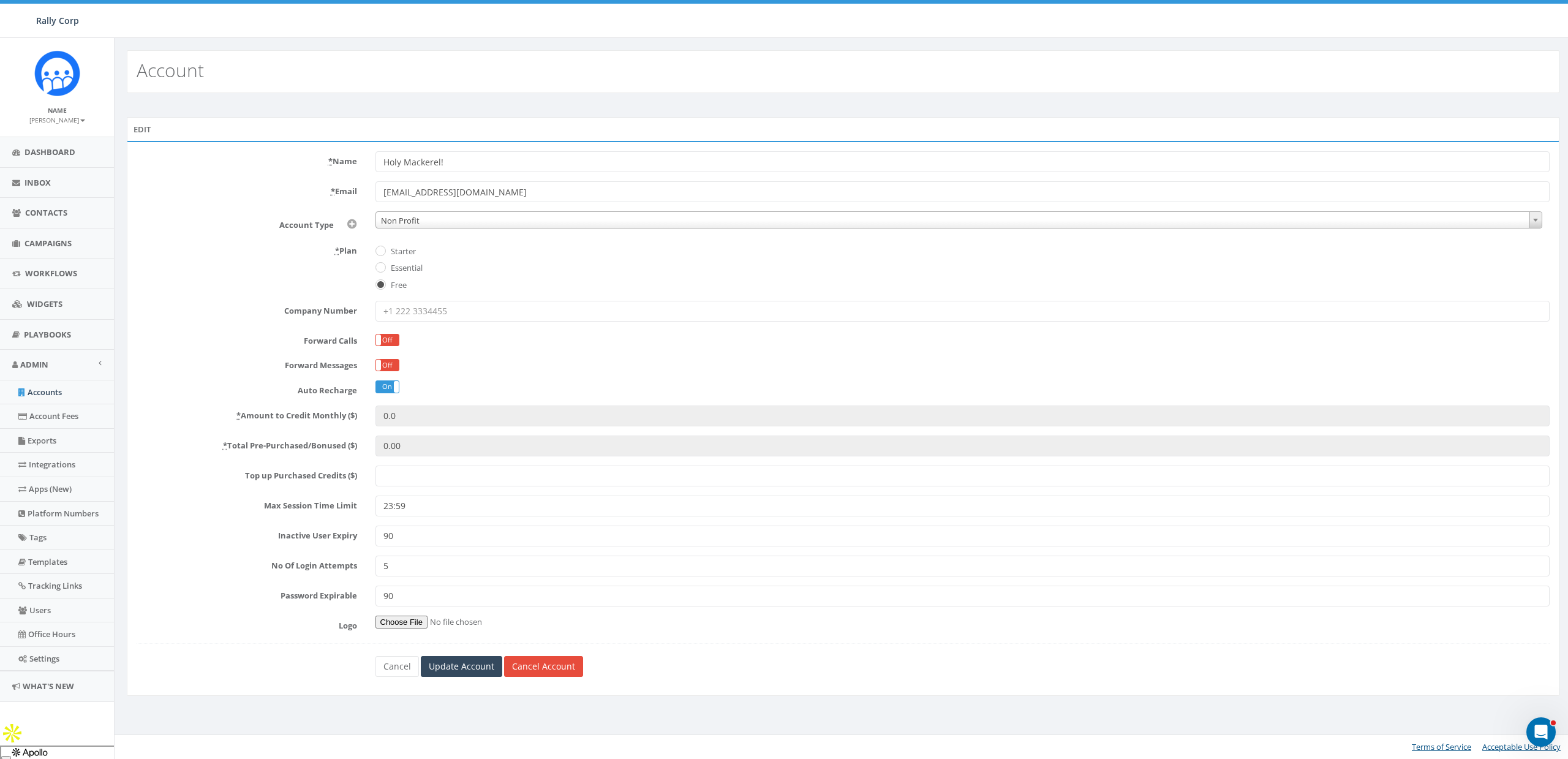
click at [402, 266] on label "Essential" at bounding box center [405, 268] width 35 height 12
click at [383, 266] on input "Essential" at bounding box center [379, 268] width 8 height 8
radio input "true"
click at [398, 281] on label "Free" at bounding box center [397, 285] width 19 height 12
click at [383, 281] on input "Free" at bounding box center [379, 285] width 8 height 8
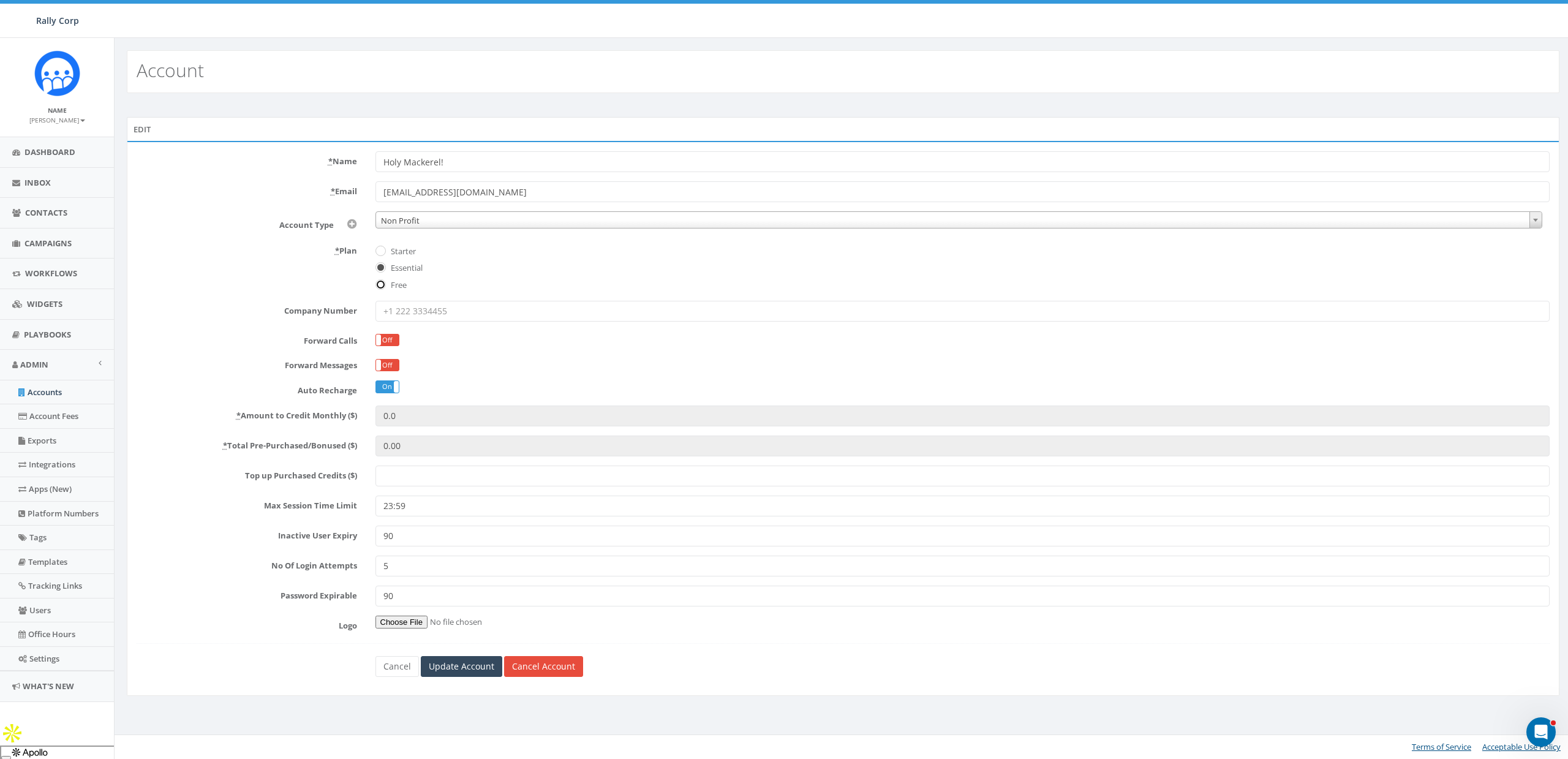
radio input "true"
click at [398, 252] on label "Starter" at bounding box center [402, 252] width 28 height 12
click at [383, 252] on input "Starter" at bounding box center [379, 251] width 8 height 8
radio input "true"
click at [396, 265] on label "Essential" at bounding box center [405, 268] width 35 height 12
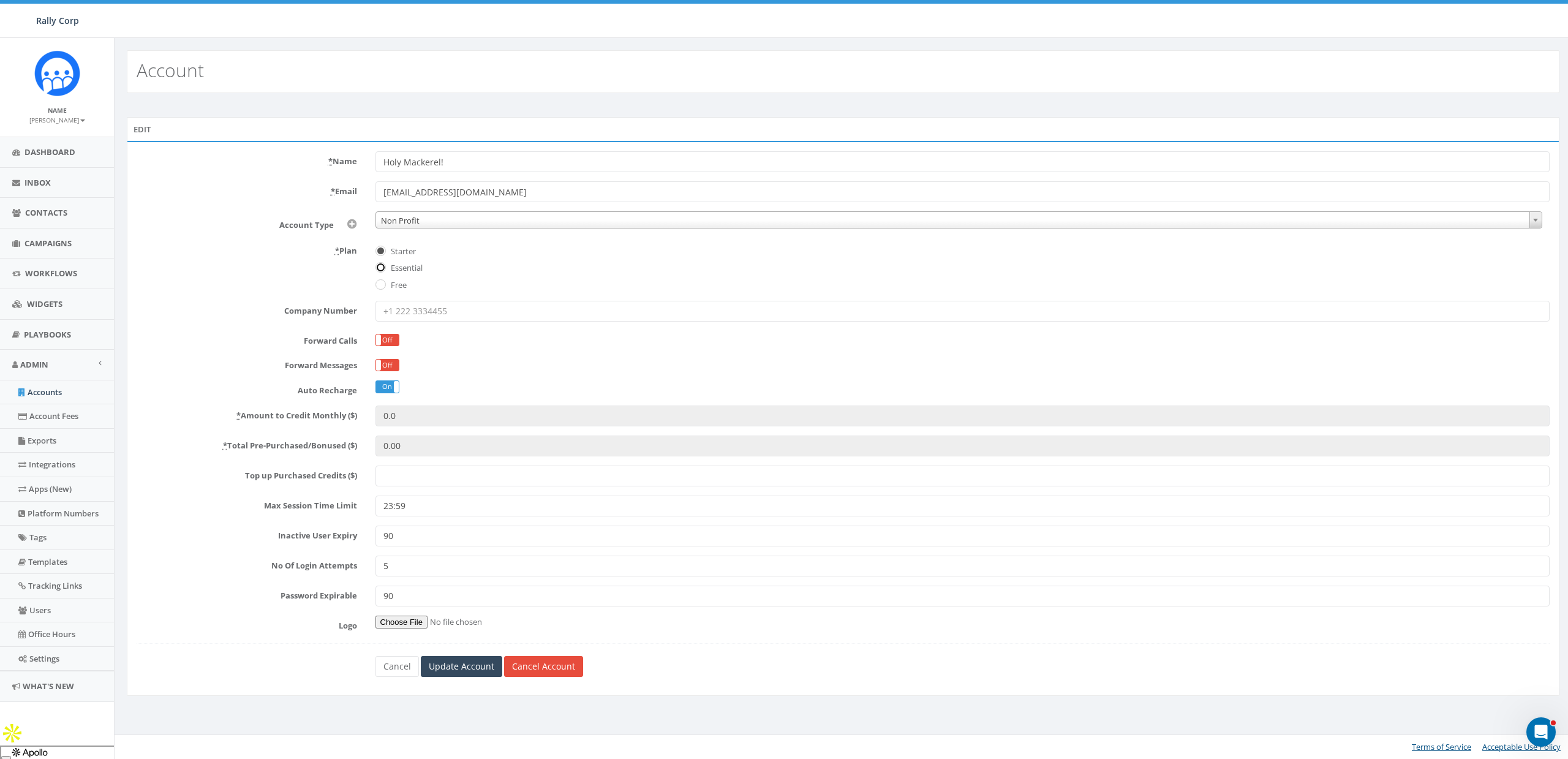
click at [383, 265] on input "Essential" at bounding box center [379, 268] width 8 height 8
radio input "true"
click at [398, 253] on label "Starter" at bounding box center [402, 252] width 28 height 12
click at [383, 253] on input "Starter" at bounding box center [379, 251] width 8 height 8
radio input "true"
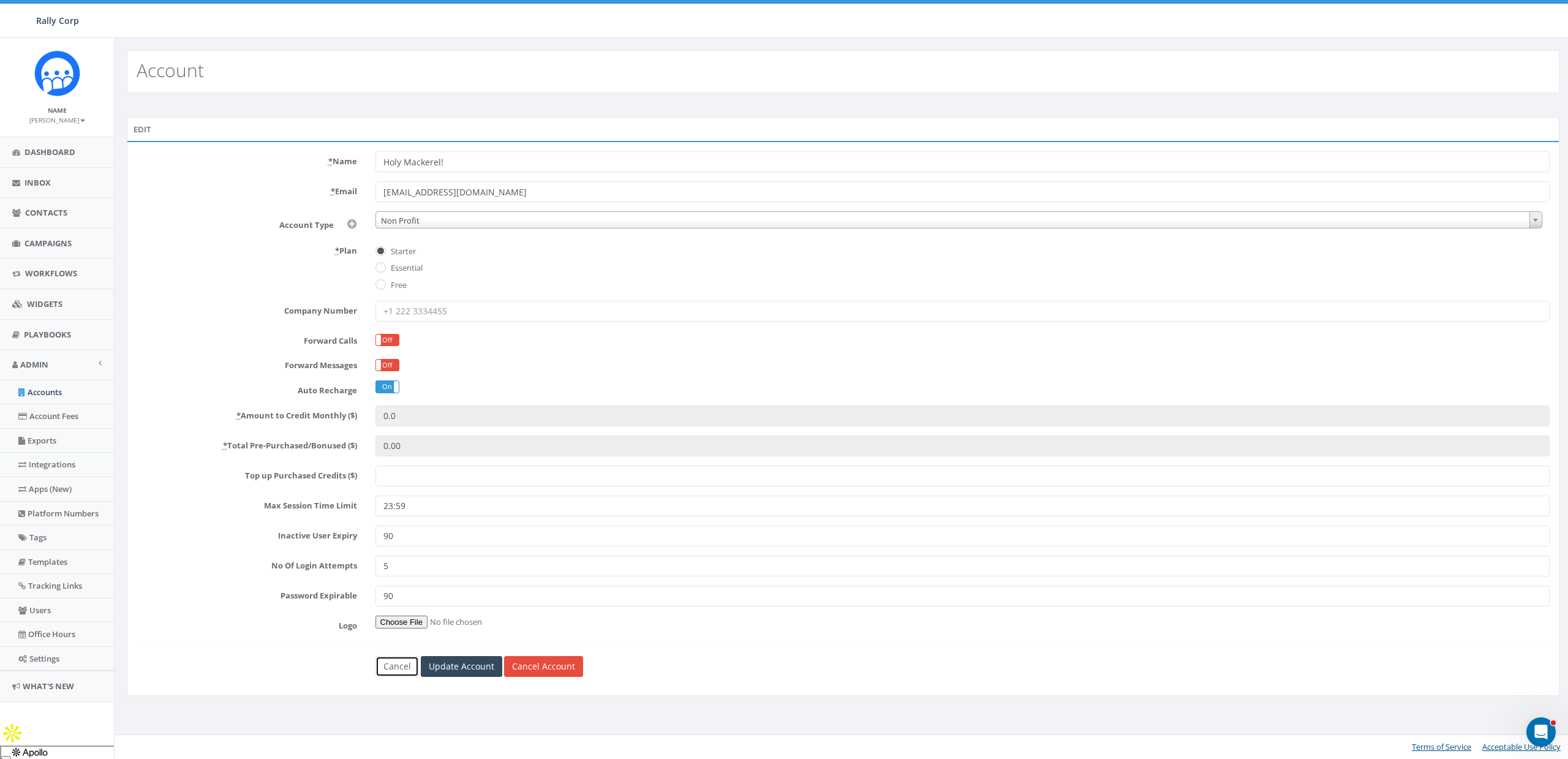
click at [382, 663] on link "Cancel" at bounding box center [397, 666] width 43 height 21
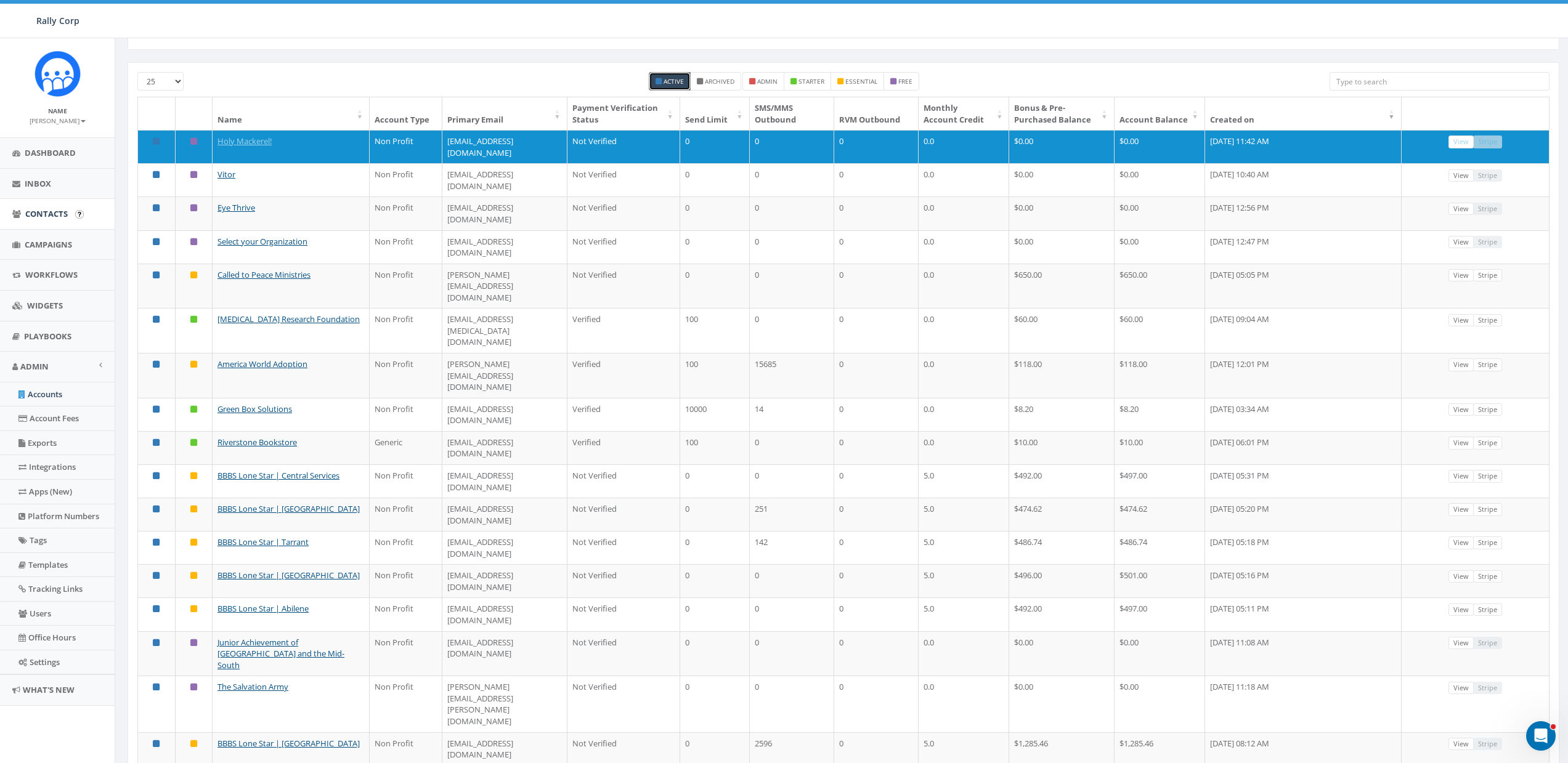
scroll to position [44, 0]
click at [23, 207] on link "Contacts" at bounding box center [57, 213] width 115 height 30
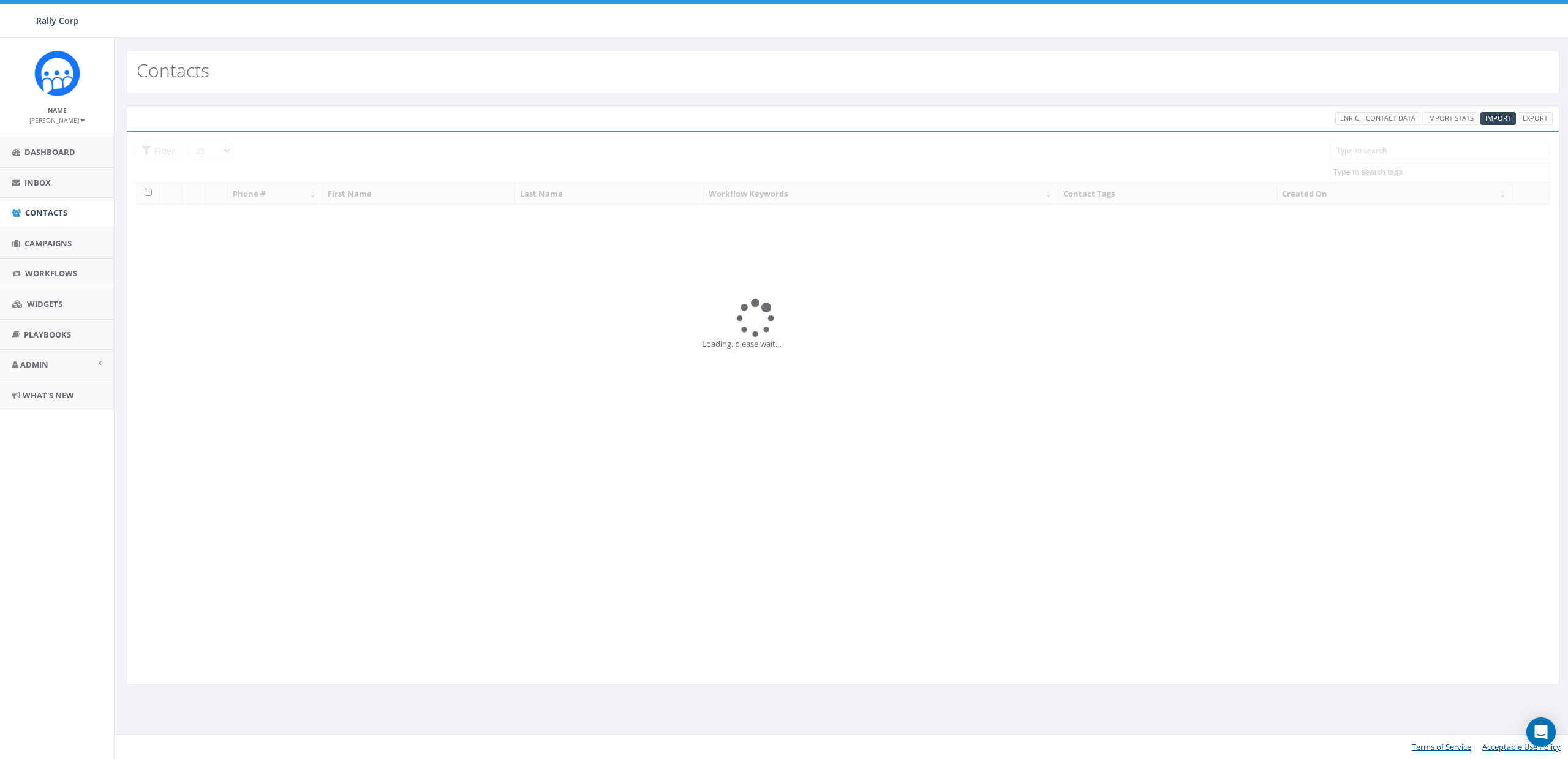
select select
